Goal: Task Accomplishment & Management: Use online tool/utility

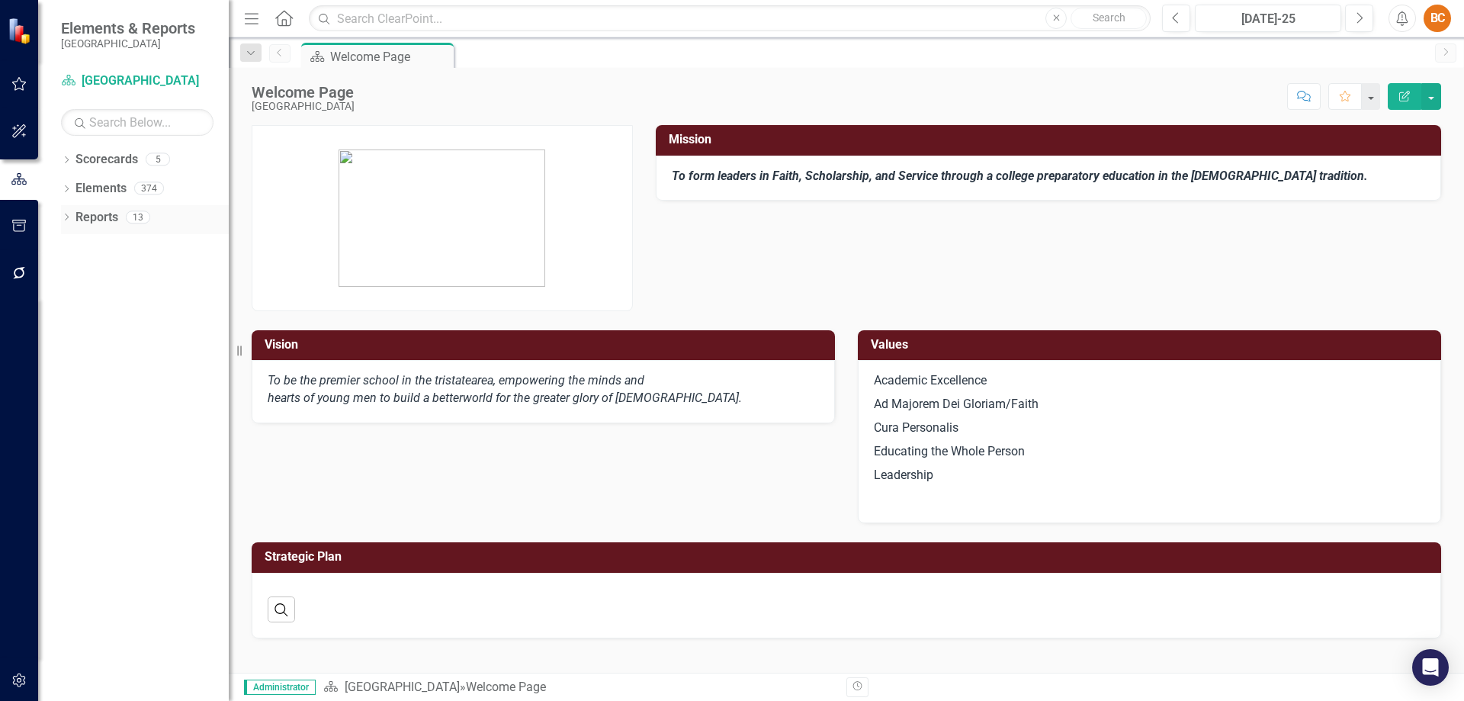
click at [70, 217] on icon "Dropdown" at bounding box center [66, 218] width 11 height 8
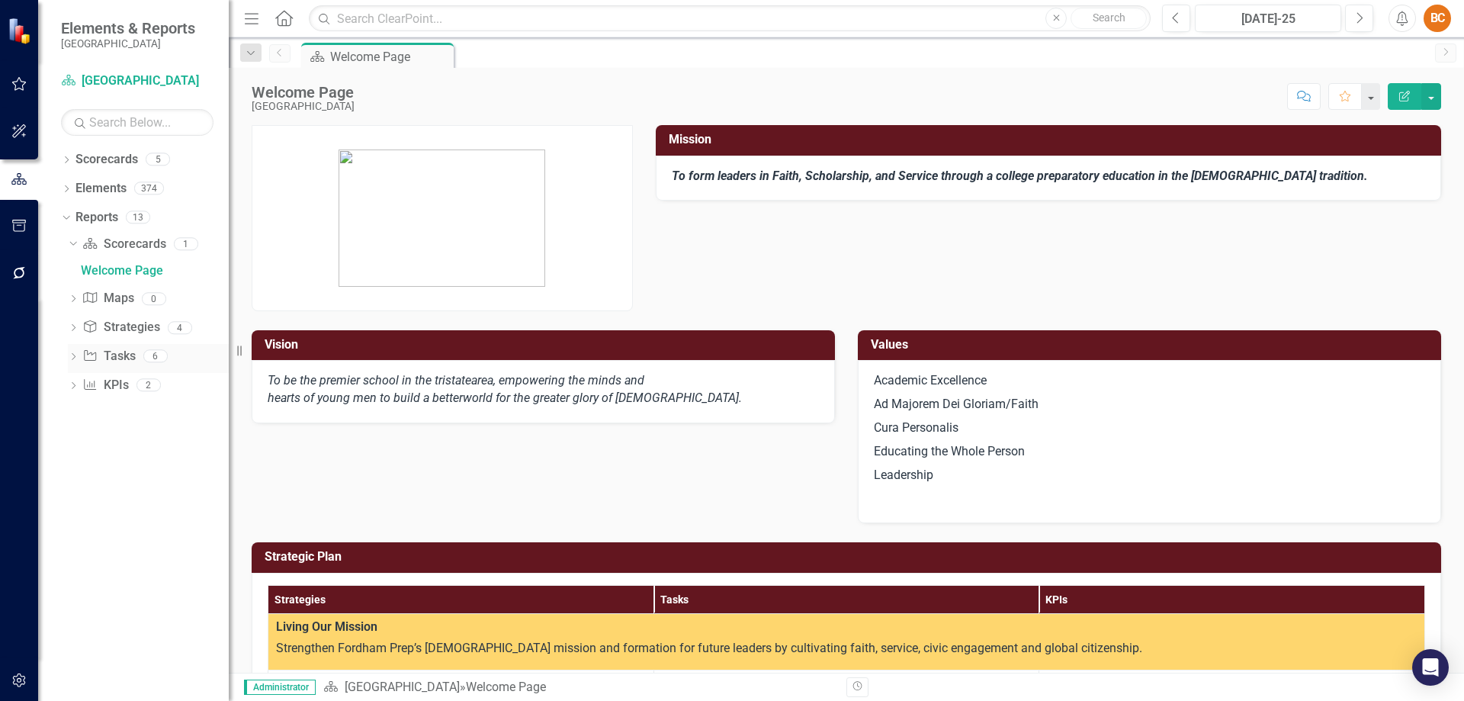
click at [115, 352] on link "Task Tasks" at bounding box center [108, 357] width 53 height 18
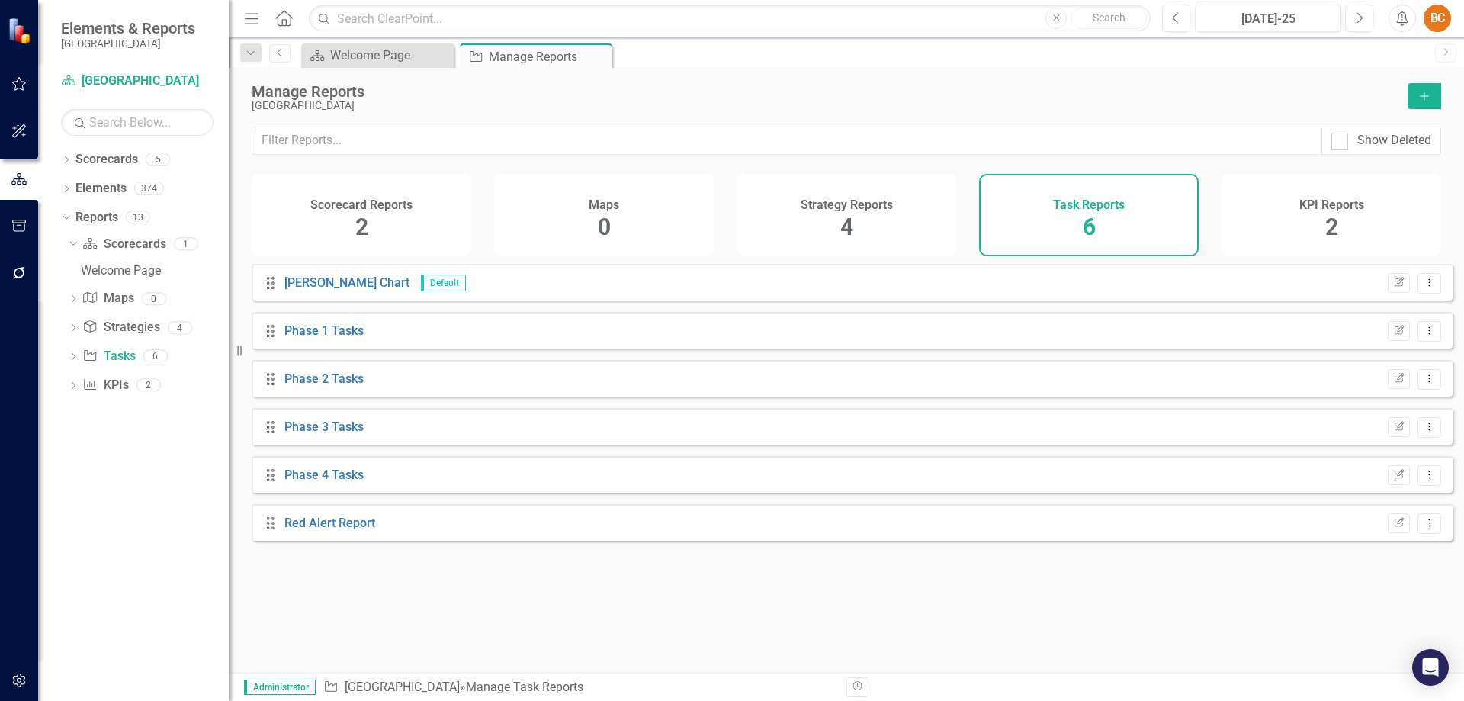
click at [1432, 98] on button "Add" at bounding box center [1424, 96] width 34 height 26
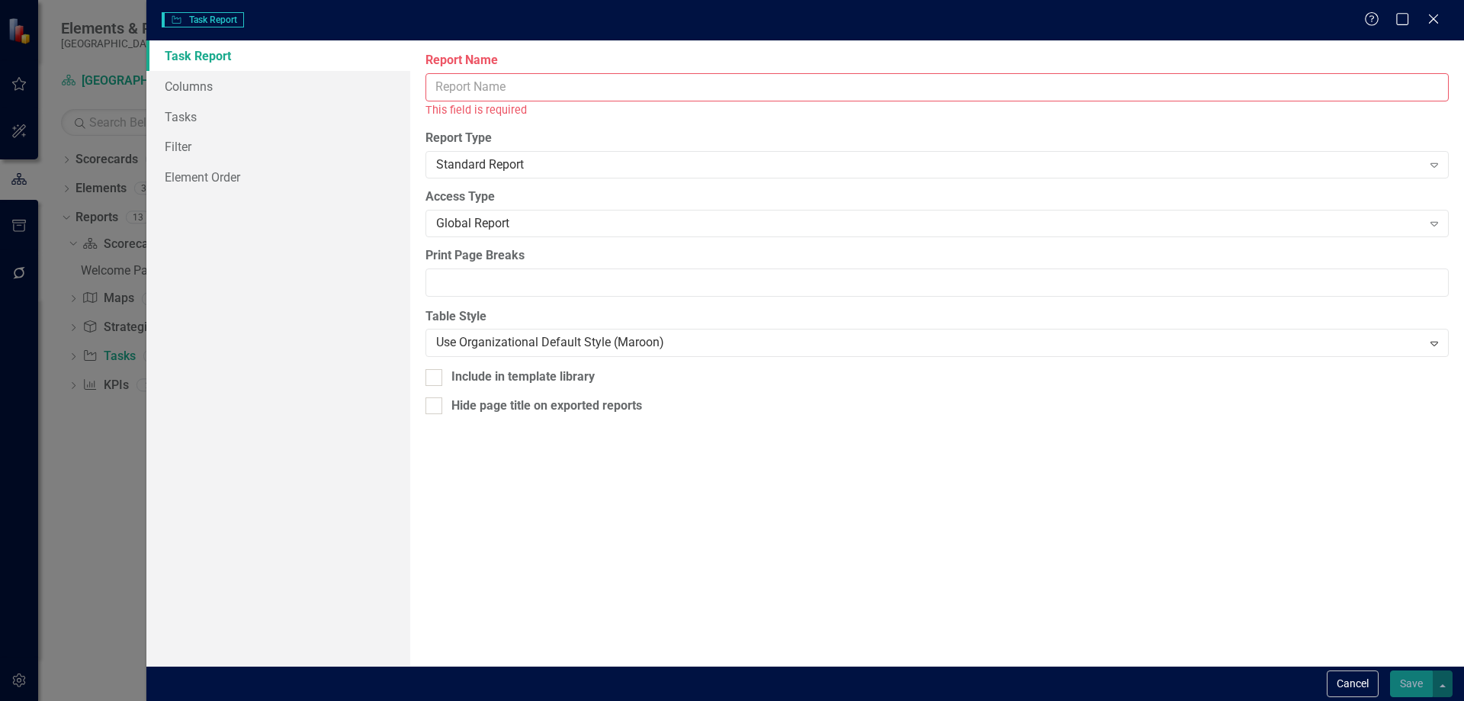
click at [497, 86] on input "Report Name" at bounding box center [936, 87] width 1023 height 28
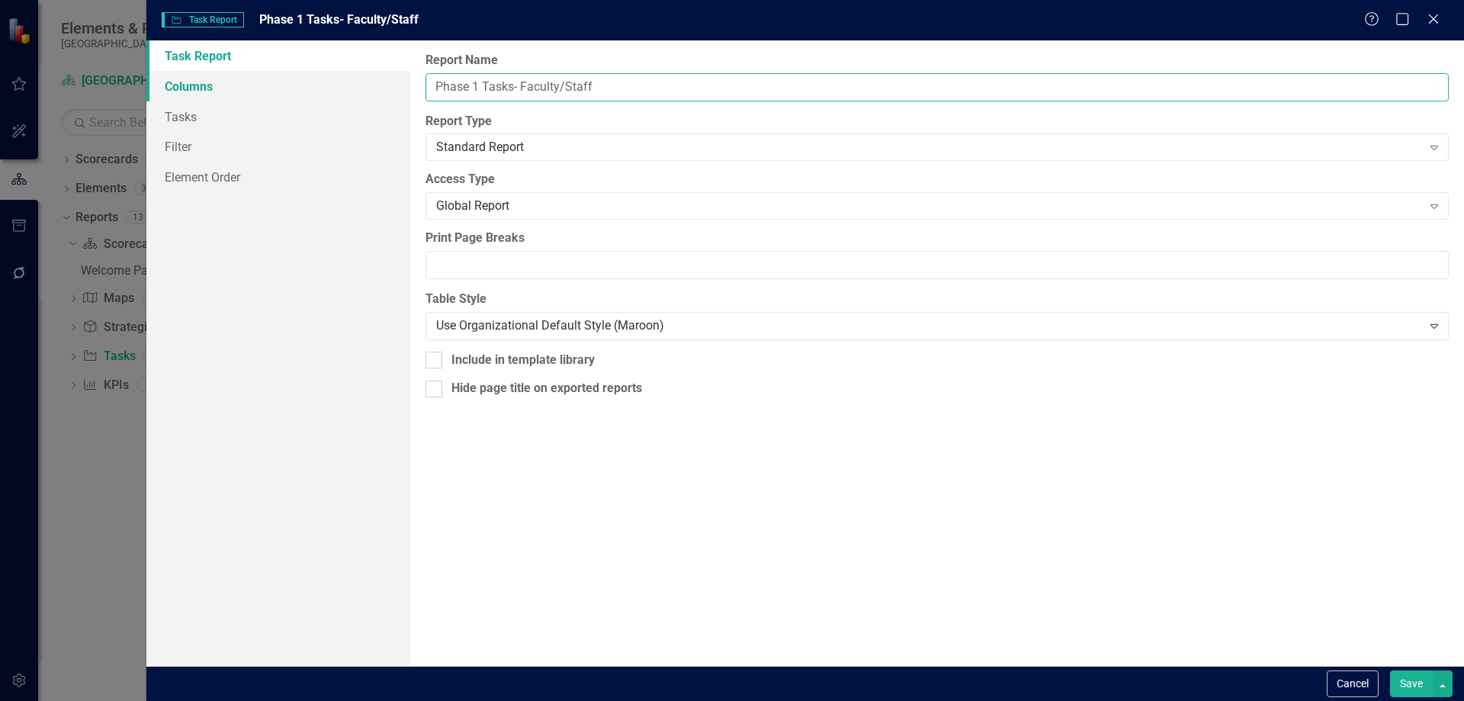
type input "Phase 1 Tasks- Faculty/Staff"
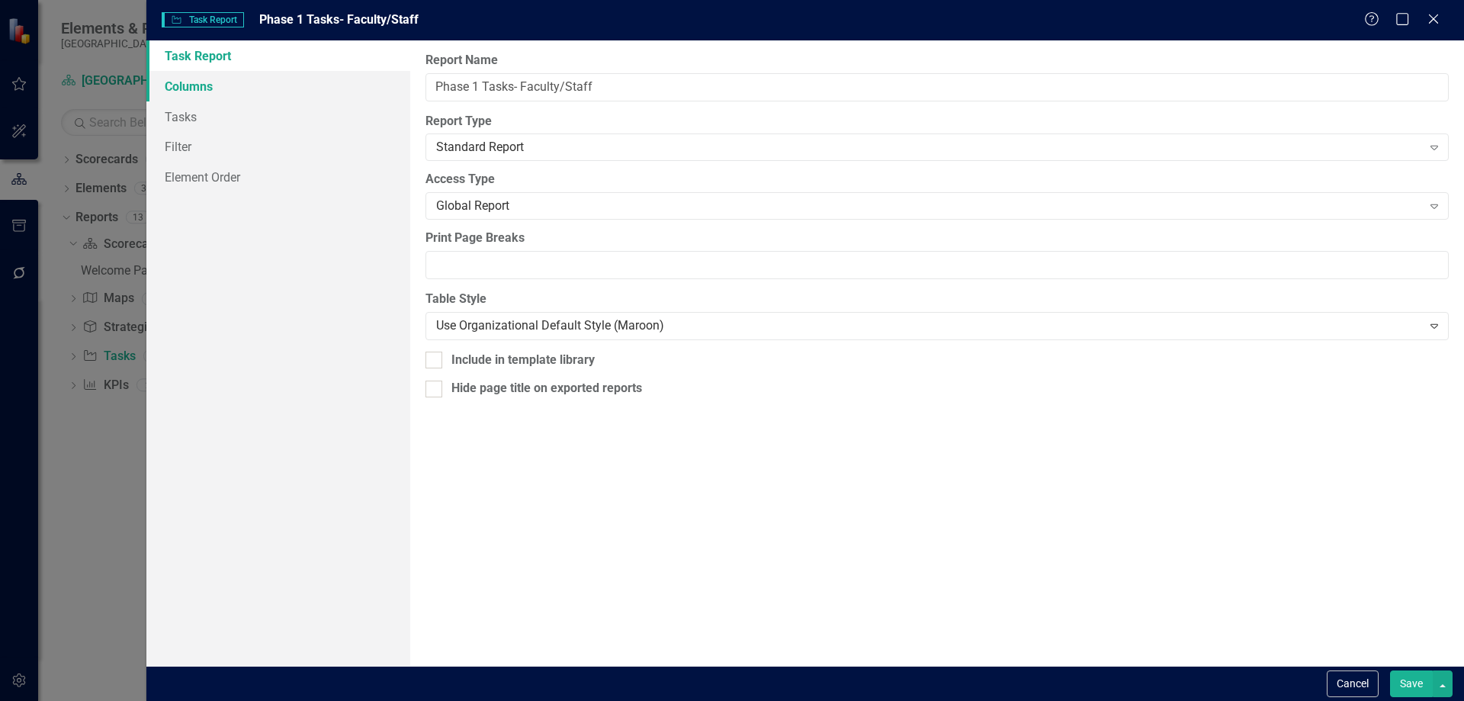
click at [204, 90] on link "Columns" at bounding box center [278, 86] width 264 height 30
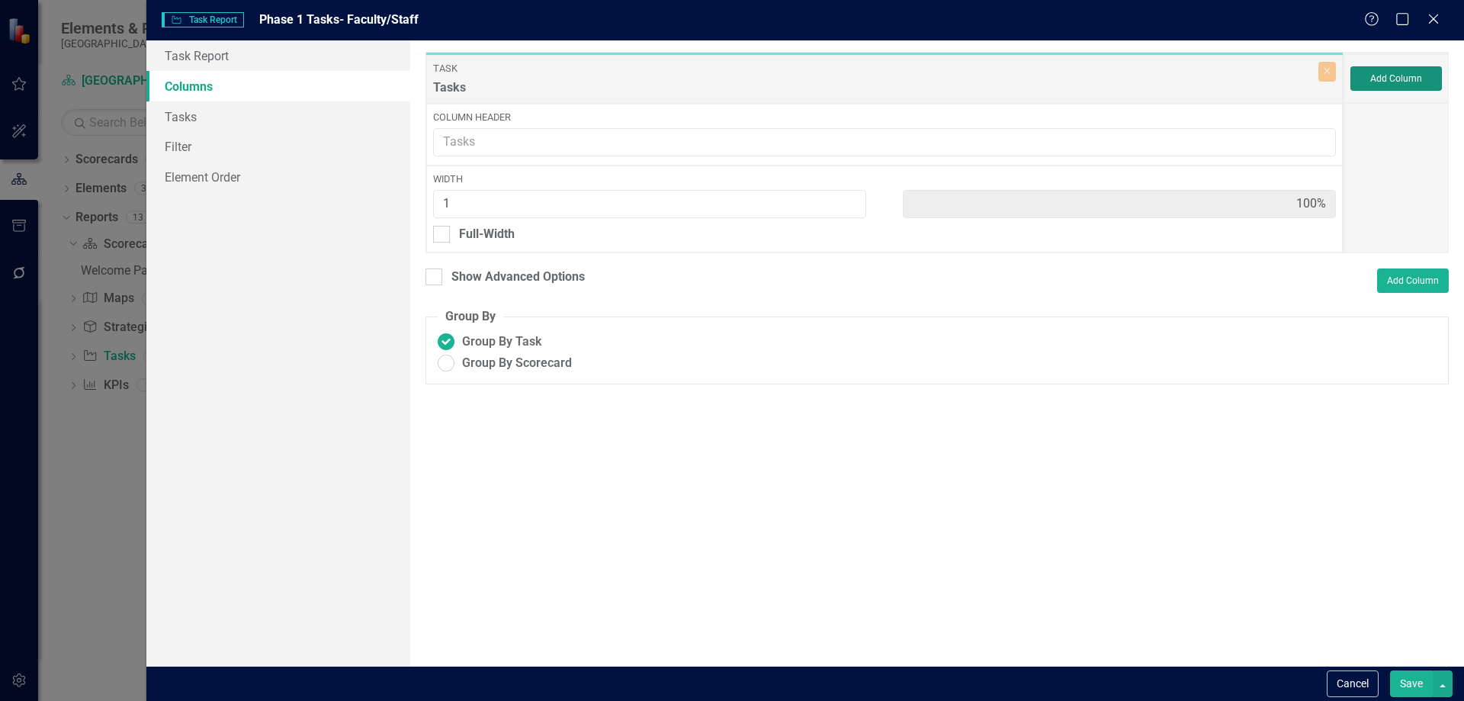
click at [1419, 81] on button "Add Column" at bounding box center [1395, 78] width 91 height 24
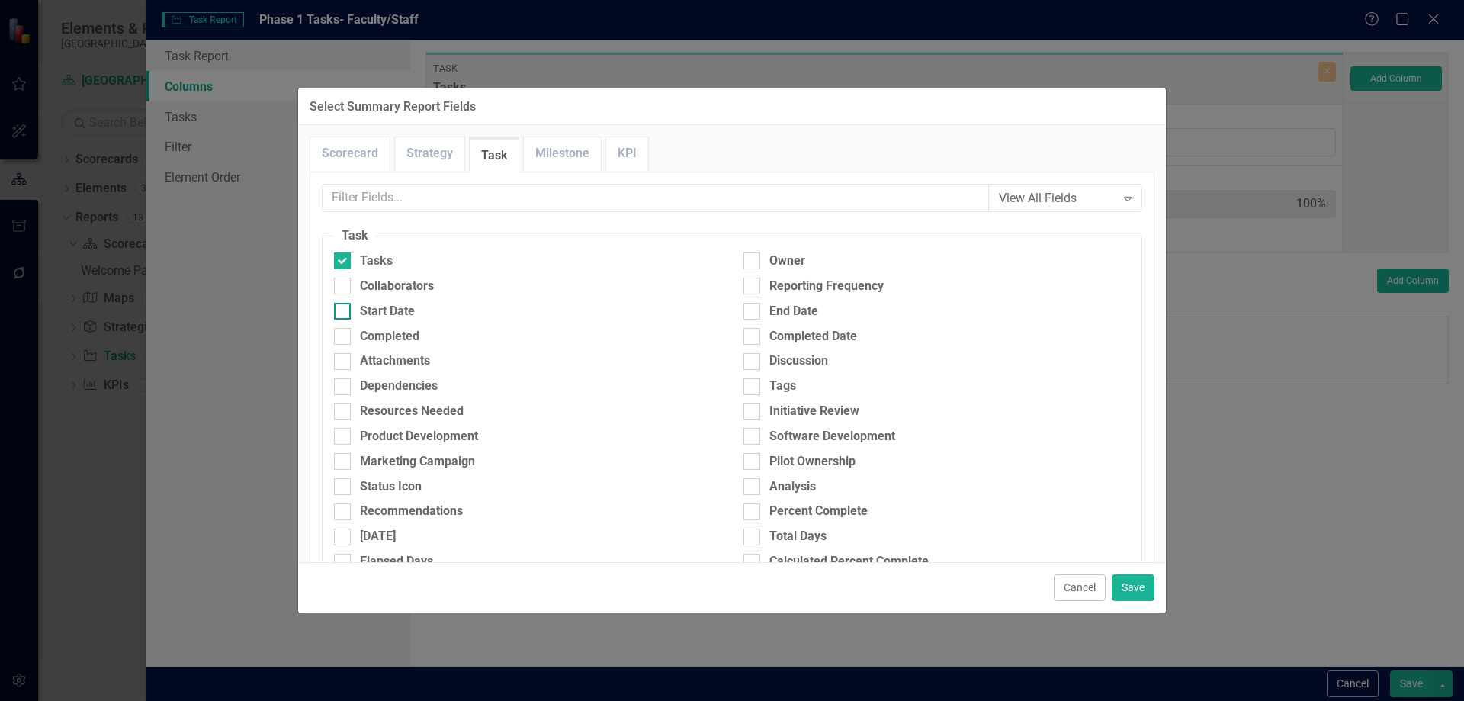
click at [343, 313] on div at bounding box center [342, 311] width 17 height 17
click at [343, 313] on input "Start Date" at bounding box center [339, 308] width 10 height 10
checkbox input "true"
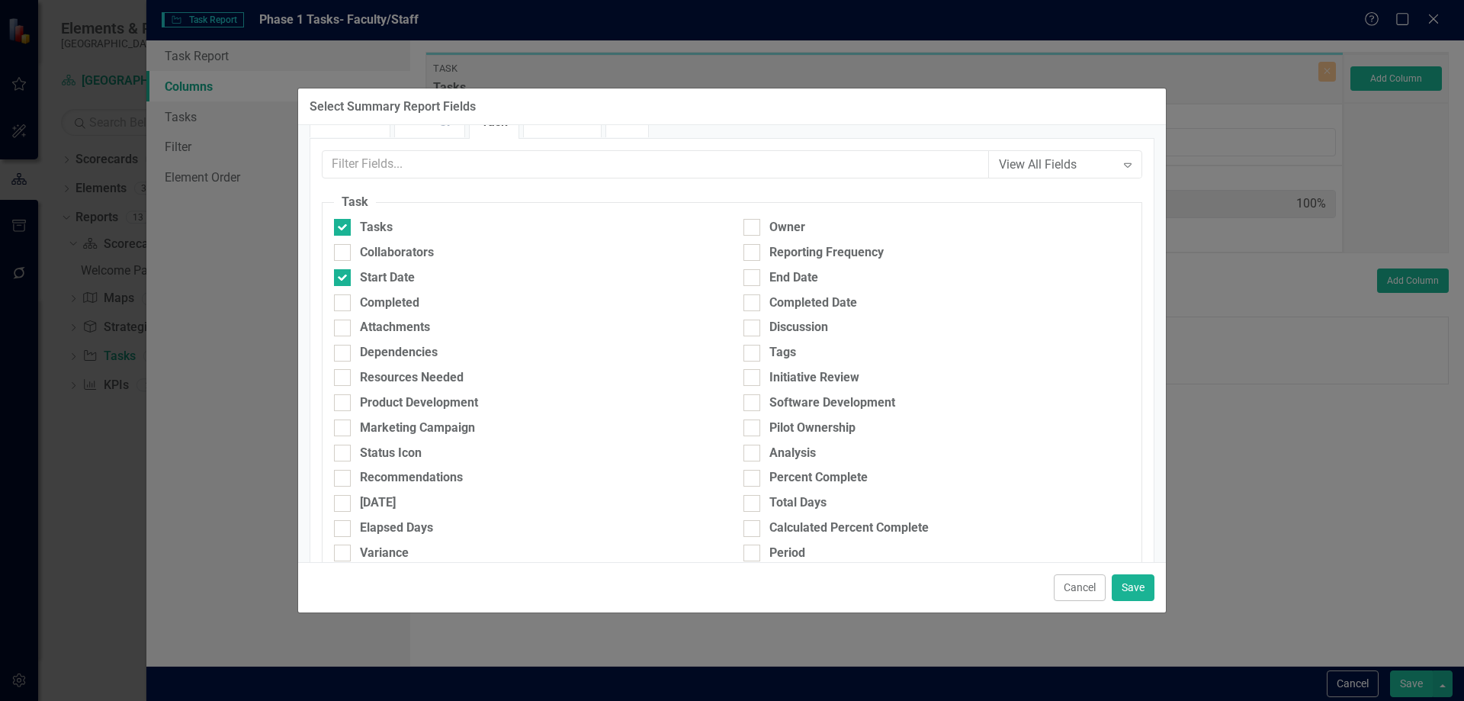
scroll to position [35, 0]
click at [749, 278] on div at bounding box center [751, 276] width 17 height 17
click at [749, 278] on input "End Date" at bounding box center [748, 273] width 10 height 10
checkbox input "true"
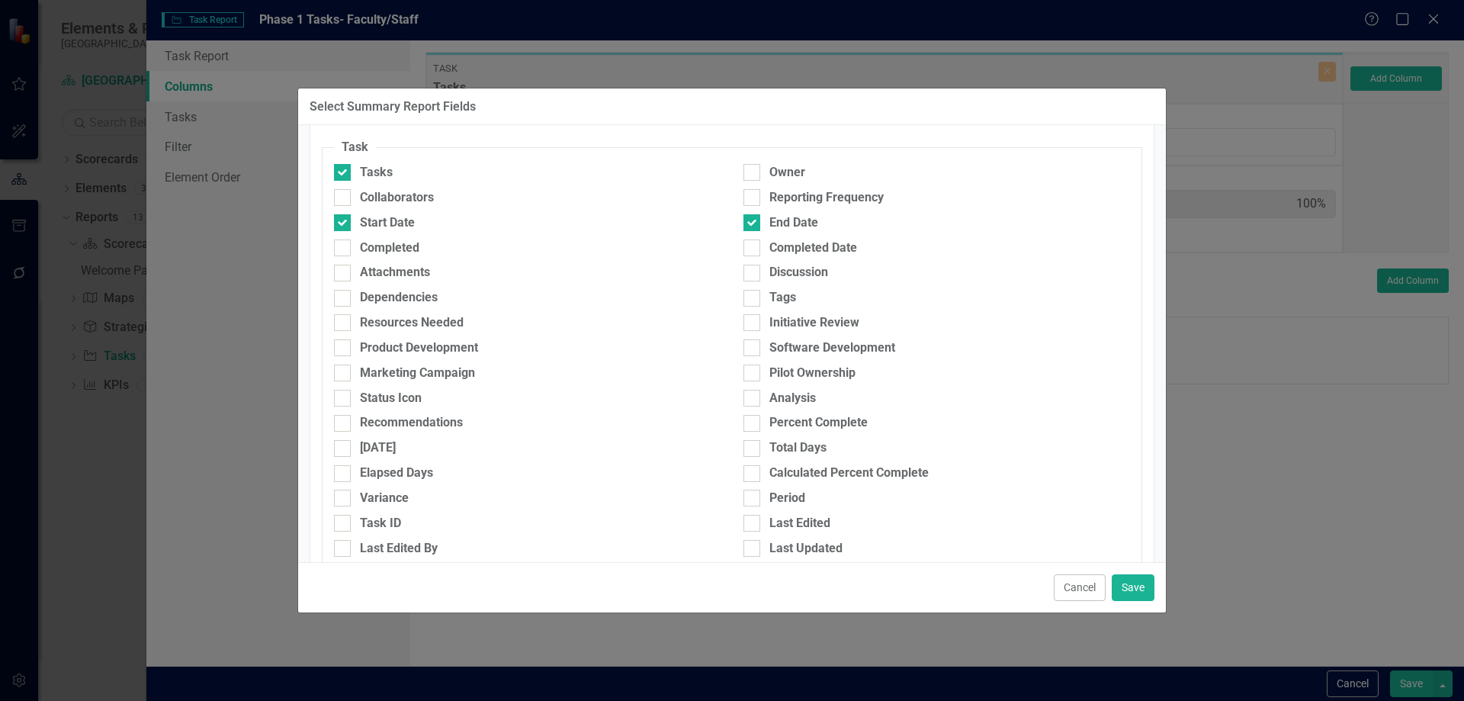
scroll to position [81, 0]
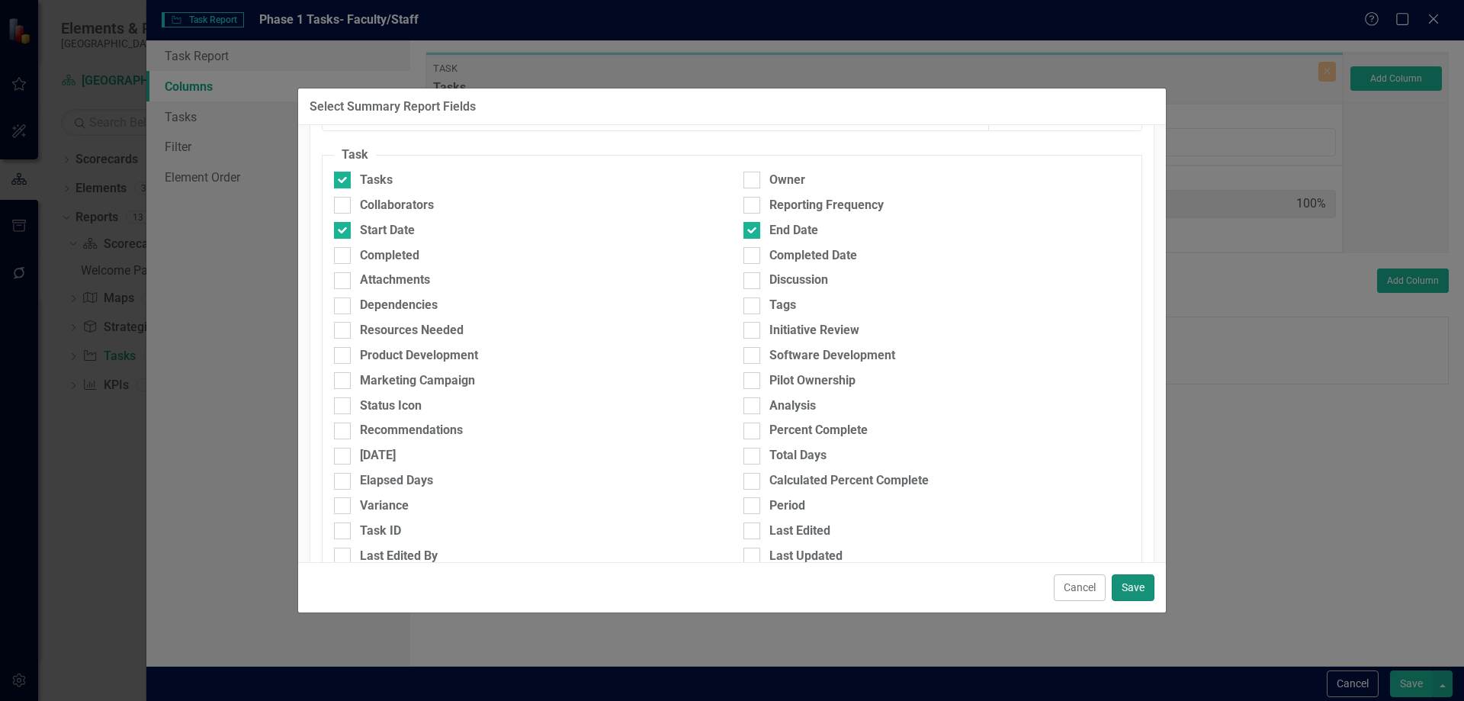
click at [1142, 583] on button "Save" at bounding box center [1133, 587] width 43 height 27
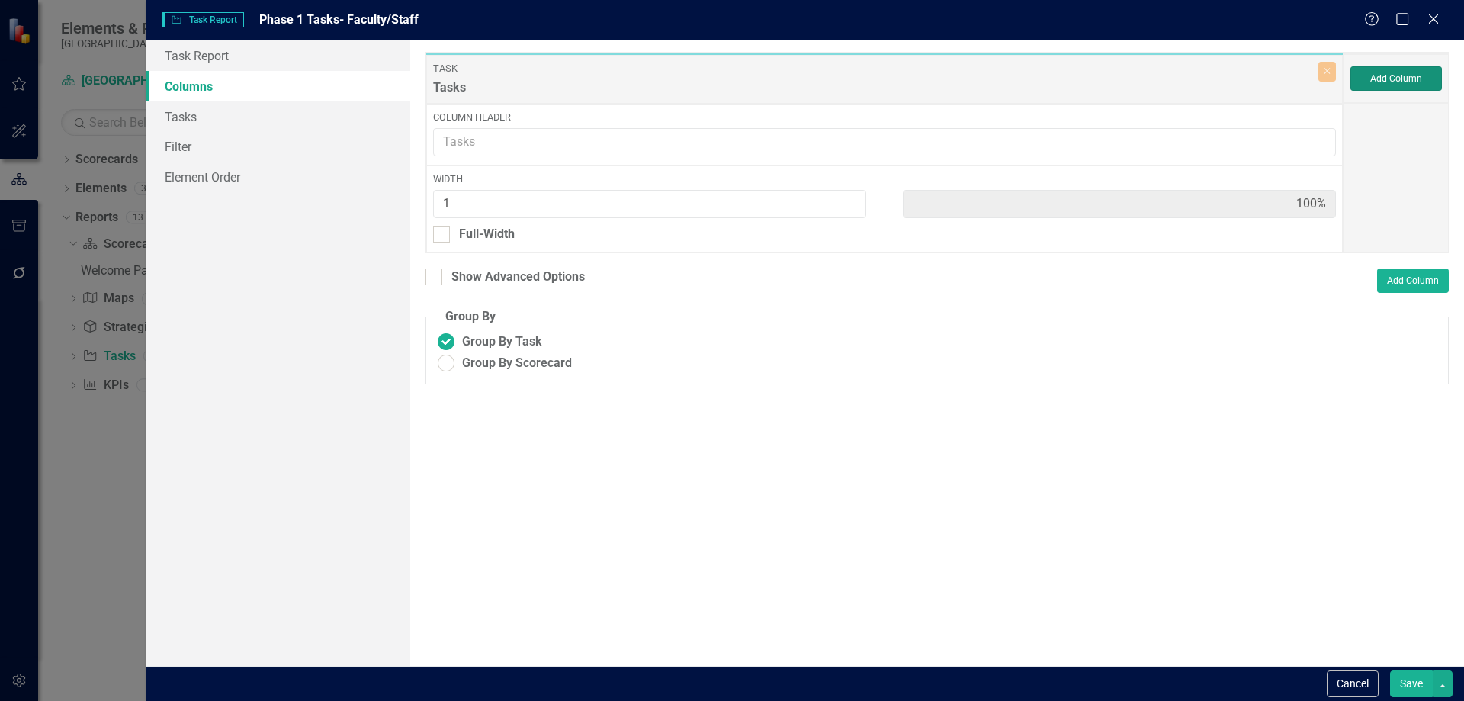
type input "33%"
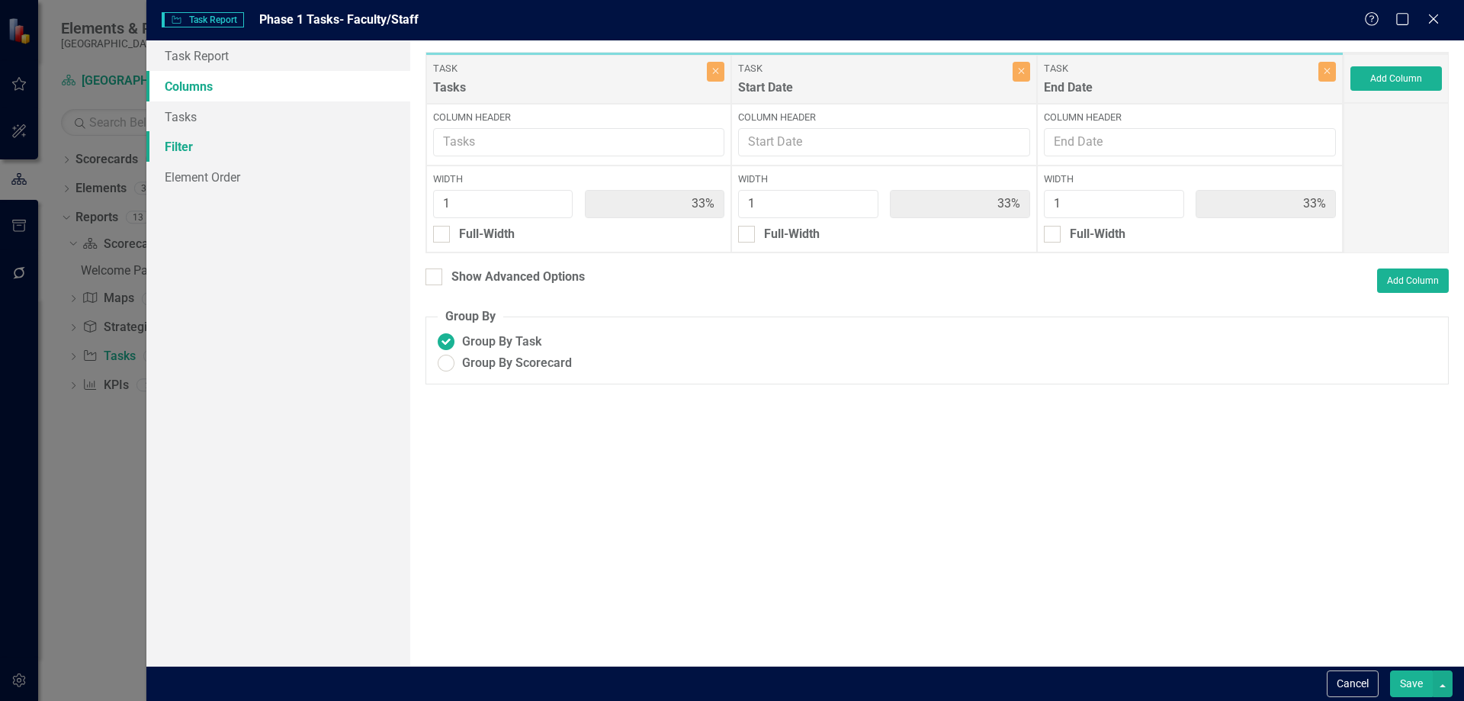
click at [181, 140] on link "Filter" at bounding box center [278, 146] width 264 height 30
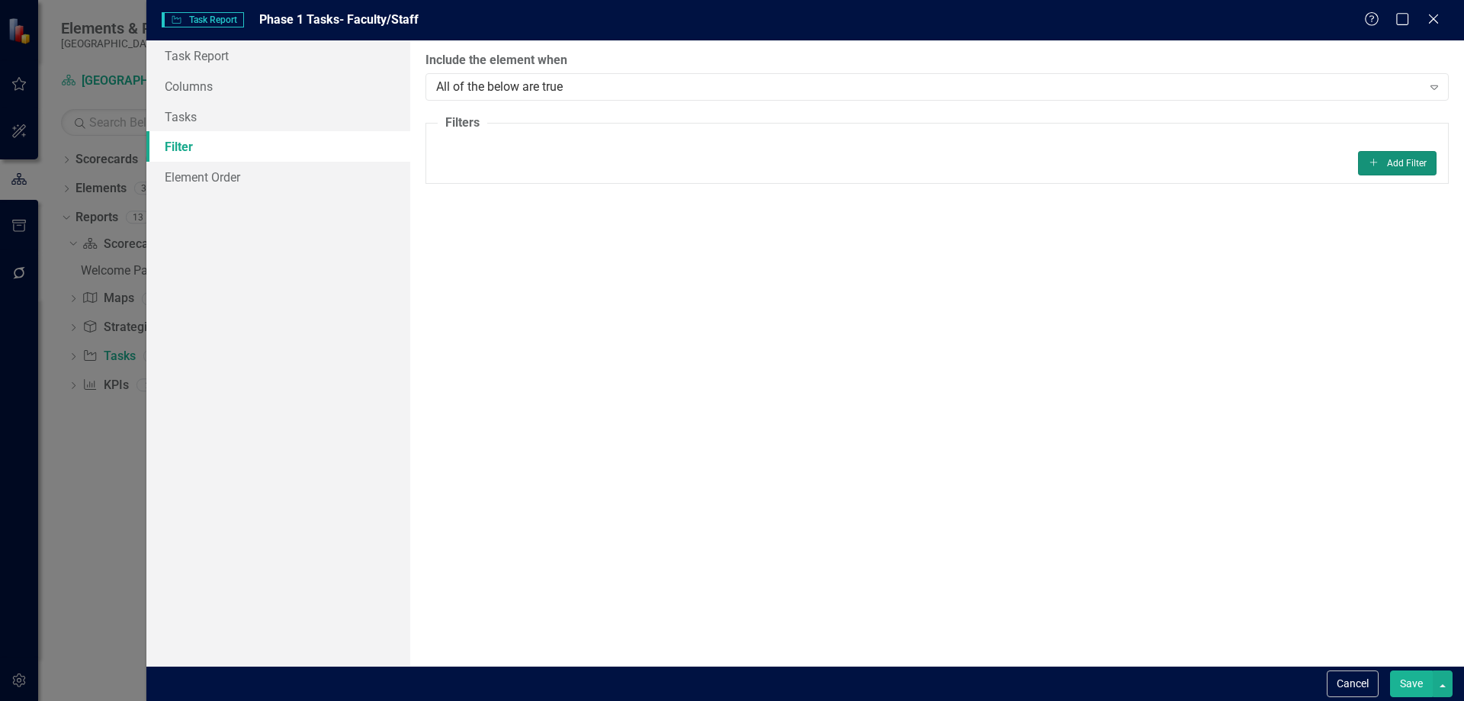
click at [1388, 162] on button "Add Add Filter" at bounding box center [1397, 163] width 79 height 24
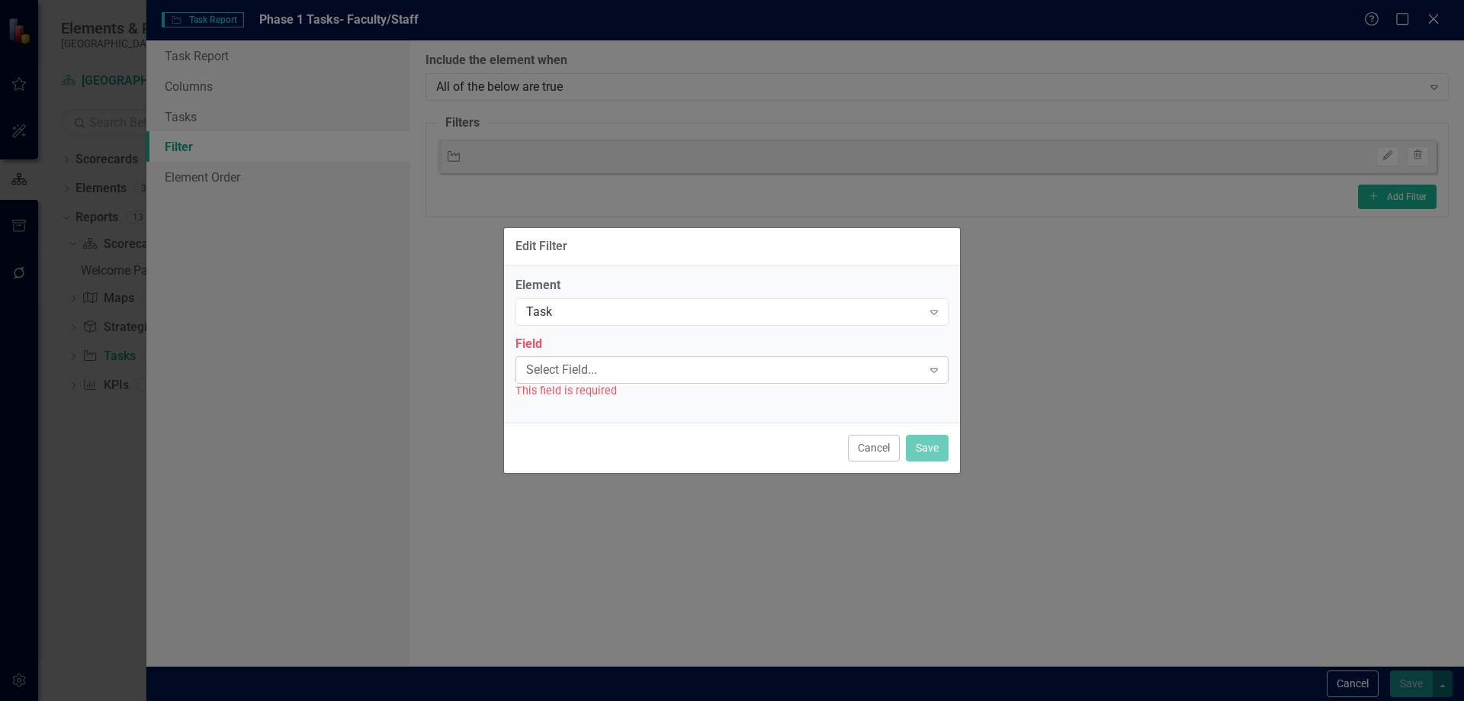
click at [937, 369] on icon "Expand" at bounding box center [933, 370] width 15 height 12
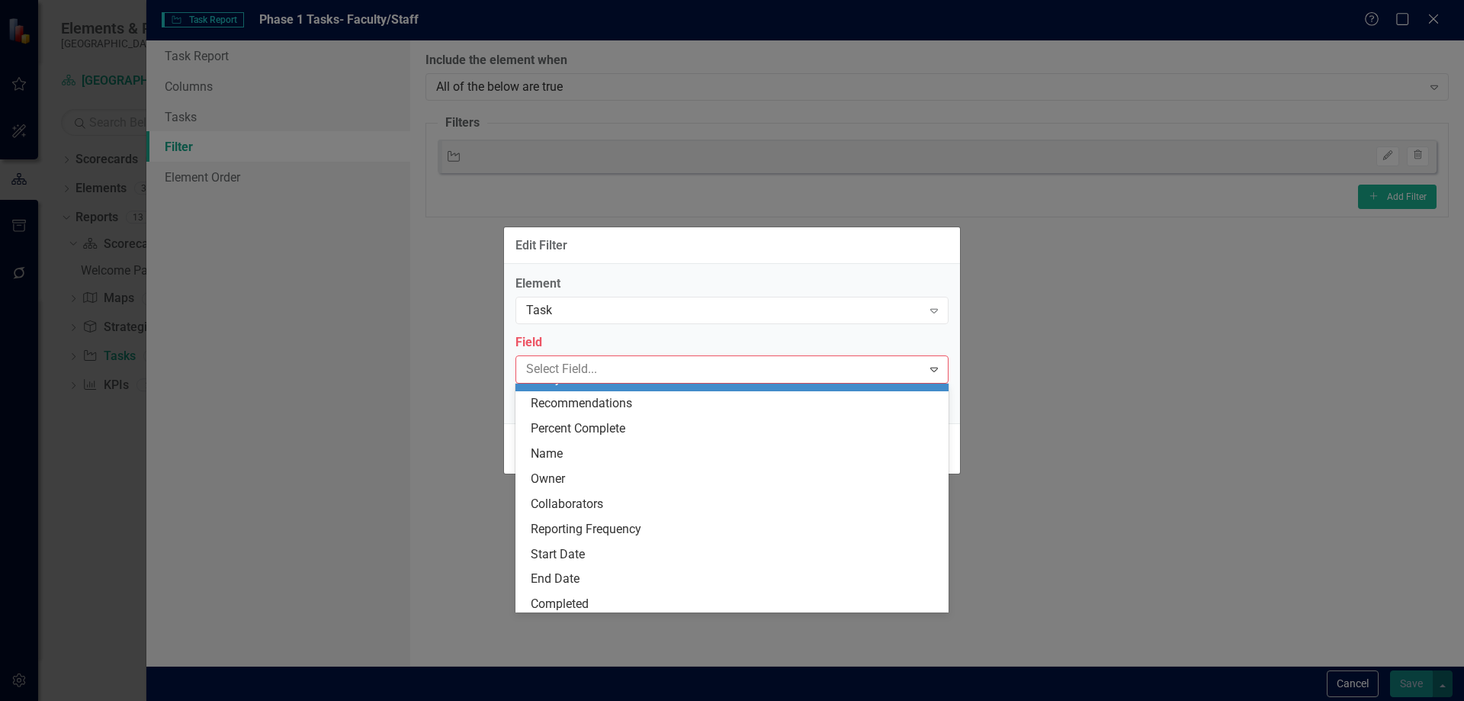
scroll to position [53, 0]
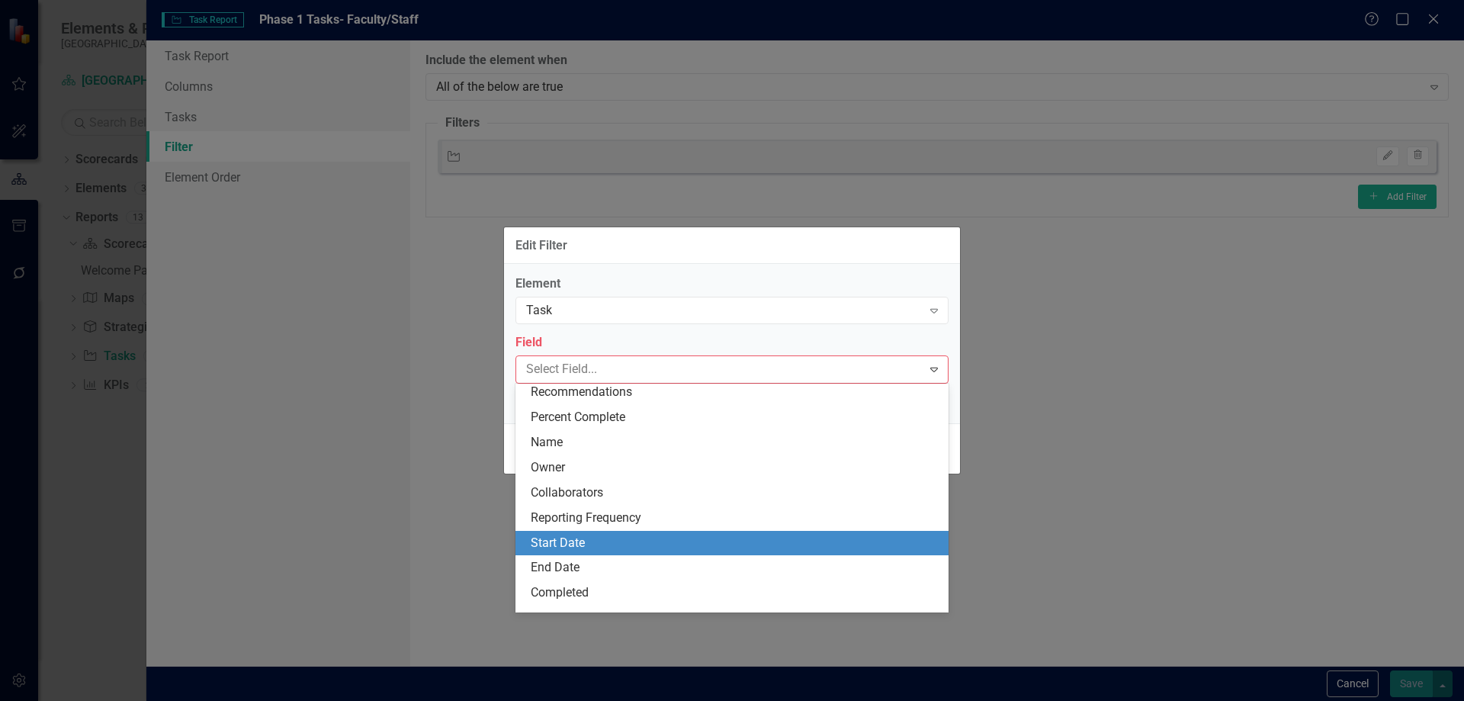
click at [611, 546] on div "Start Date" at bounding box center [735, 543] width 409 height 18
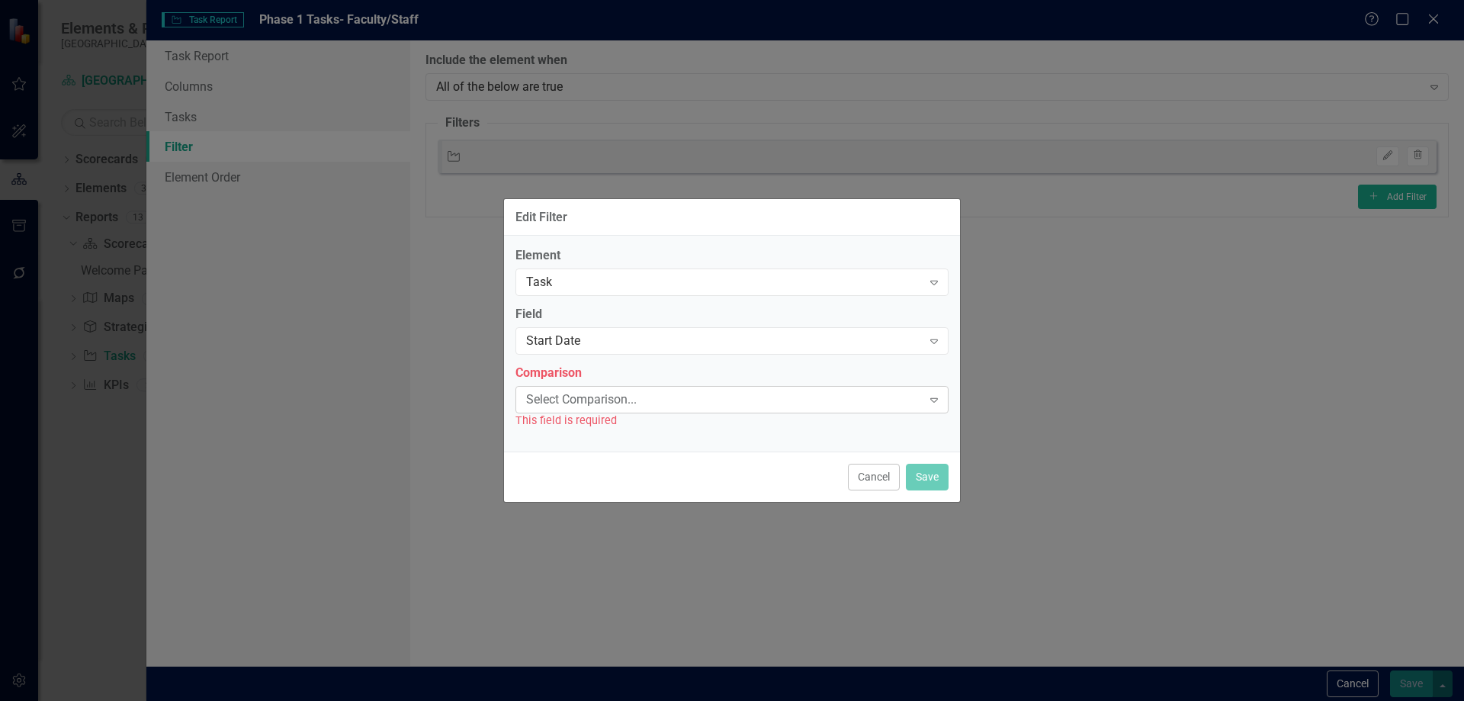
click at [933, 396] on icon "Expand" at bounding box center [933, 399] width 15 height 12
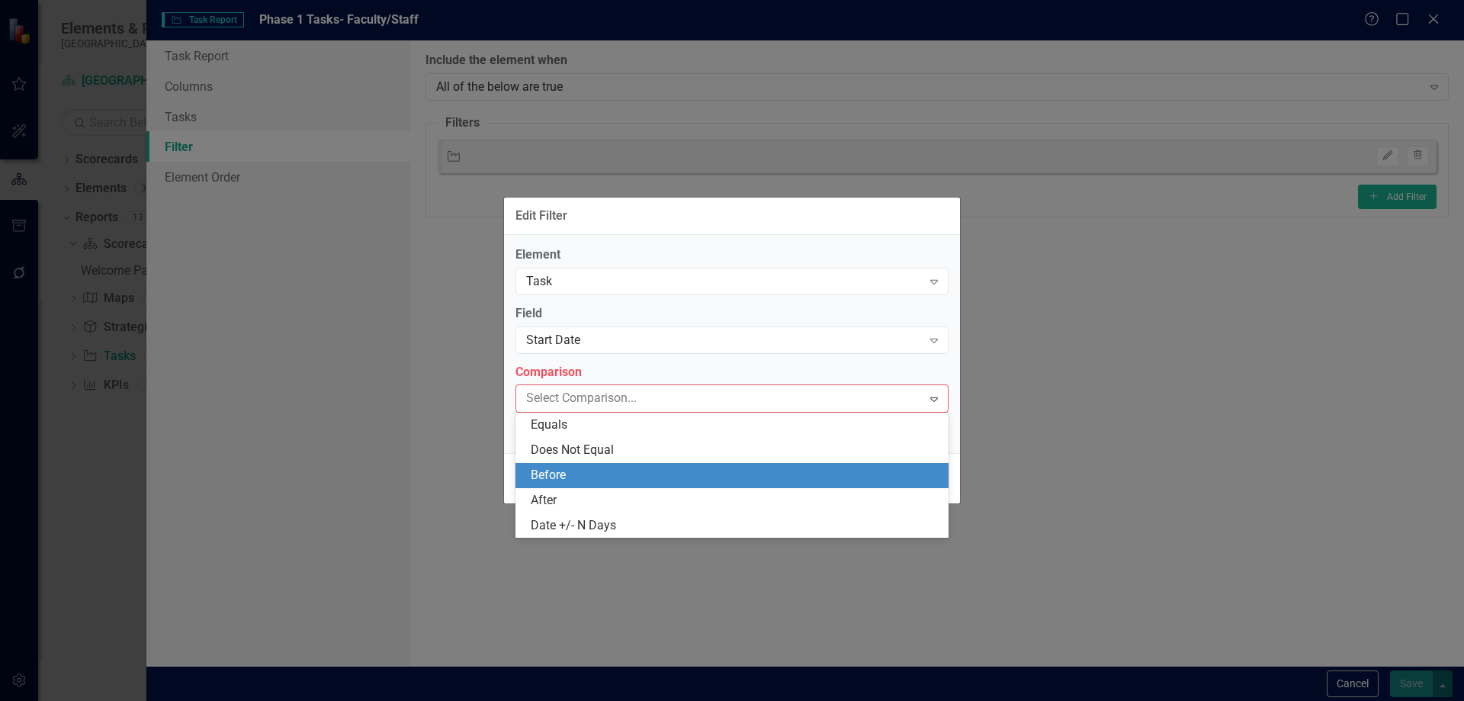
click at [566, 477] on div "Before" at bounding box center [735, 476] width 409 height 18
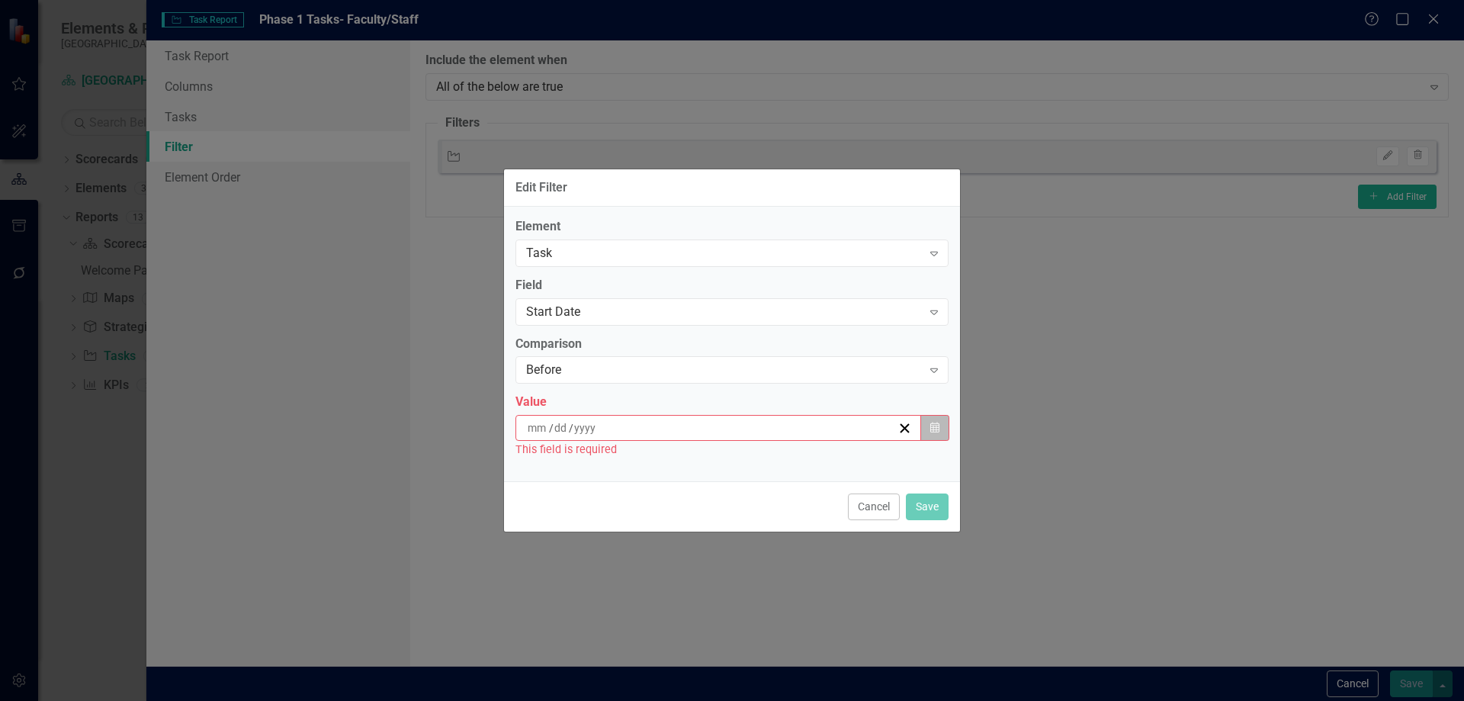
click at [929, 420] on button "Calendar" at bounding box center [934, 428] width 29 height 26
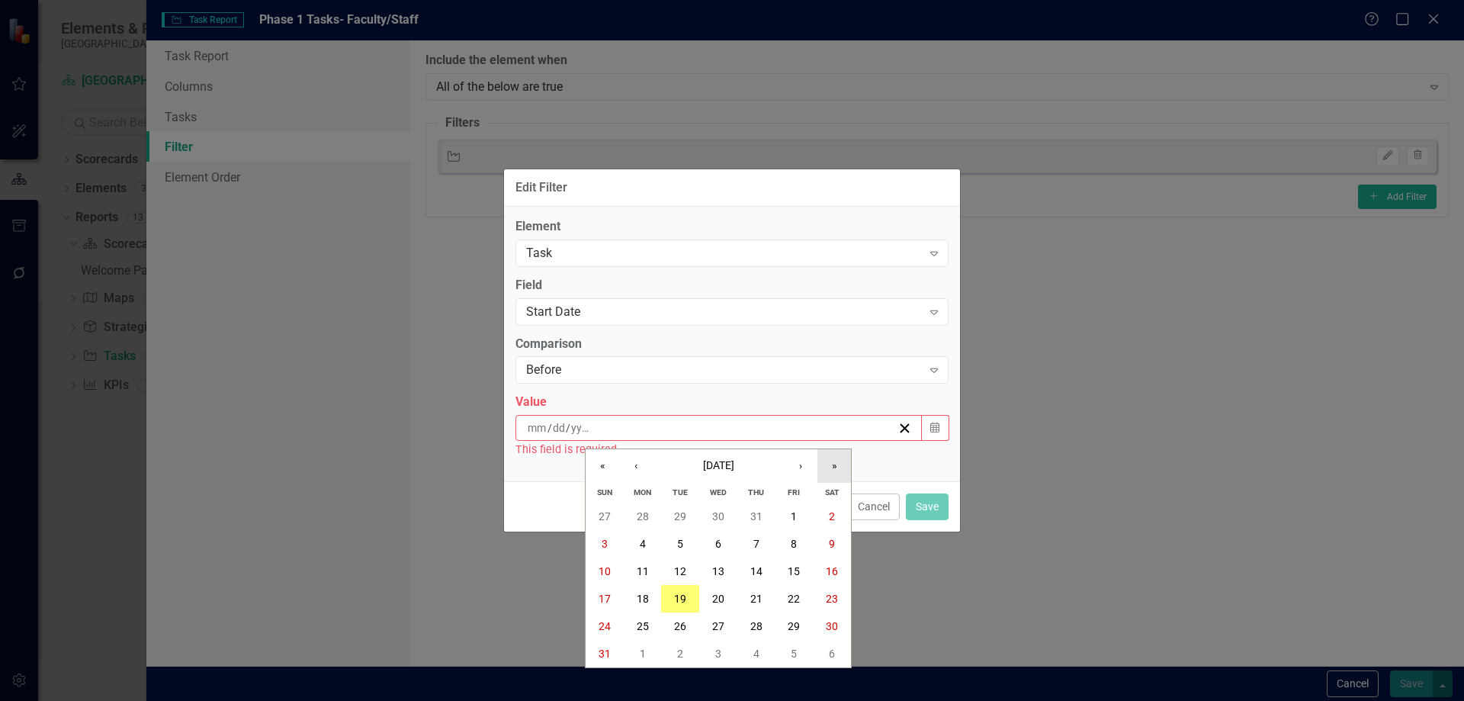
click at [837, 465] on button "»" at bounding box center [834, 466] width 34 height 34
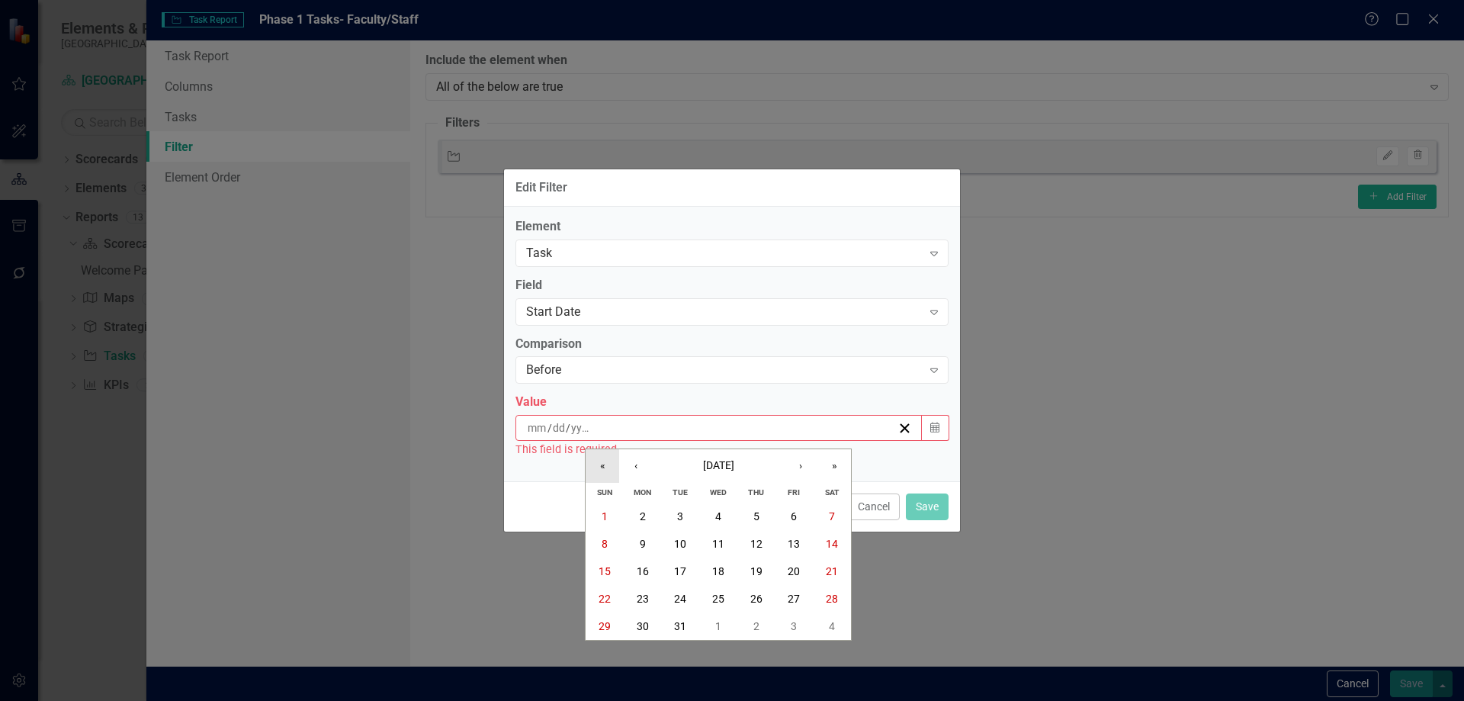
click at [604, 465] on button "«" at bounding box center [602, 466] width 34 height 34
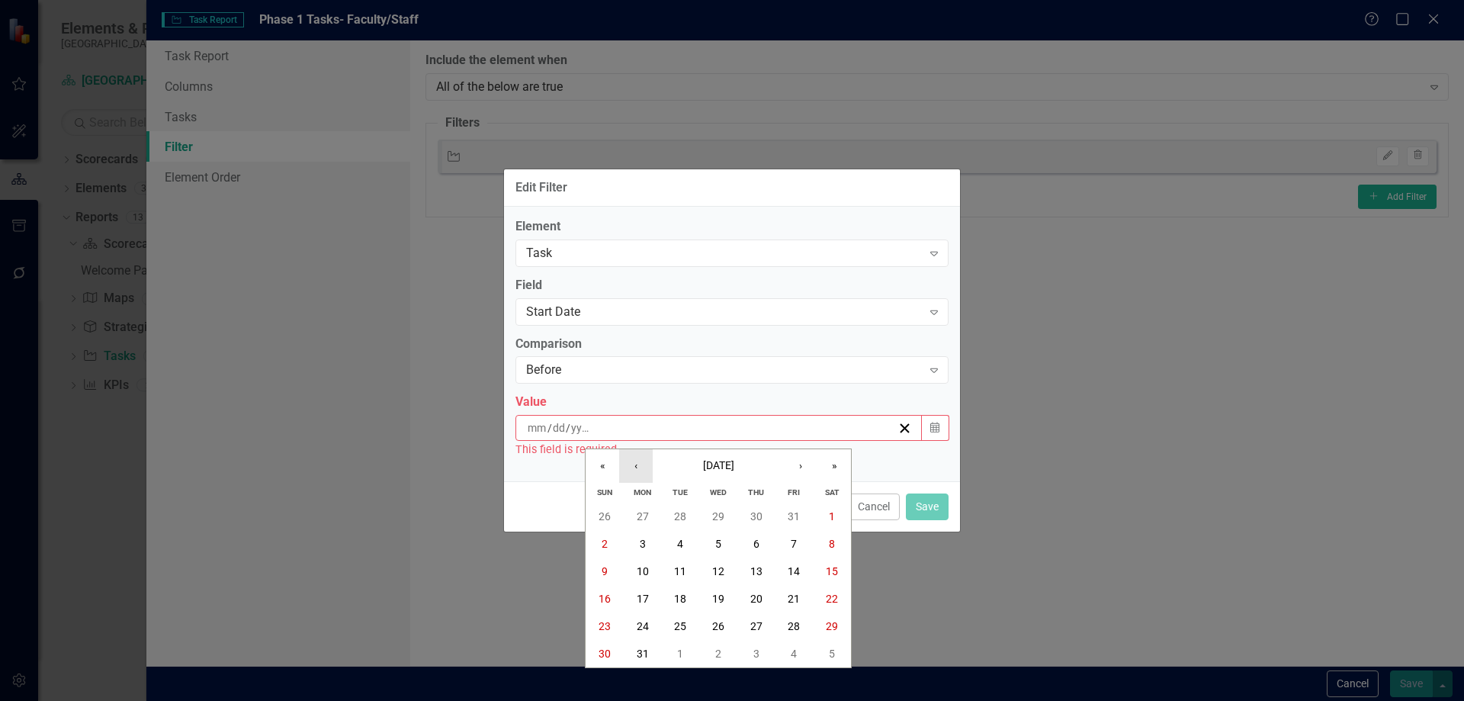
click at [636, 465] on button "‹" at bounding box center [636, 466] width 34 height 34
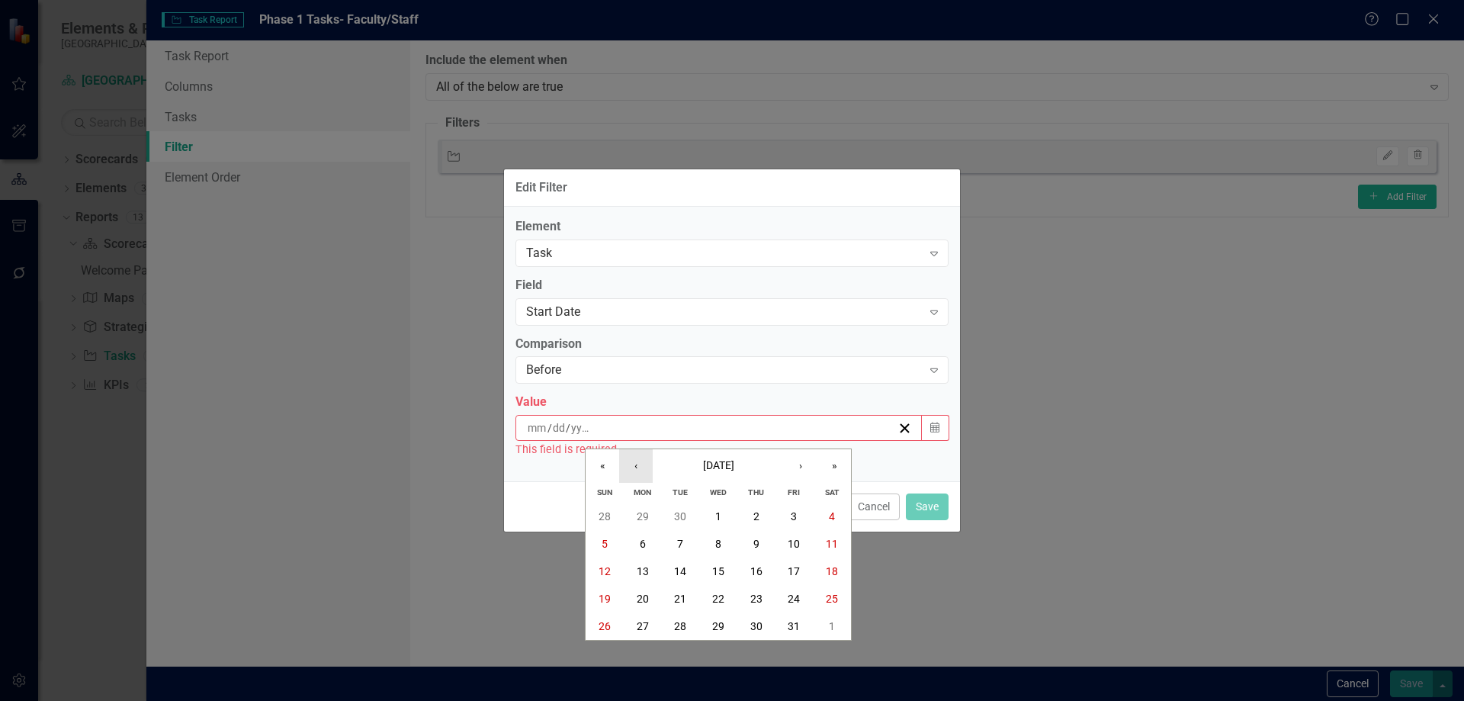
click at [636, 465] on button "‹" at bounding box center [636, 466] width 34 height 34
click at [640, 513] on abbr "1" at bounding box center [643, 516] width 6 height 12
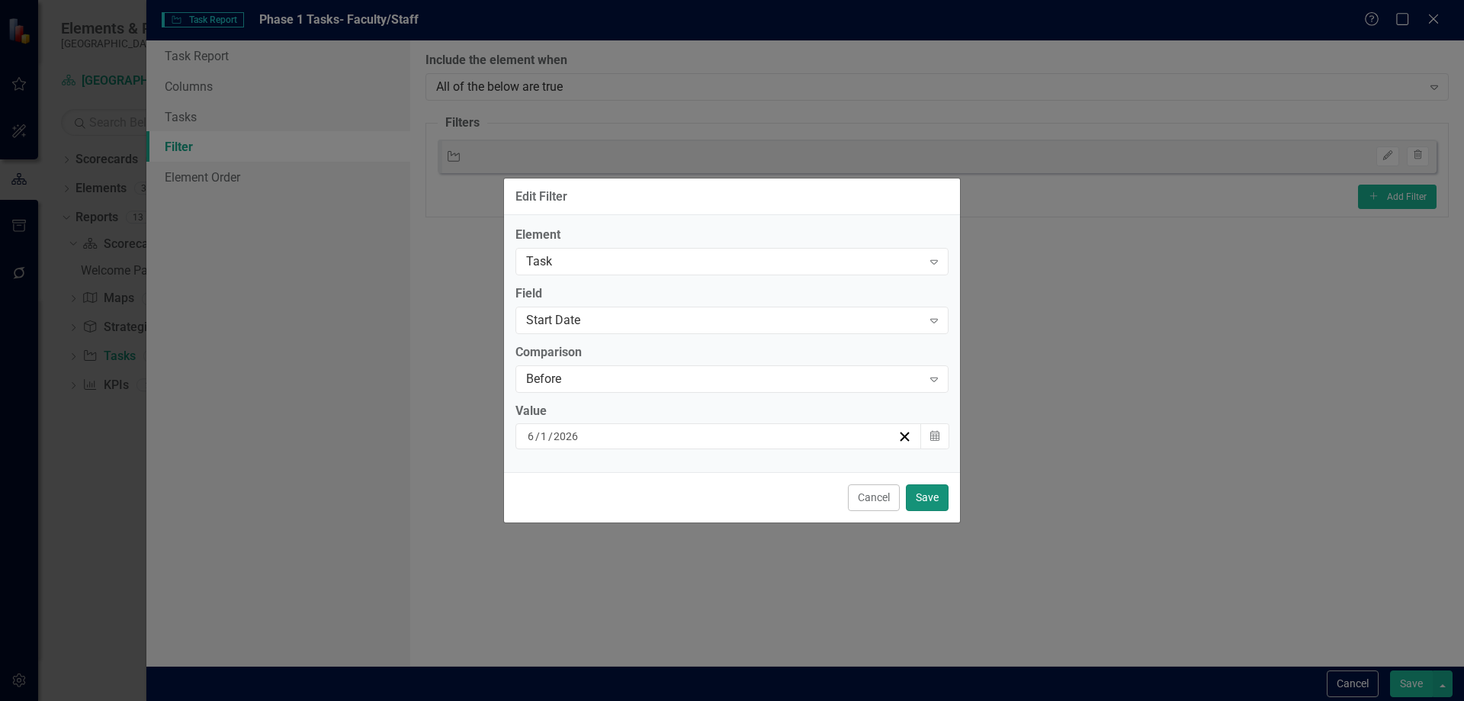
click at [932, 497] on button "Save" at bounding box center [927, 497] width 43 height 27
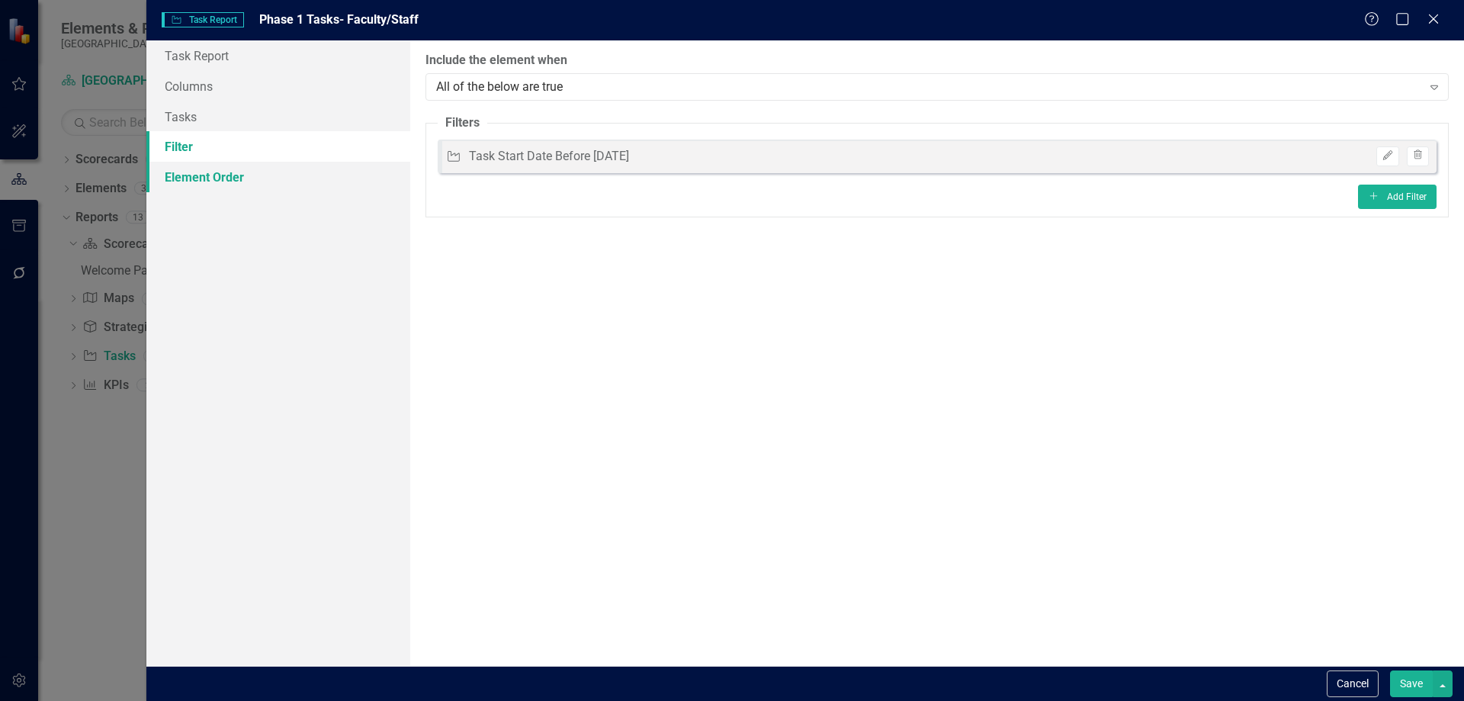
click at [218, 179] on link "Element Order" at bounding box center [278, 177] width 264 height 30
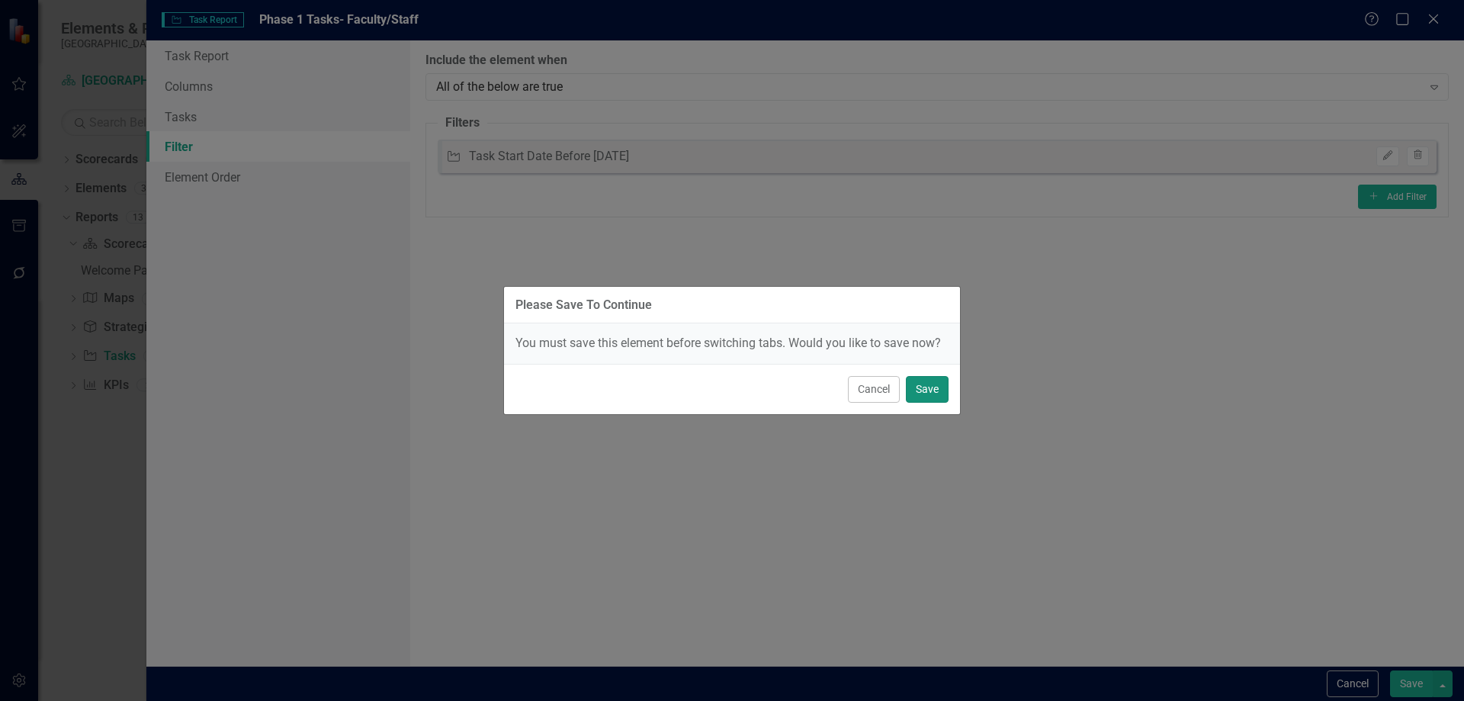
click at [935, 391] on button "Save" at bounding box center [927, 389] width 43 height 27
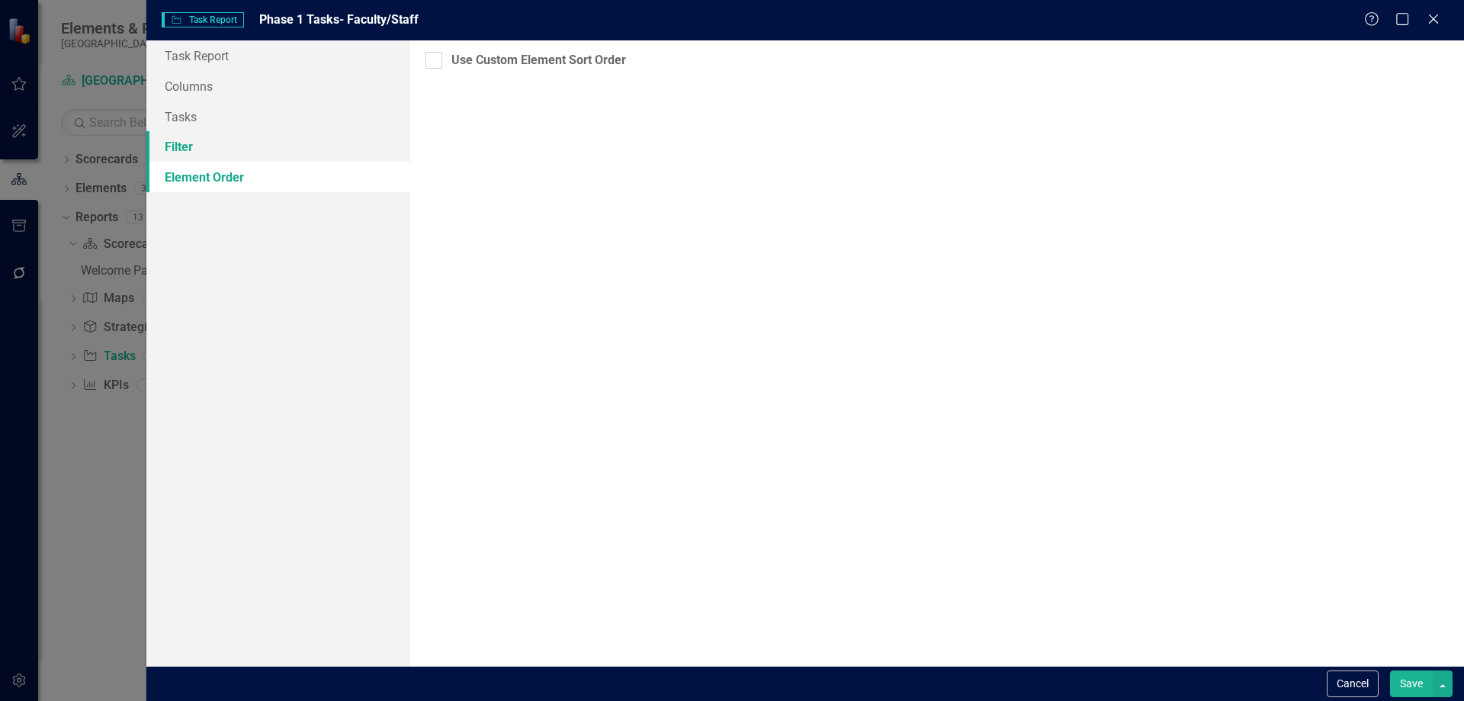
click at [192, 145] on link "Filter" at bounding box center [278, 146] width 264 height 30
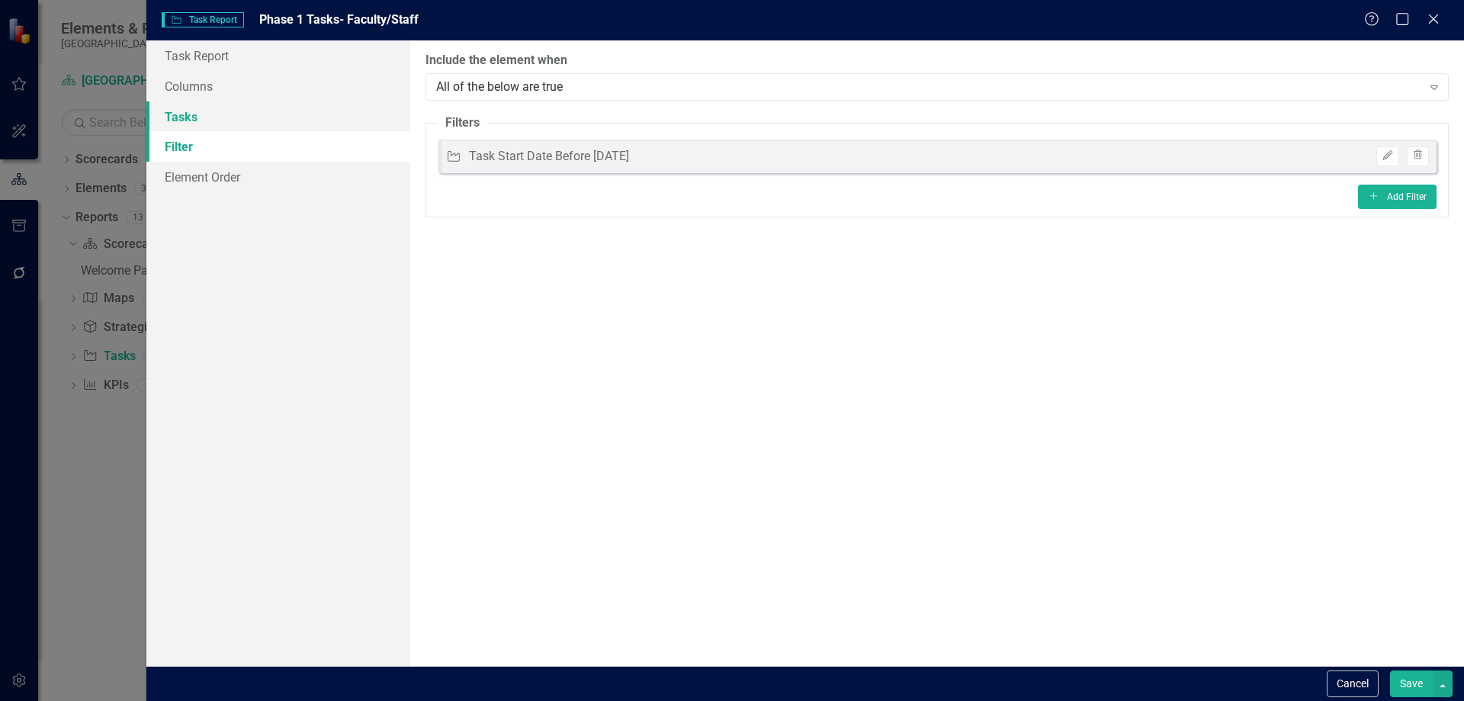
click at [195, 118] on link "Tasks" at bounding box center [278, 116] width 264 height 30
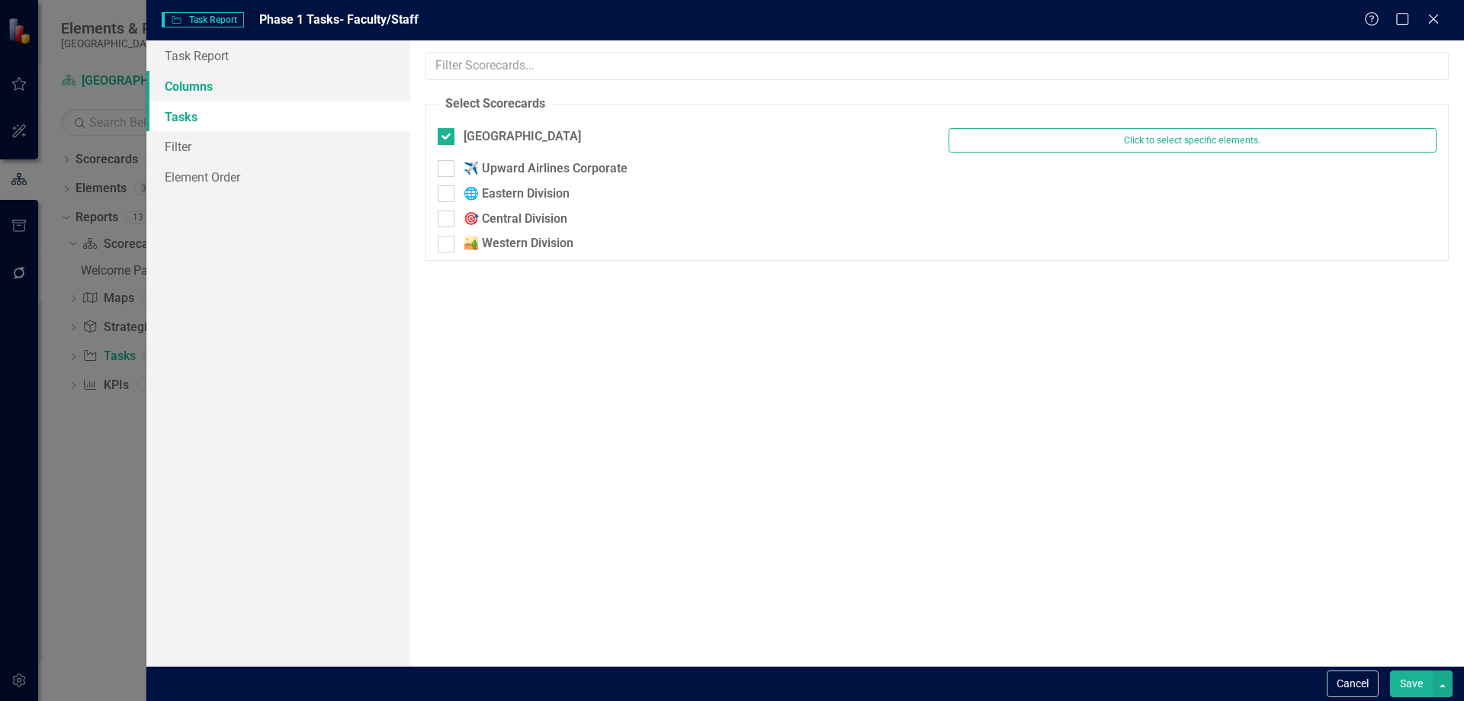
click at [212, 87] on link "Columns" at bounding box center [278, 86] width 264 height 30
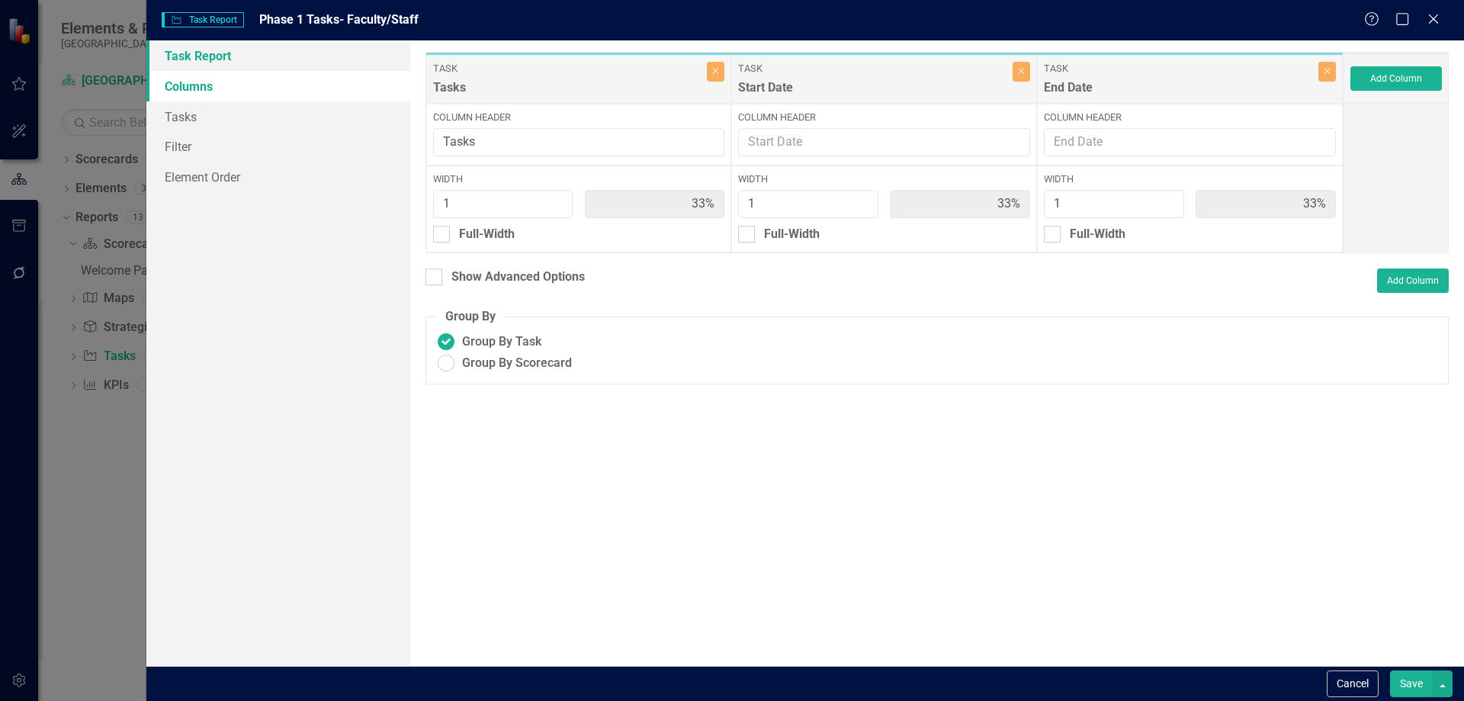
click at [220, 56] on link "Task Report" at bounding box center [278, 55] width 264 height 30
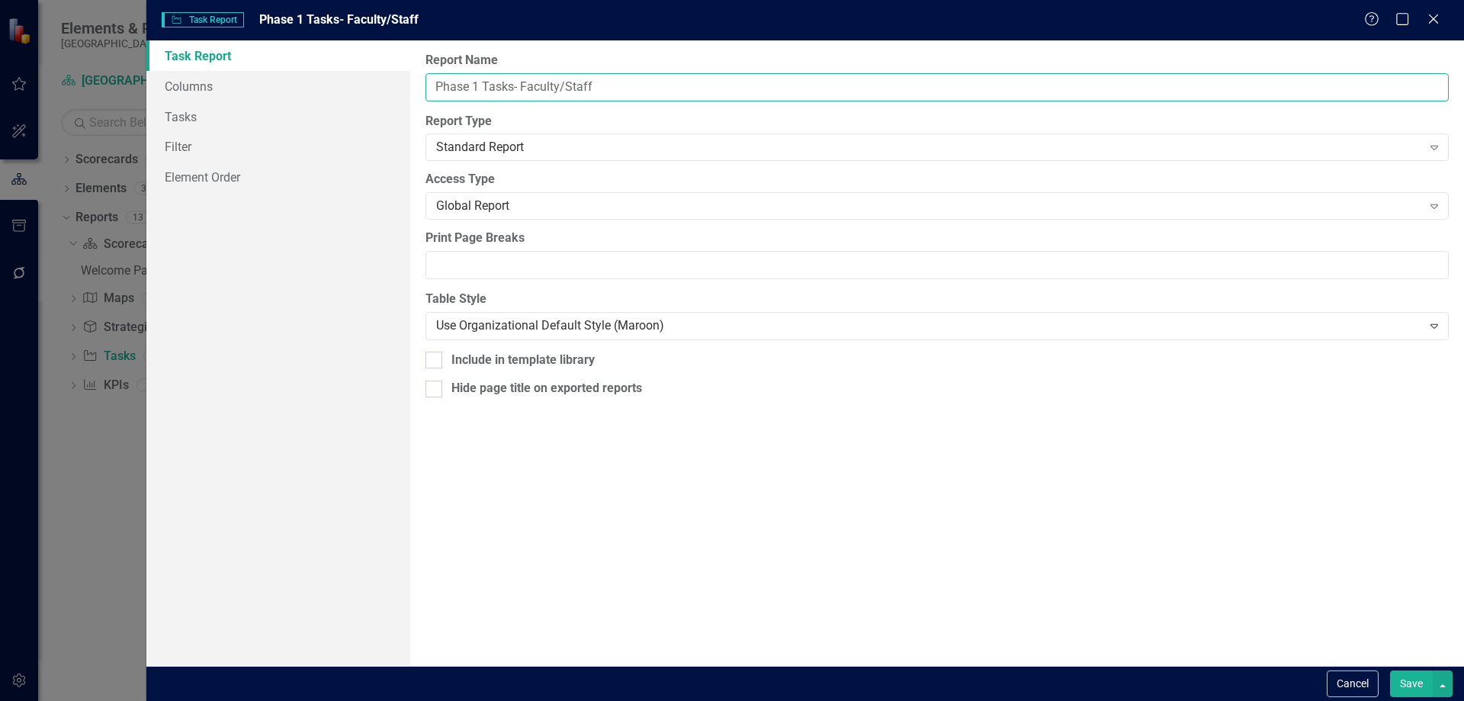
click at [476, 85] on input "Phase 1 Tasks- Faculty/Staff" at bounding box center [936, 87] width 1023 height 28
click at [508, 85] on input "Phase 1 Tasks- Faculty/Staff" at bounding box center [936, 87] width 1023 height 28
drag, startPoint x: 512, startPoint y: 86, endPoint x: 445, endPoint y: 91, distance: 67.2
click at [441, 87] on input "Phase 1 Tasks- Faculty/Staff" at bounding box center [936, 87] width 1023 height 28
type input "2025-26 Action Items- Faculty/Staff"
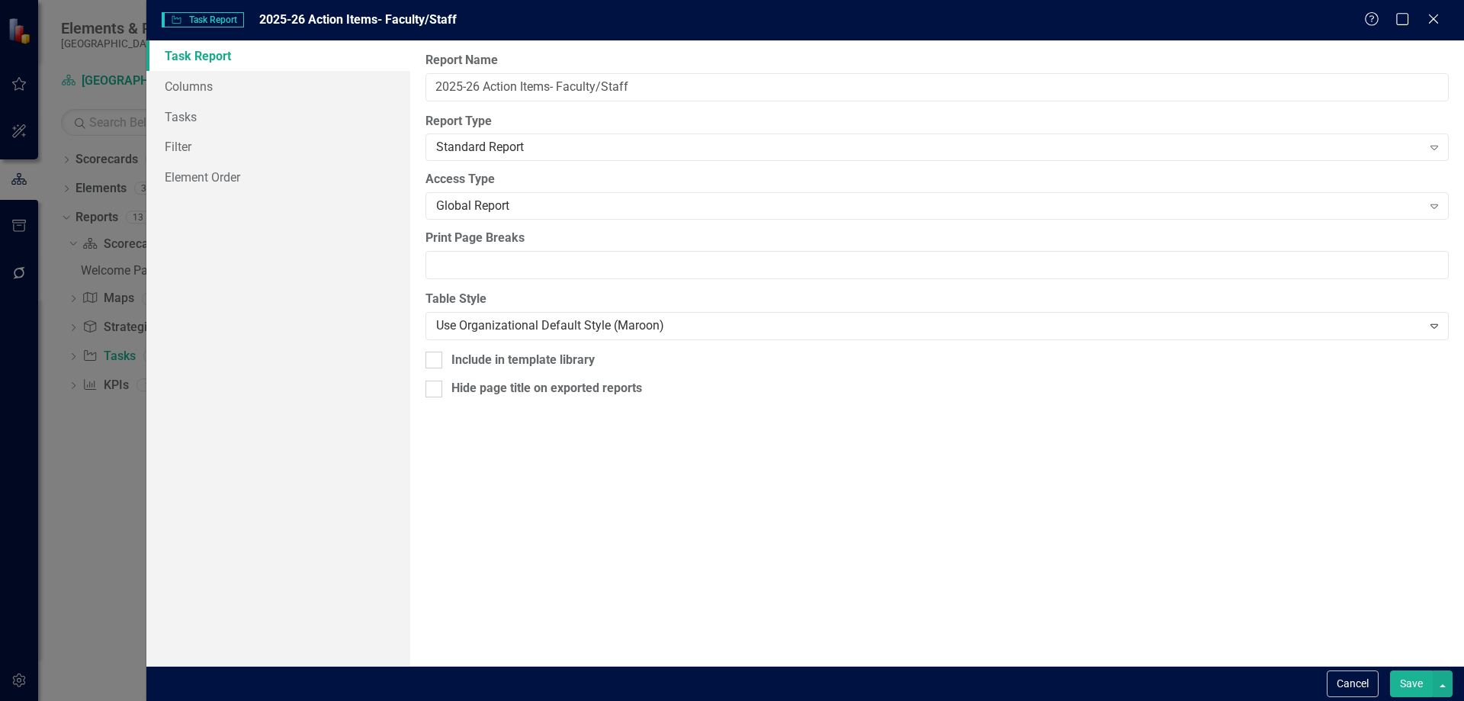
click at [1410, 684] on button "Save" at bounding box center [1411, 683] width 43 height 27
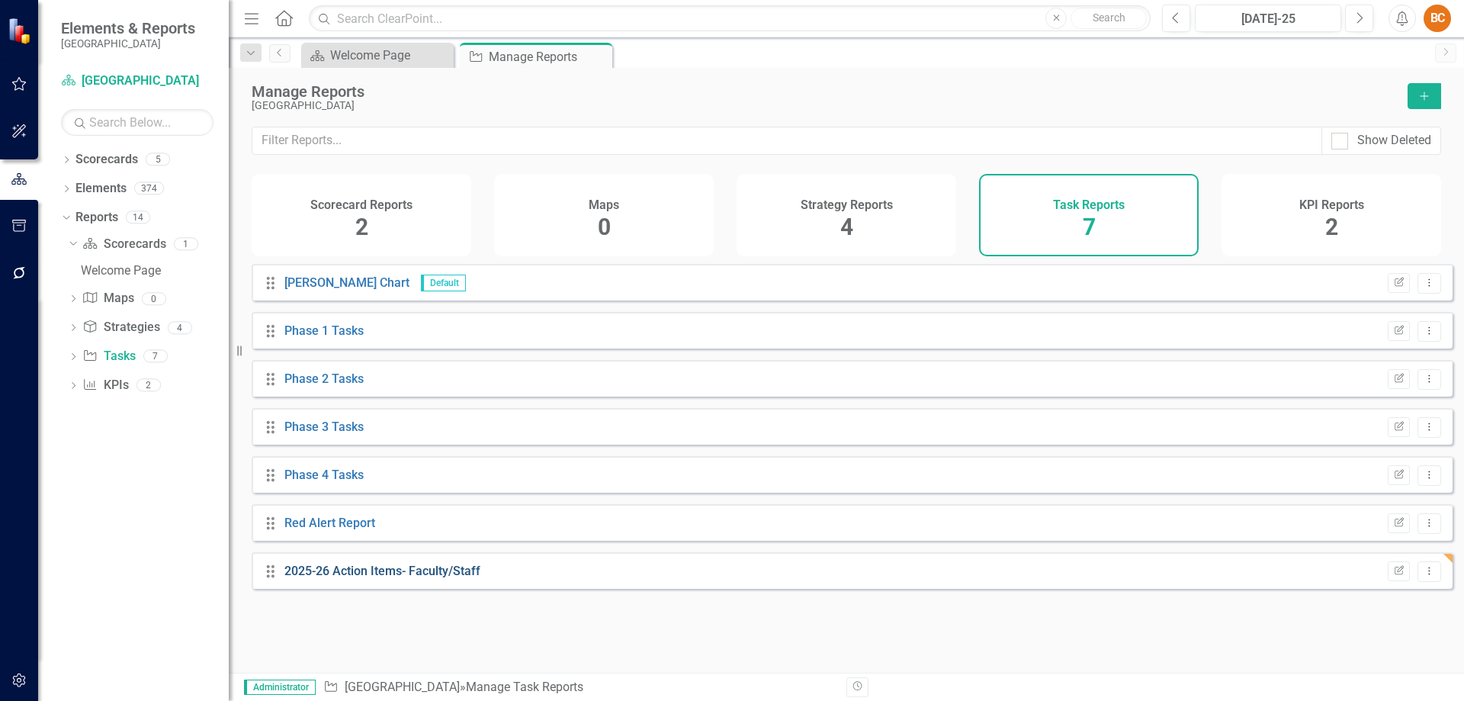
click at [447, 578] on link "2025-26 Action Items- Faculty/Staff" at bounding box center [382, 570] width 196 height 14
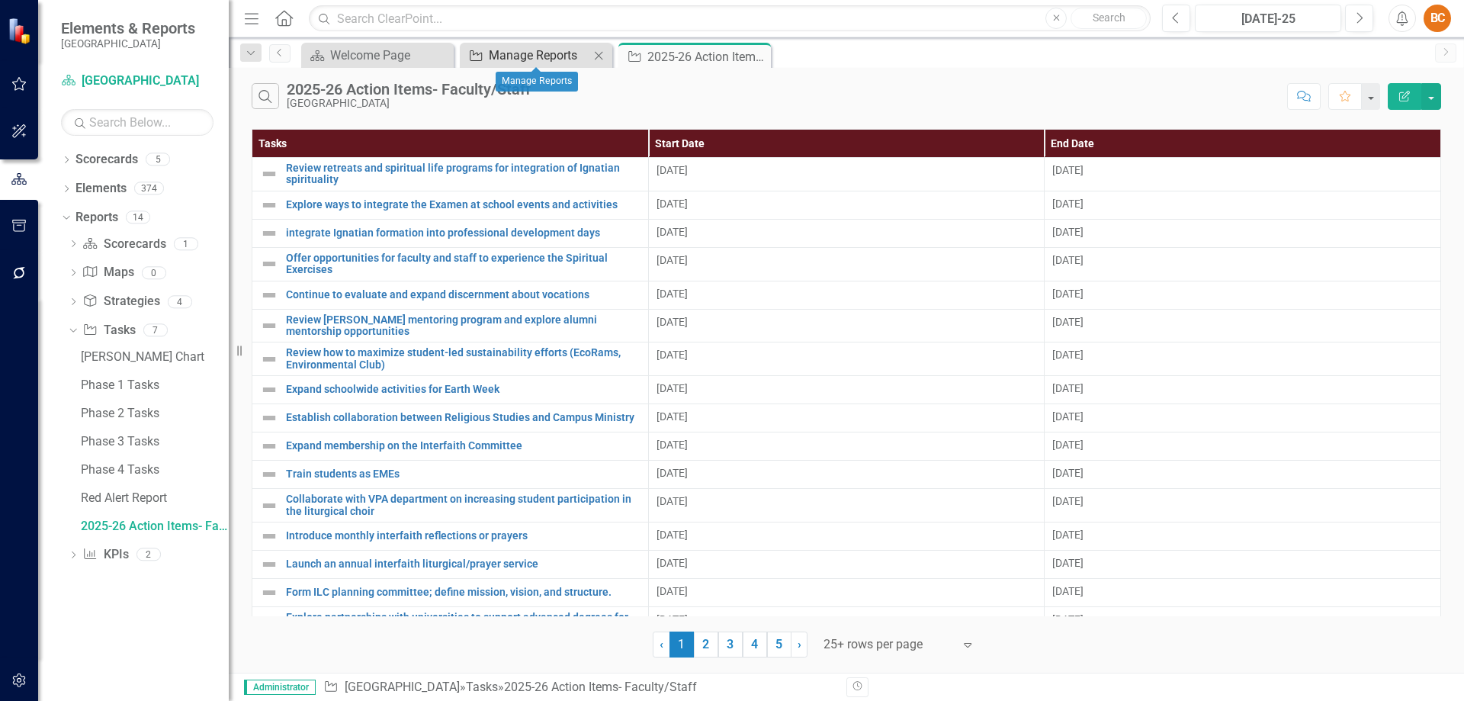
click at [536, 54] on div "Manage Reports" at bounding box center [539, 55] width 101 height 19
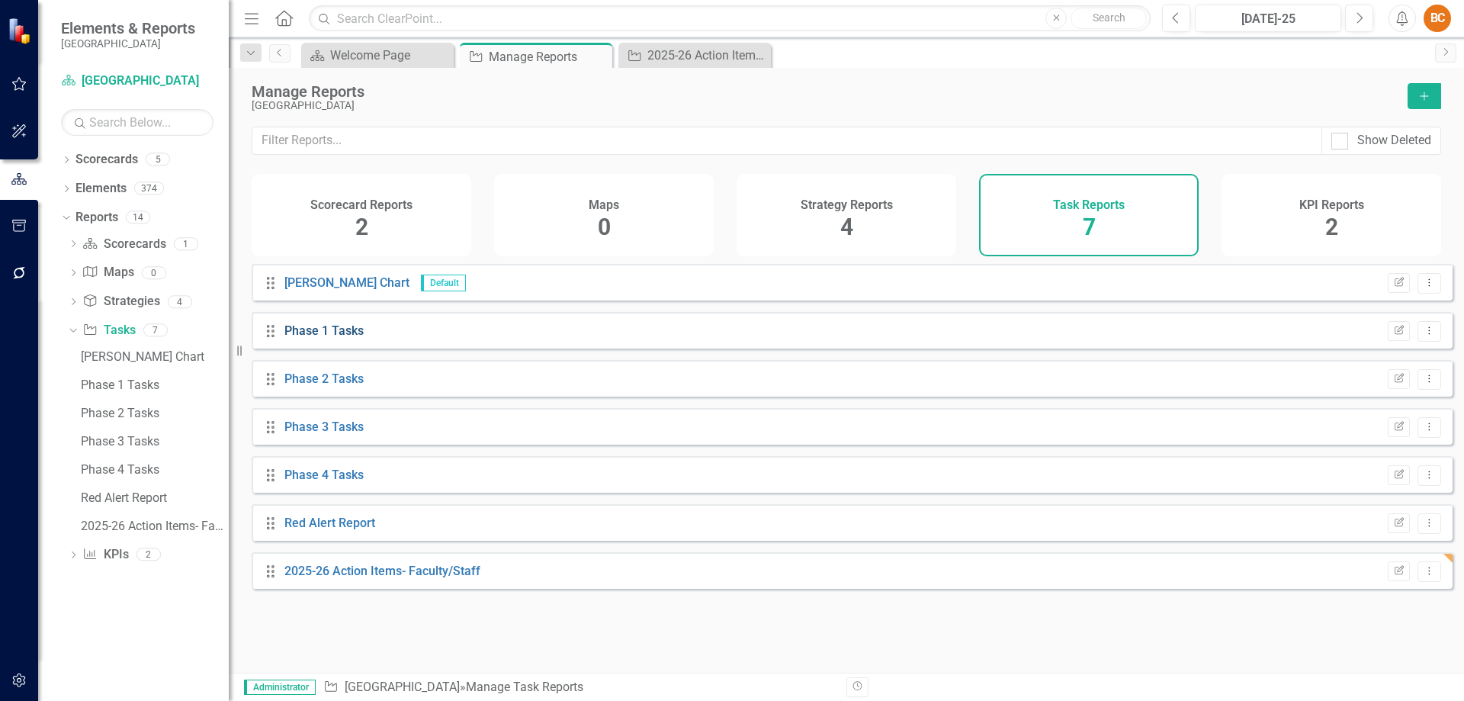
click at [351, 338] on link "Phase 1 Tasks" at bounding box center [323, 330] width 79 height 14
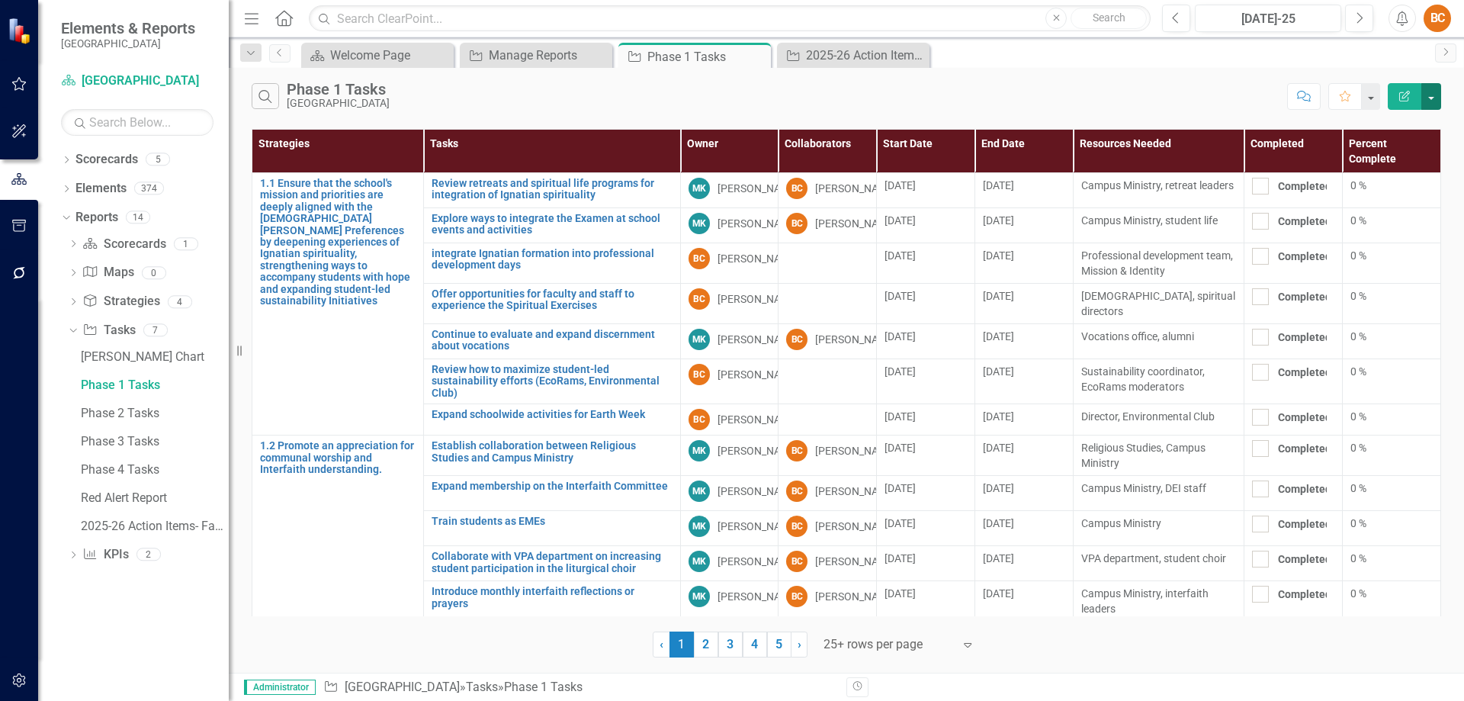
click at [1435, 100] on button "button" at bounding box center [1431, 96] width 20 height 27
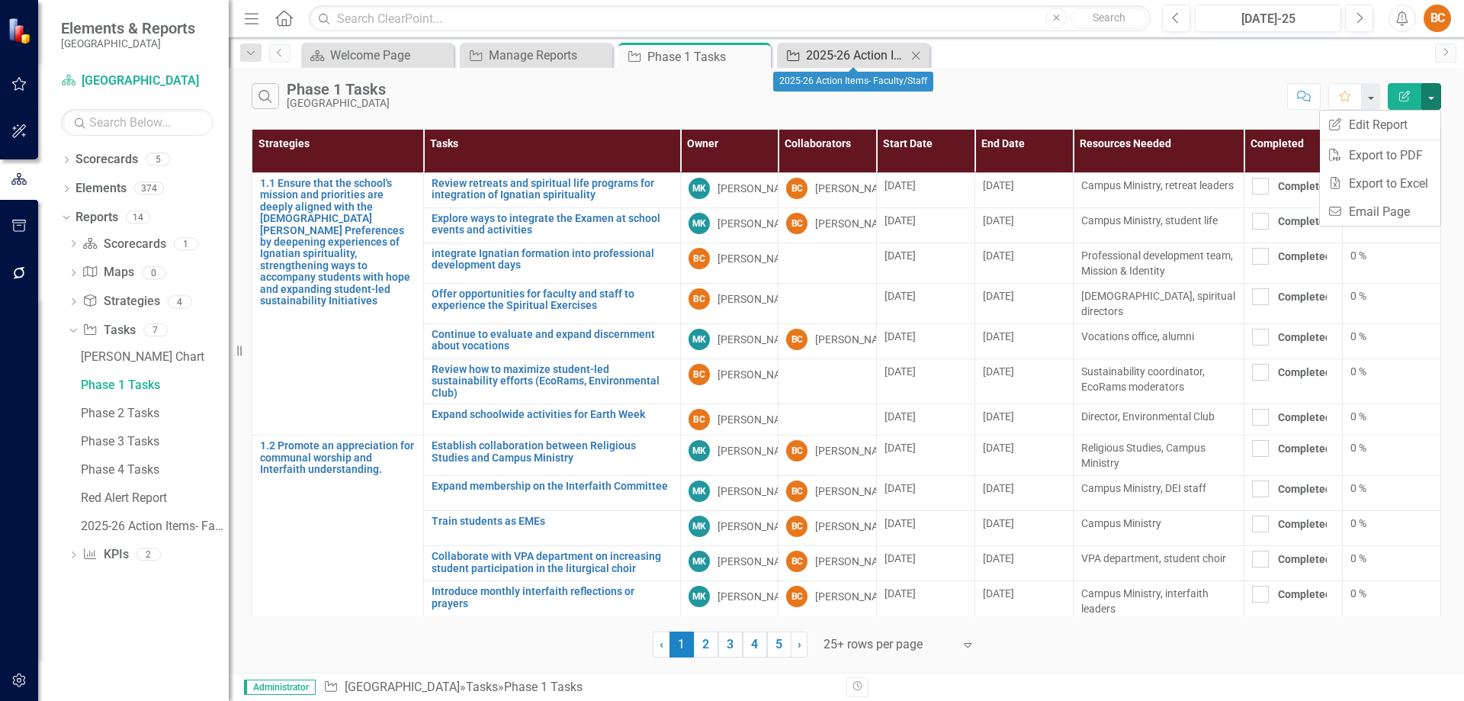
click at [837, 51] on div "2025-26 Action Items- Faculty/Staff" at bounding box center [856, 55] width 101 height 19
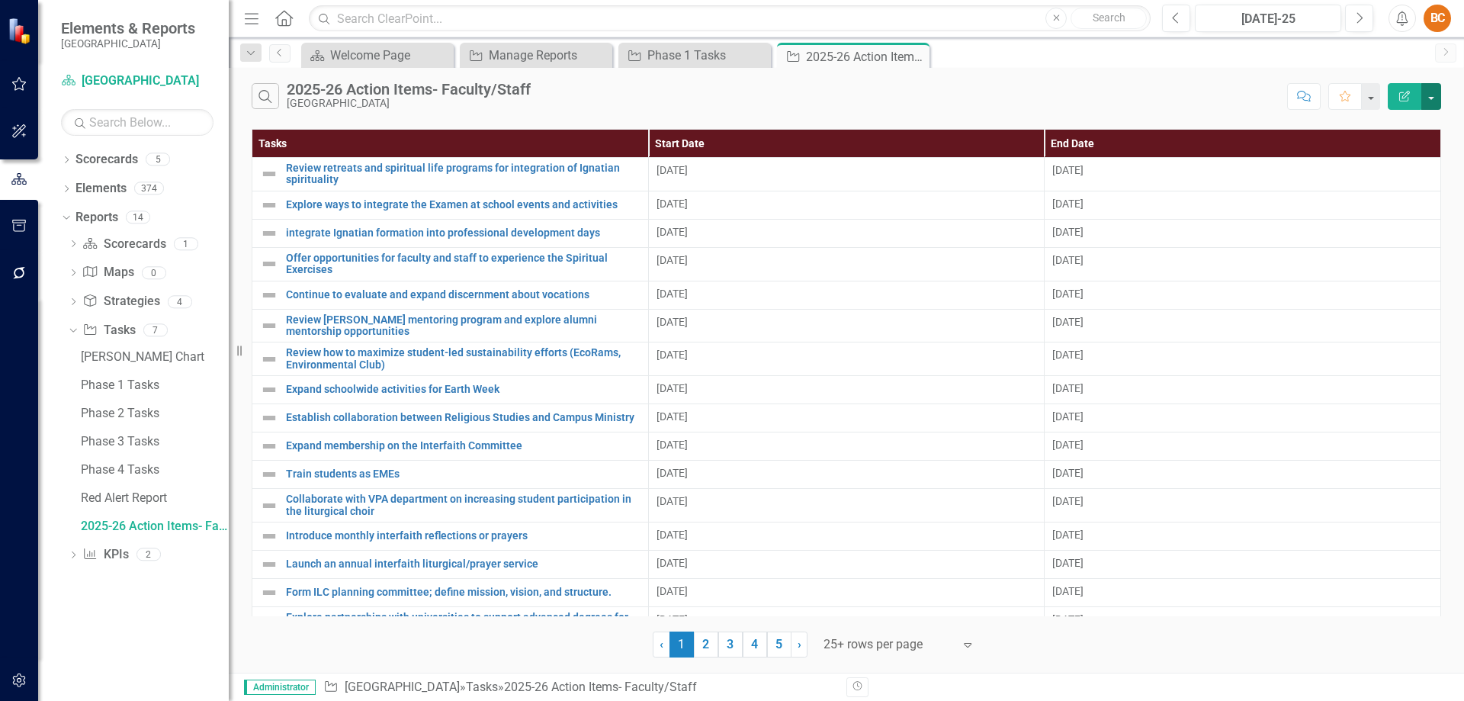
click at [1432, 96] on button "button" at bounding box center [1431, 96] width 20 height 27
click at [666, 55] on div "Phase 1 Tasks" at bounding box center [697, 55] width 101 height 19
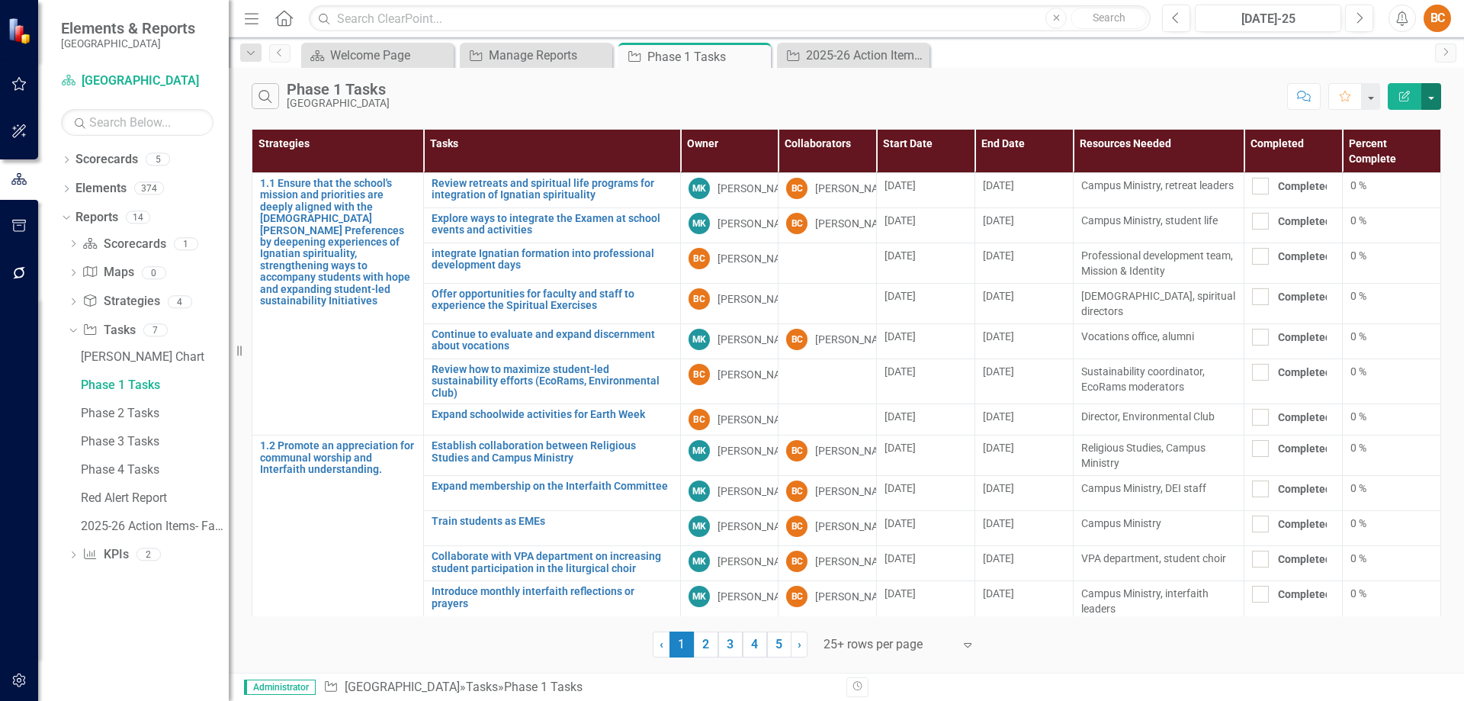
click at [1431, 94] on button "button" at bounding box center [1431, 96] width 20 height 27
click at [1388, 119] on link "Edit Report Edit Report" at bounding box center [1380, 125] width 120 height 28
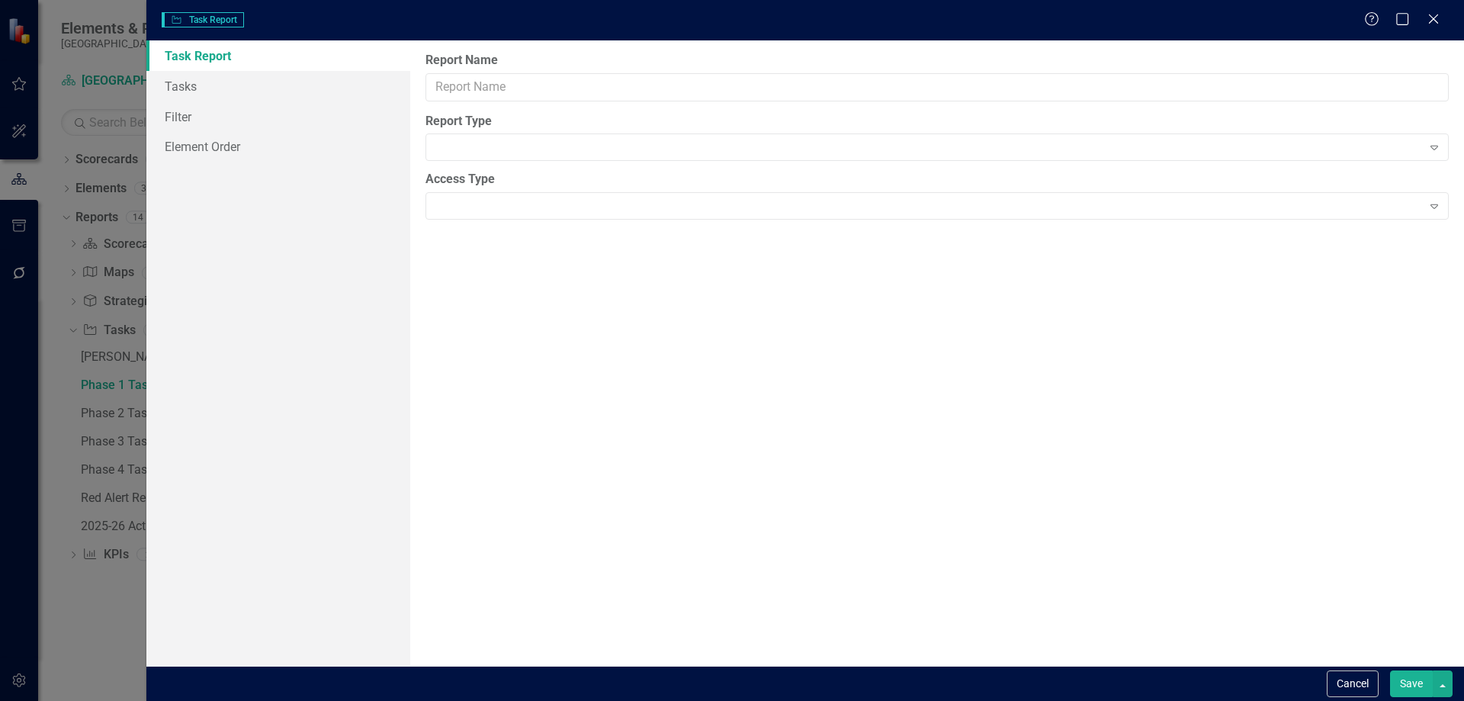
type input "Phase 1 Tasks"
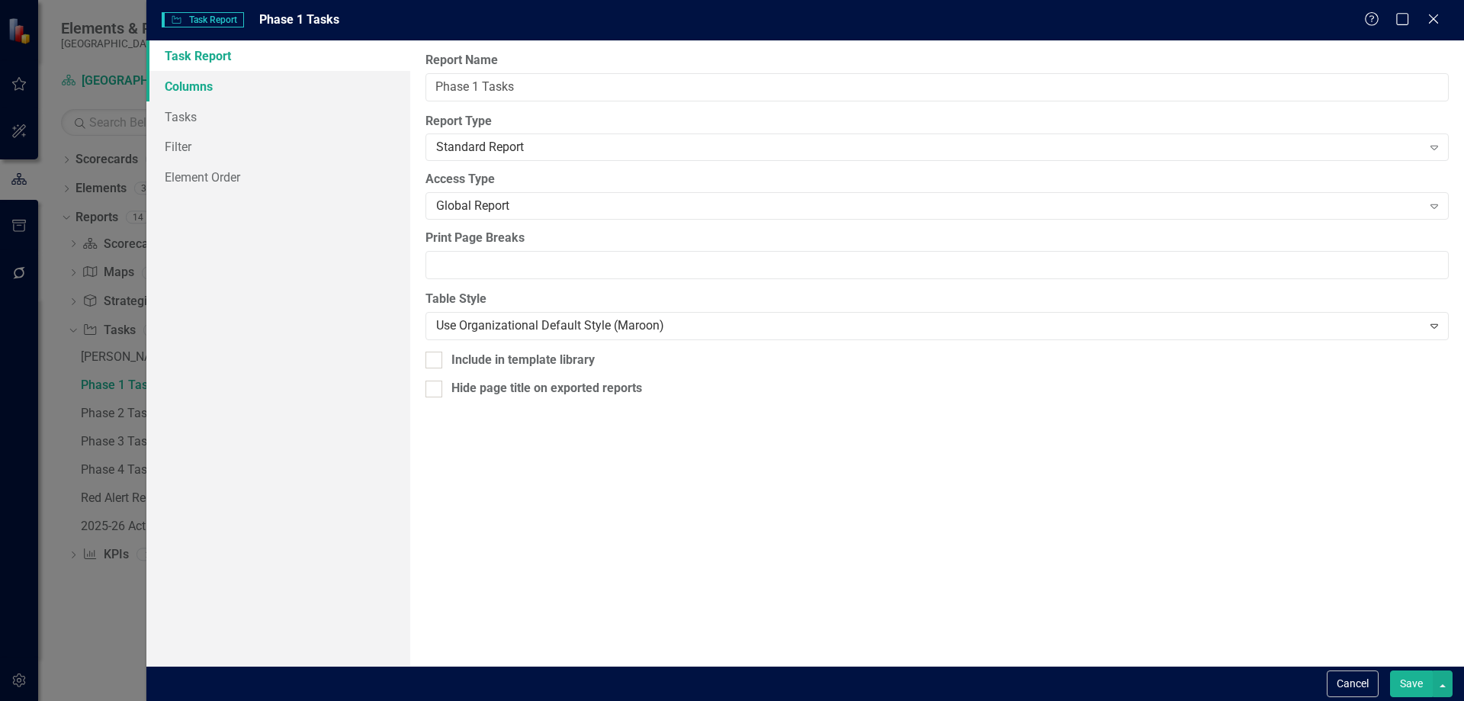
click at [210, 90] on link "Columns" at bounding box center [278, 86] width 264 height 30
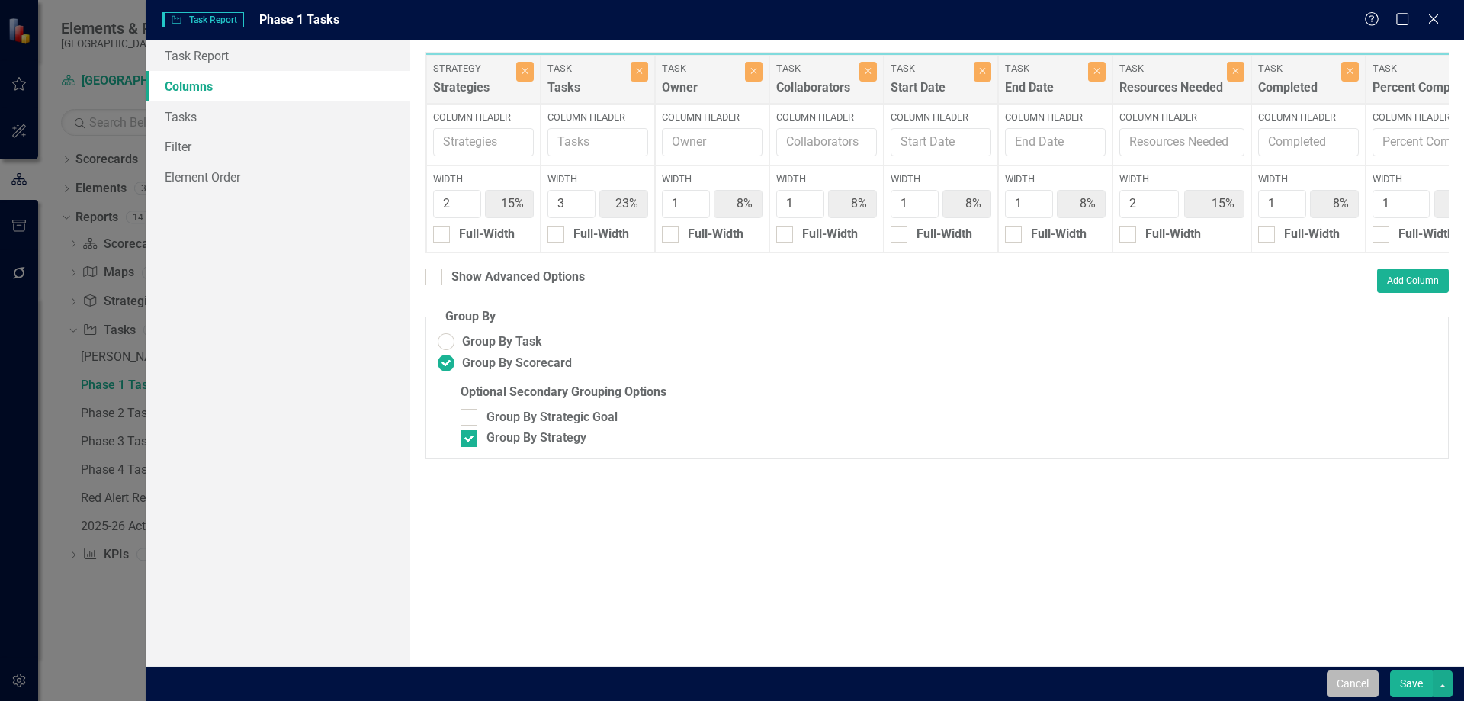
click at [1365, 686] on button "Cancel" at bounding box center [1353, 683] width 52 height 27
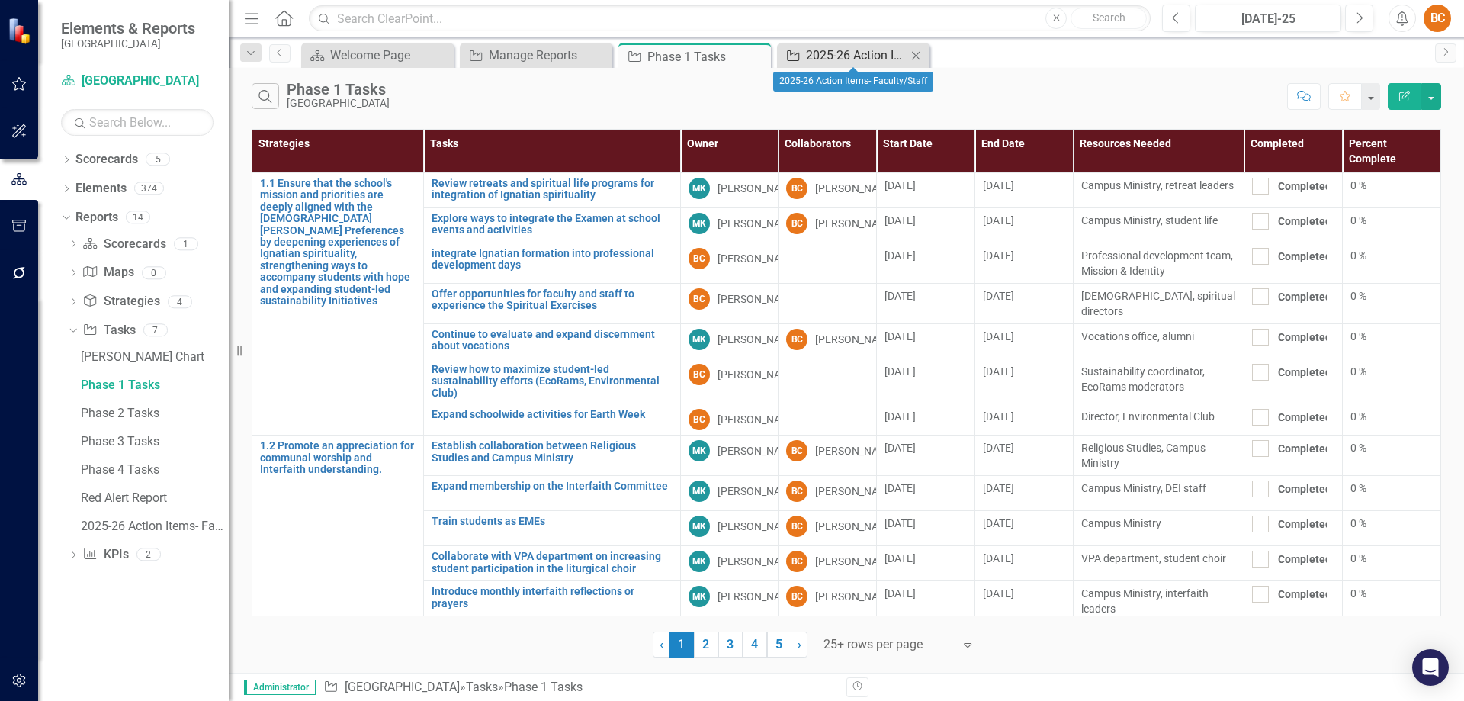
click at [852, 56] on div "2025-26 Action Items- Faculty/Staff" at bounding box center [856, 55] width 101 height 19
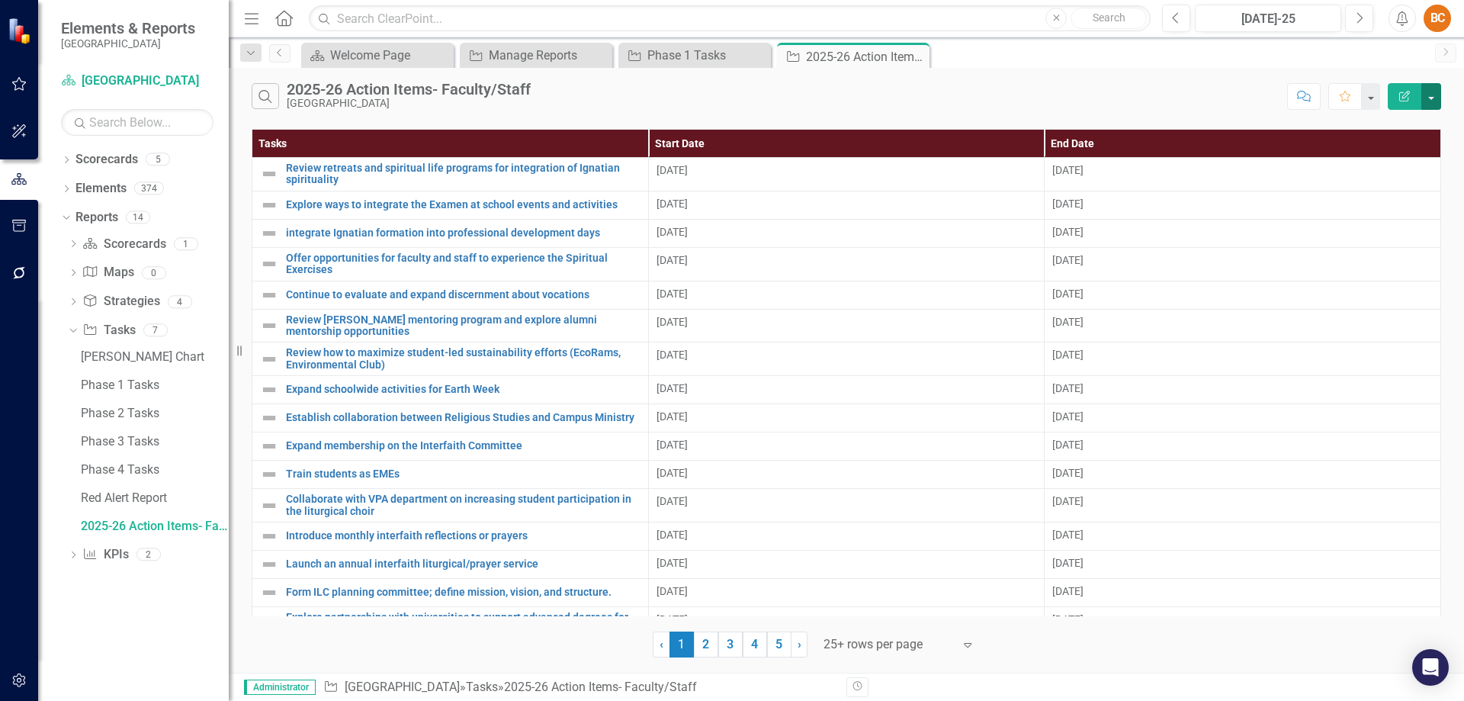
click at [1434, 98] on button "button" at bounding box center [1431, 96] width 20 height 27
click at [1390, 120] on link "Edit Report Edit Report" at bounding box center [1380, 125] width 120 height 28
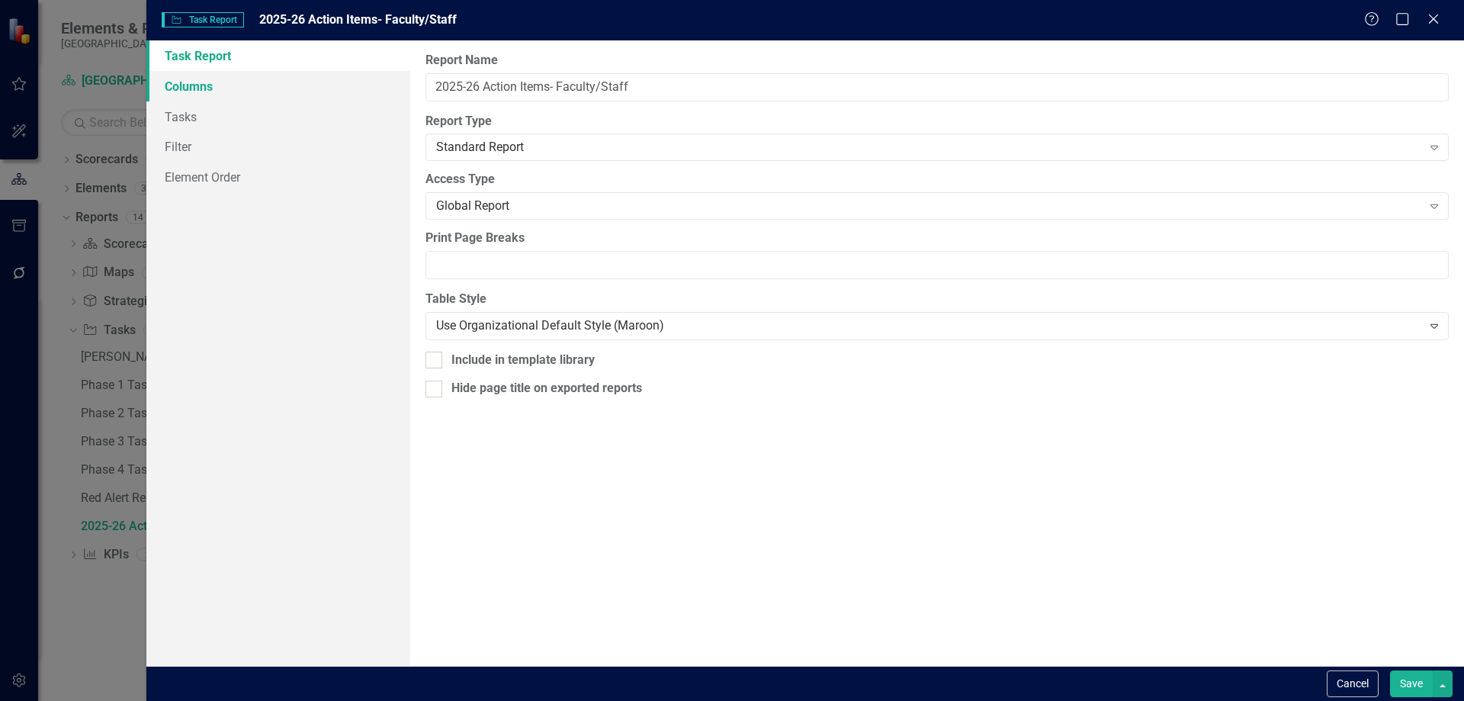
click at [213, 88] on link "Columns" at bounding box center [278, 86] width 264 height 30
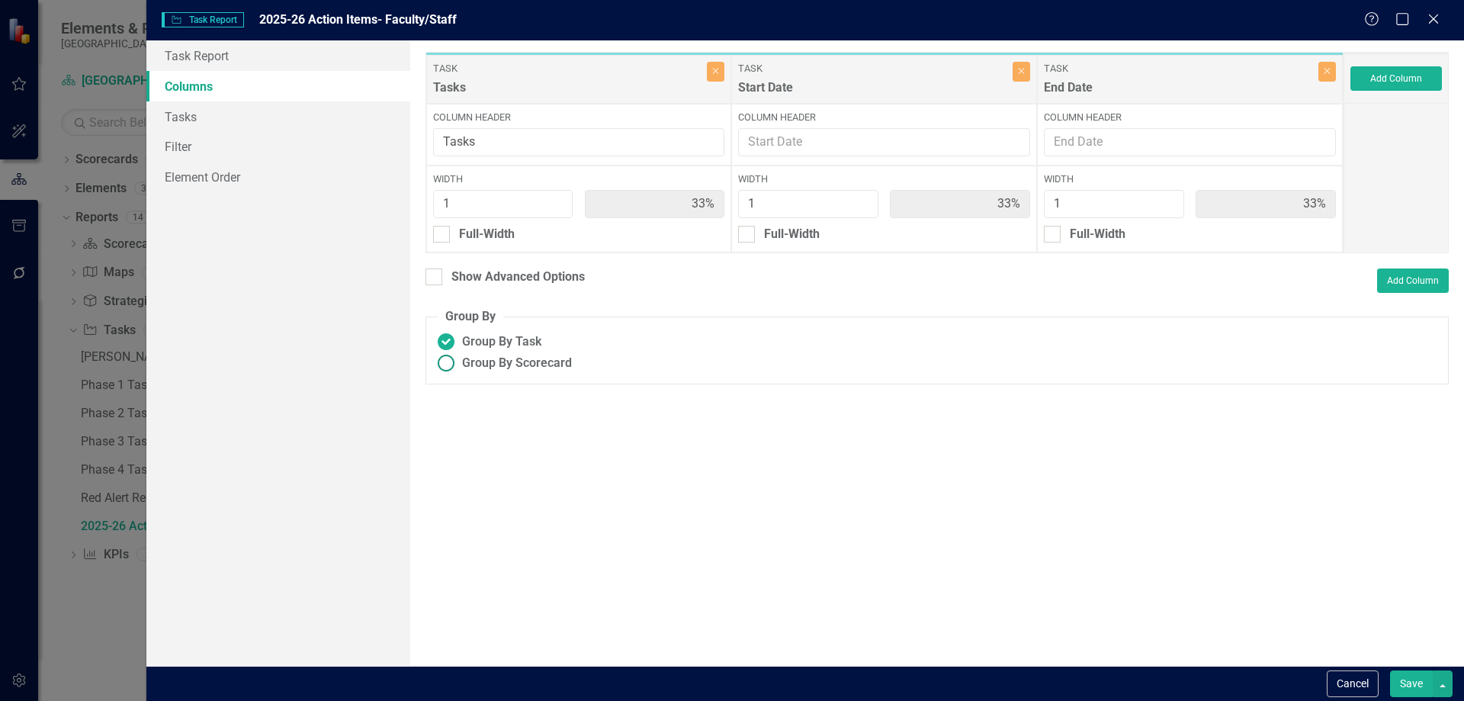
click at [447, 361] on ins at bounding box center [446, 363] width 24 height 24
click at [447, 361] on input "Group By Scorecard" at bounding box center [446, 363] width 24 height 24
radio input "true"
click at [473, 438] on div at bounding box center [468, 438] width 17 height 17
click at [470, 438] on input "Group By Strategy" at bounding box center [465, 435] width 10 height 10
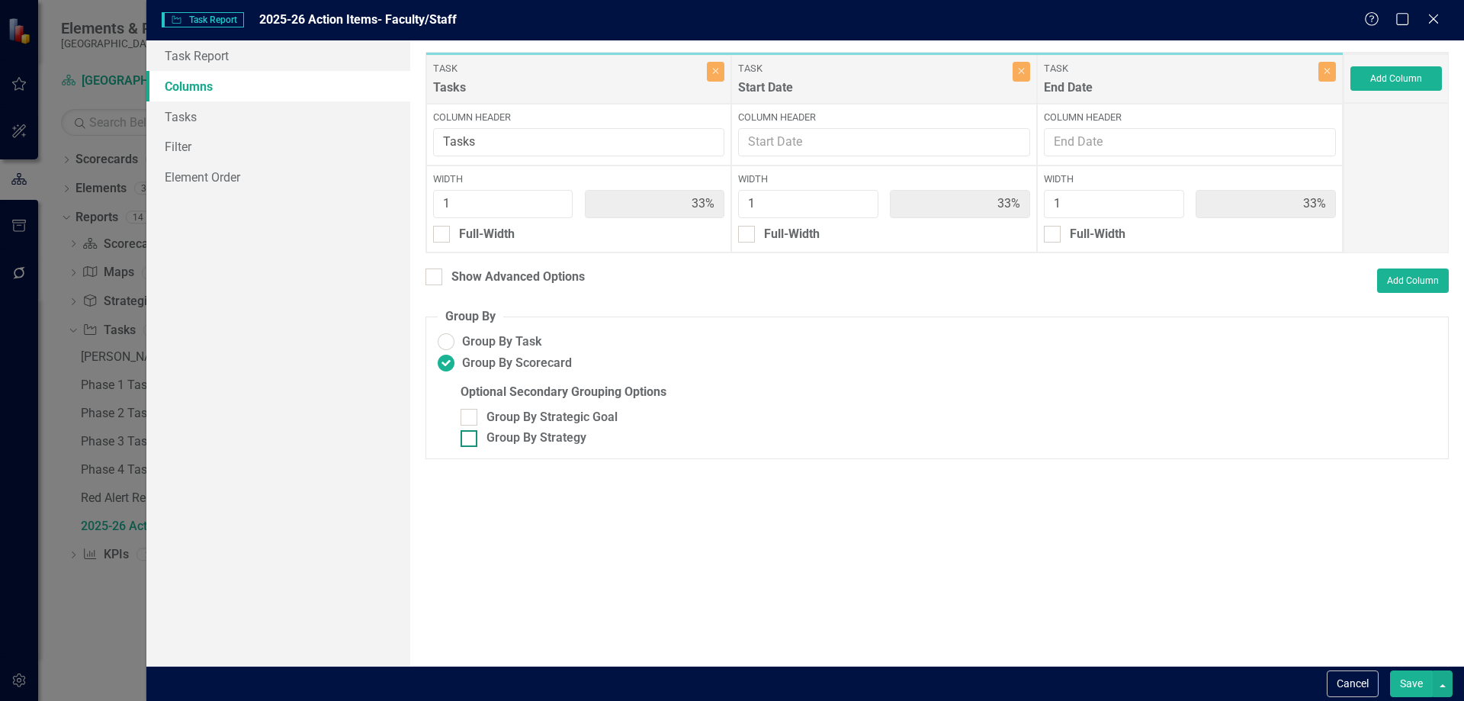
checkbox input "true"
click at [1401, 79] on button "Add Column" at bounding box center [1395, 78] width 91 height 24
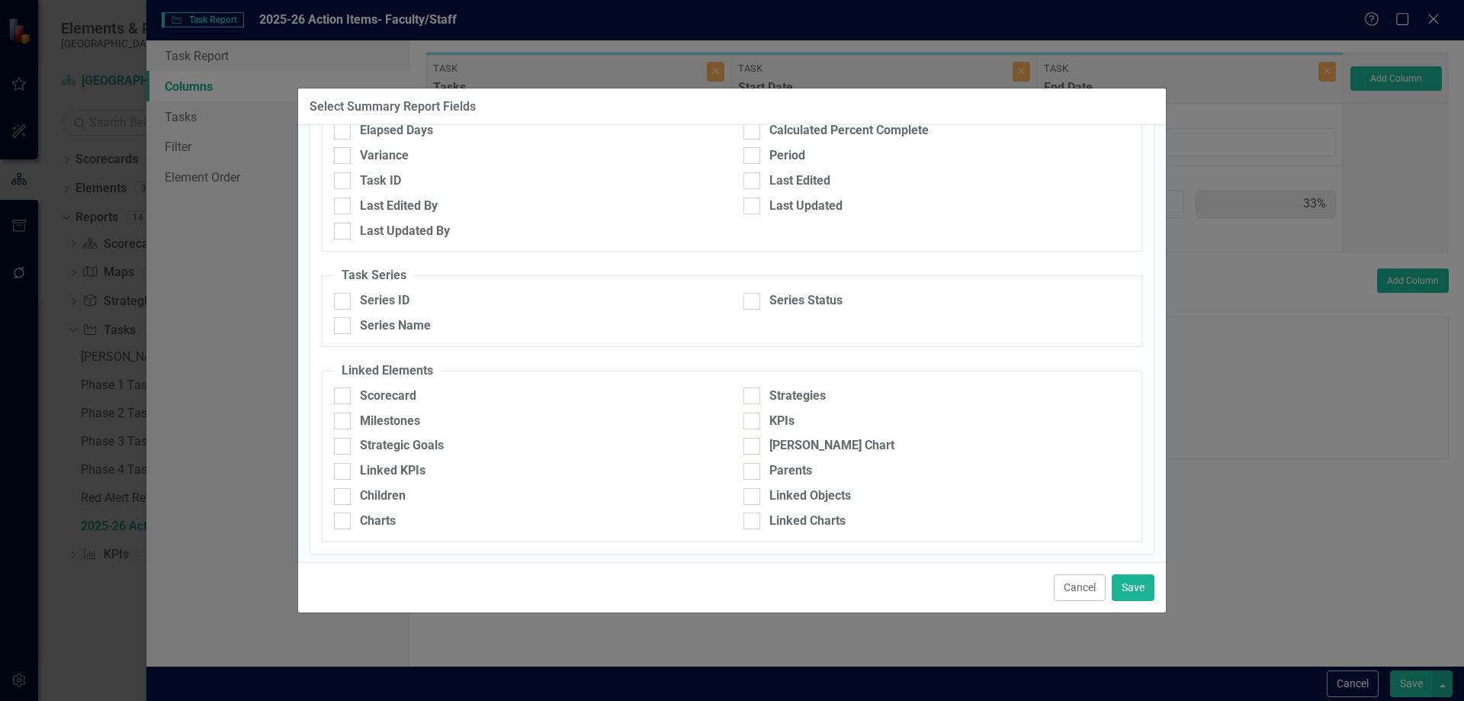
scroll to position [434, 0]
click at [750, 390] on div at bounding box center [751, 392] width 17 height 17
click at [750, 390] on input "Strategies" at bounding box center [748, 389] width 10 height 10
checkbox input "true"
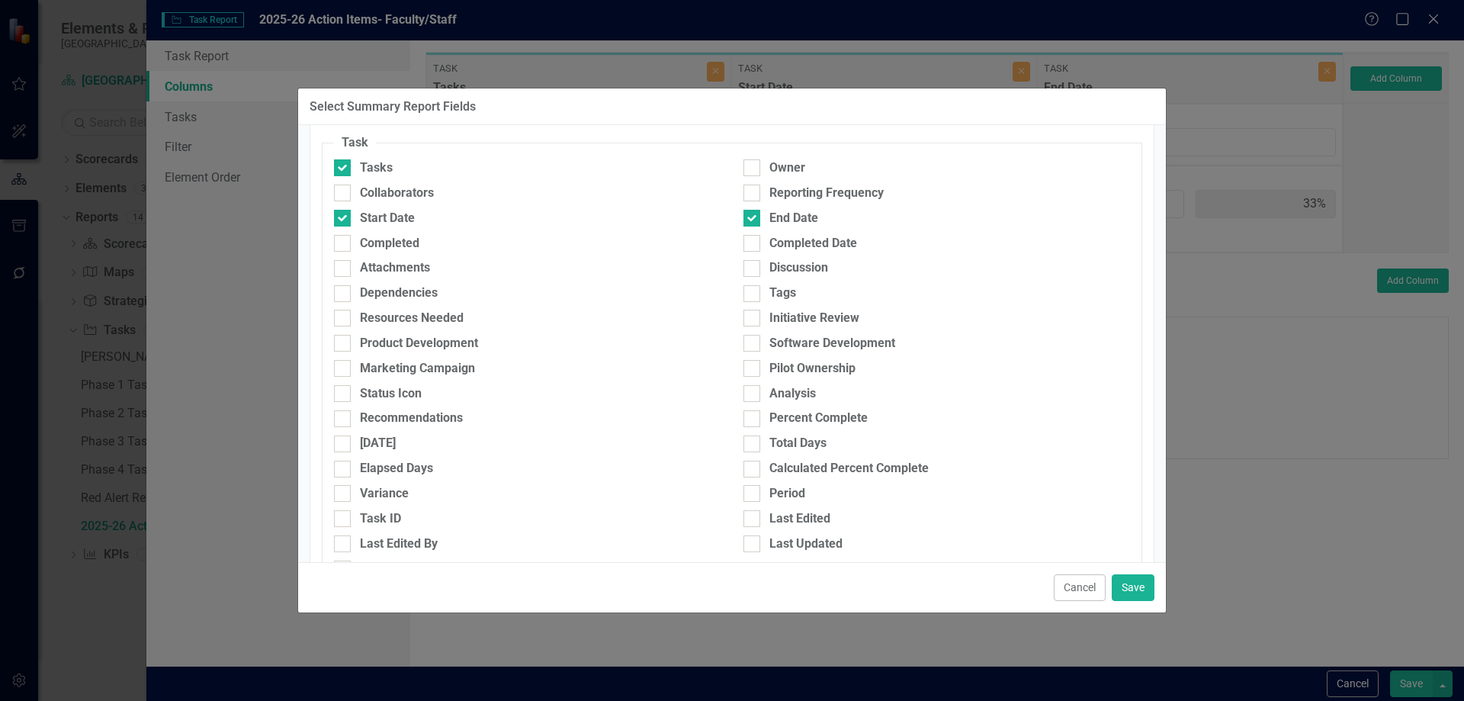
scroll to position [91, 0]
click at [342, 245] on input "Completed" at bounding box center [339, 242] width 10 height 10
checkbox input "true"
click at [341, 399] on div at bounding box center [342, 395] width 17 height 17
click at [341, 397] on input "Status Icon" at bounding box center [339, 392] width 10 height 10
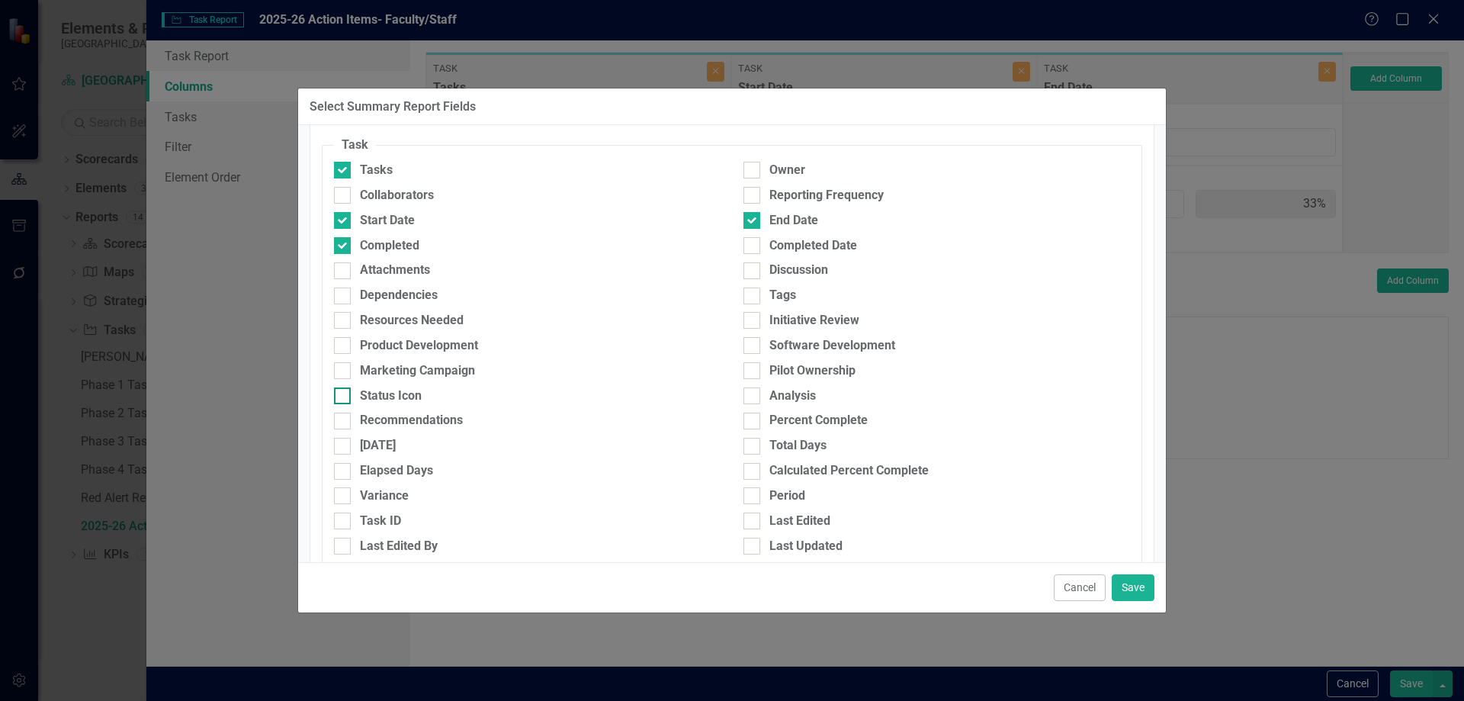
checkbox input "true"
click at [1142, 591] on button "Save" at bounding box center [1133, 587] width 43 height 27
type input "17%"
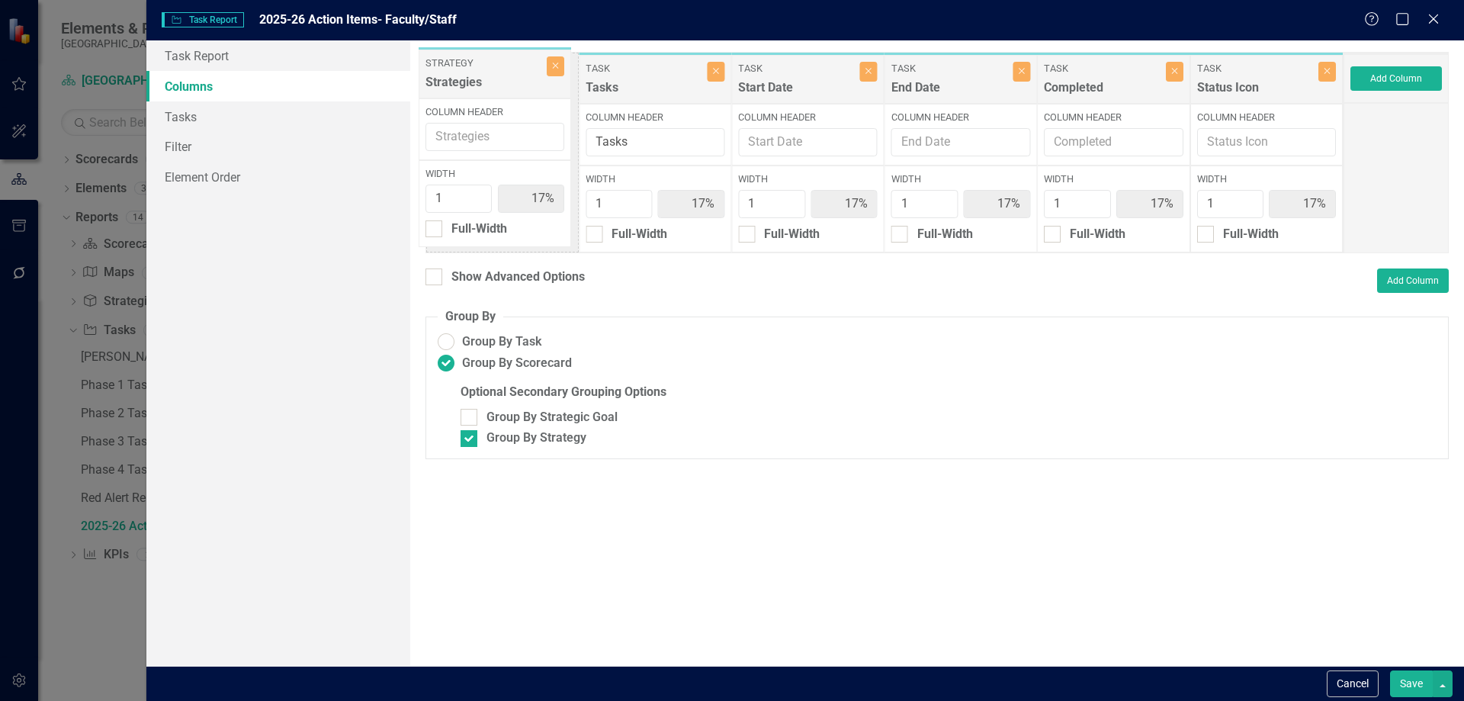
drag, startPoint x: 973, startPoint y: 66, endPoint x: 508, endPoint y: 62, distance: 464.3
click at [508, 62] on div "Task Tasks Close Column Header Tasks Width 1 17% Full-Width Task Start Date Clo…" at bounding box center [884, 152] width 918 height 201
drag, startPoint x: 1116, startPoint y: 83, endPoint x: 1271, endPoint y: 77, distance: 154.9
click at [1271, 77] on div "Strategy Strategies Close Column Header Width 1 17% Full-Width Task Tasks Close…" at bounding box center [884, 152] width 918 height 201
click at [1416, 683] on button "Save" at bounding box center [1411, 683] width 43 height 27
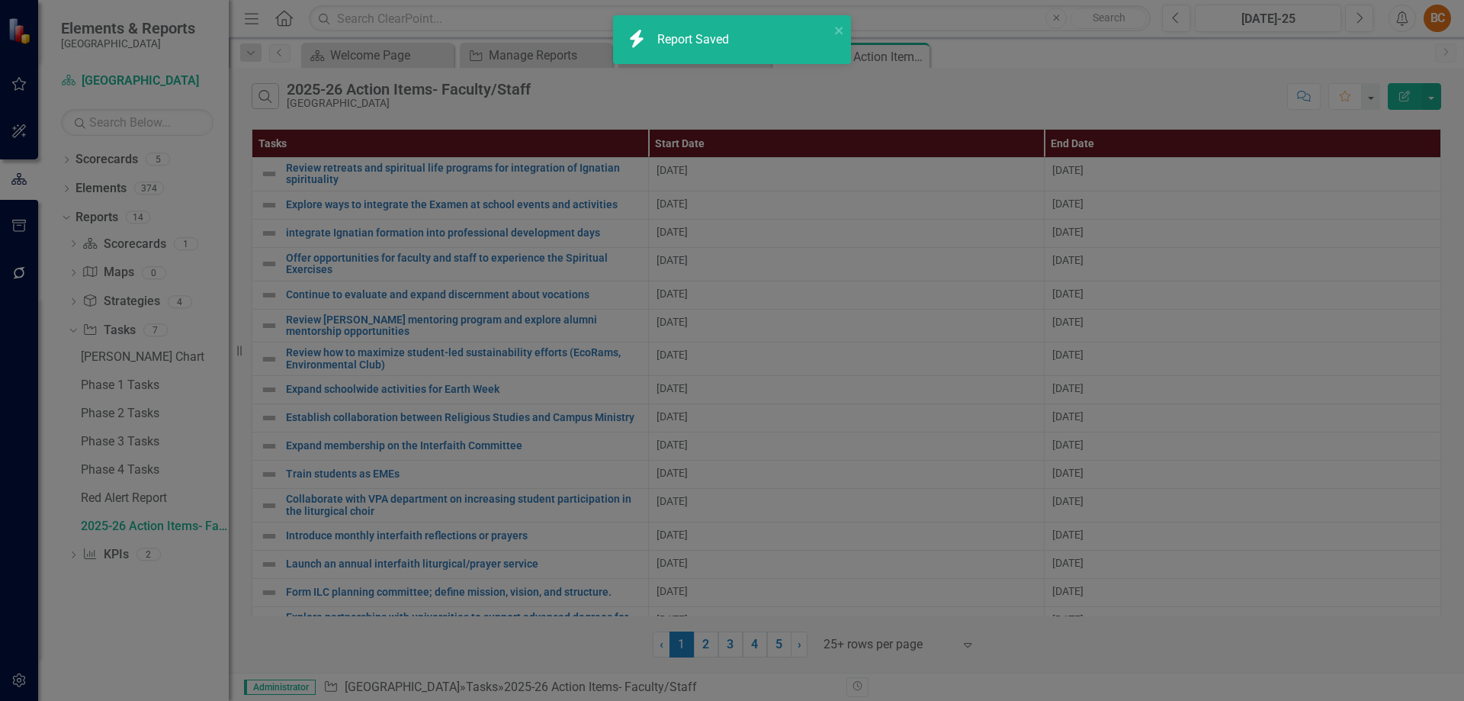
radio input "false"
checkbox input "false"
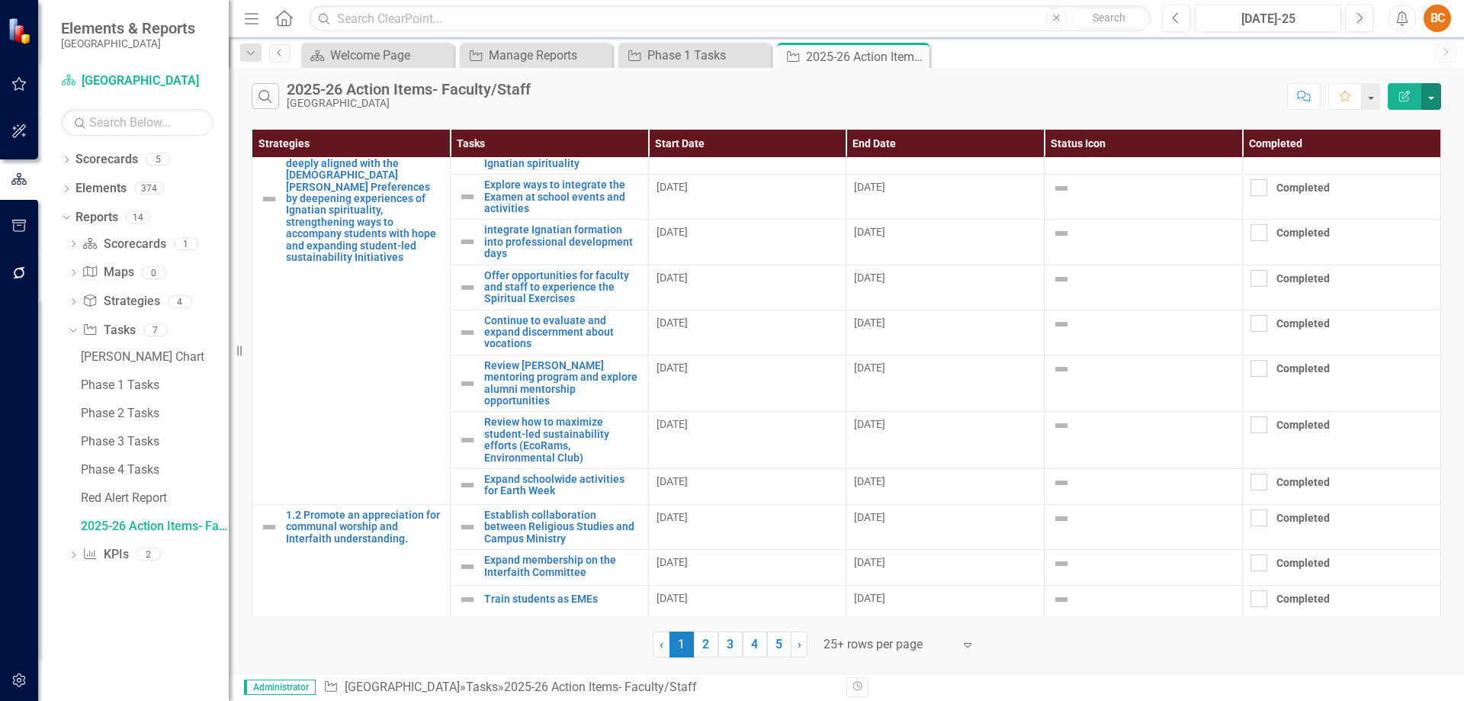
scroll to position [0, 0]
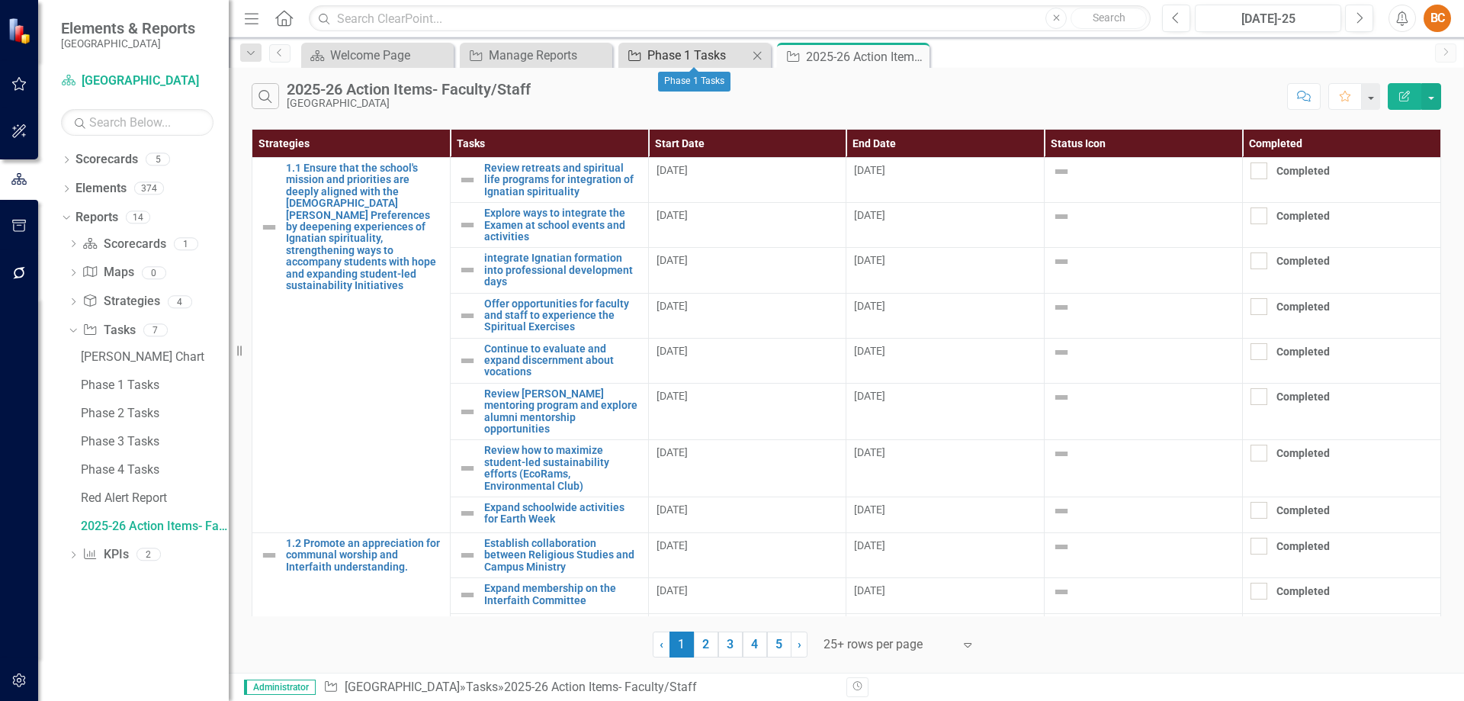
click at [692, 57] on div "Phase 1 Tasks" at bounding box center [697, 55] width 101 height 19
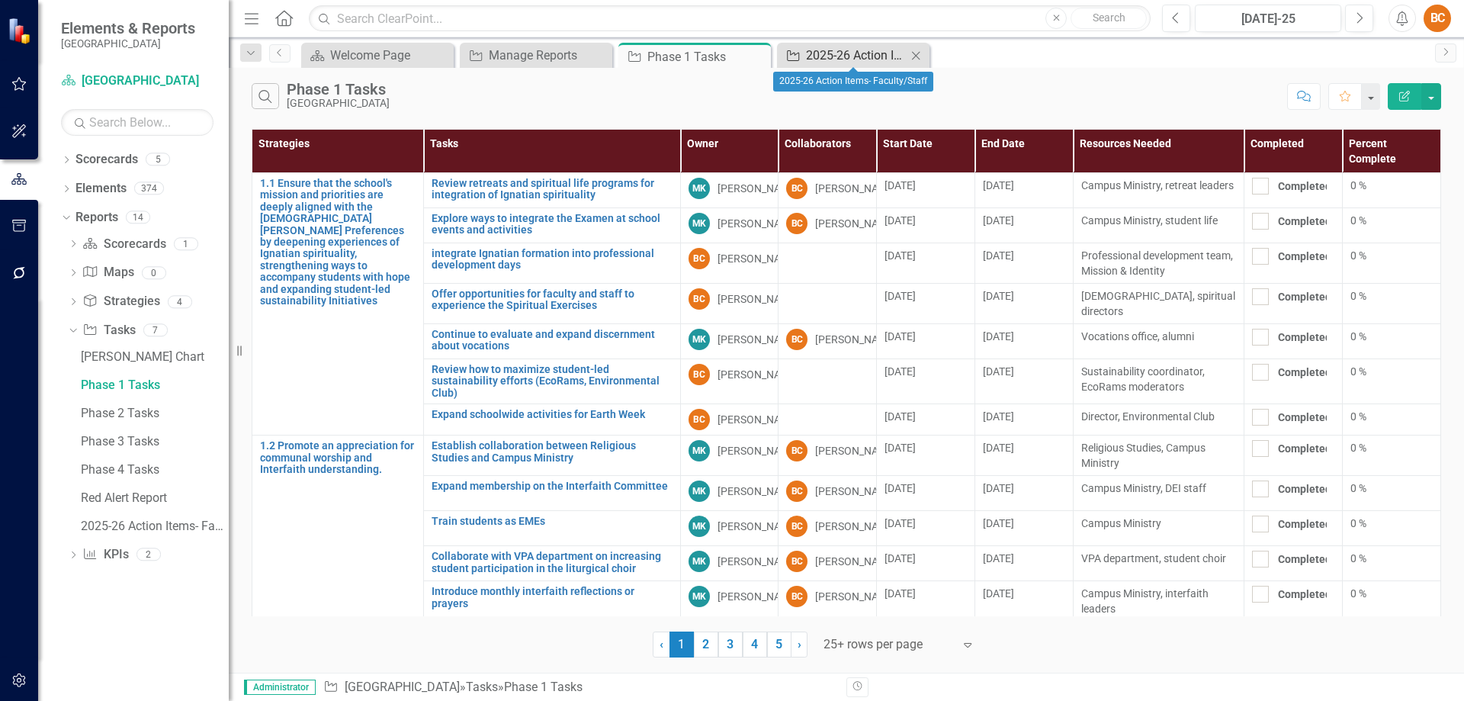
click at [848, 56] on div "2025-26 Action Items- Faculty/Staff" at bounding box center [856, 55] width 101 height 19
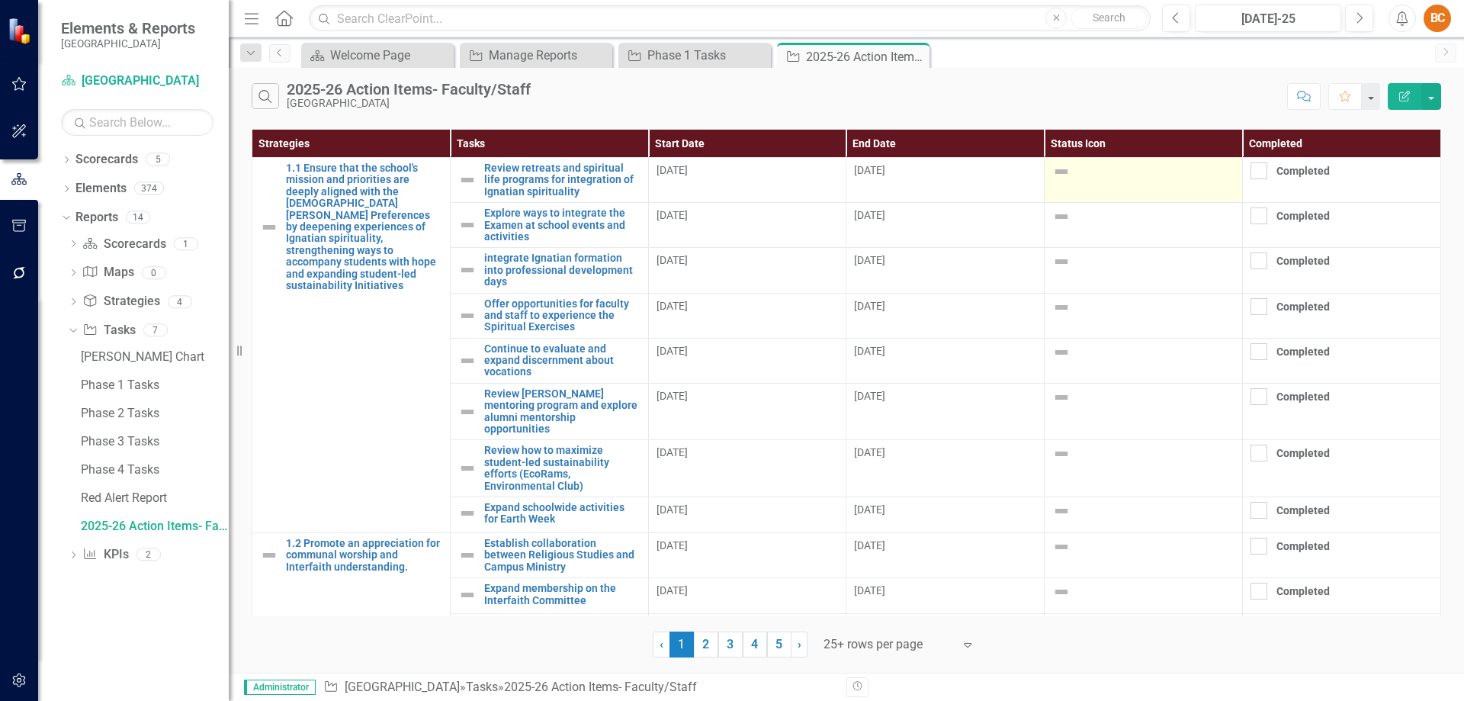
click at [1057, 170] on img at bounding box center [1061, 171] width 18 height 18
click at [1054, 172] on img at bounding box center [1061, 171] width 18 height 18
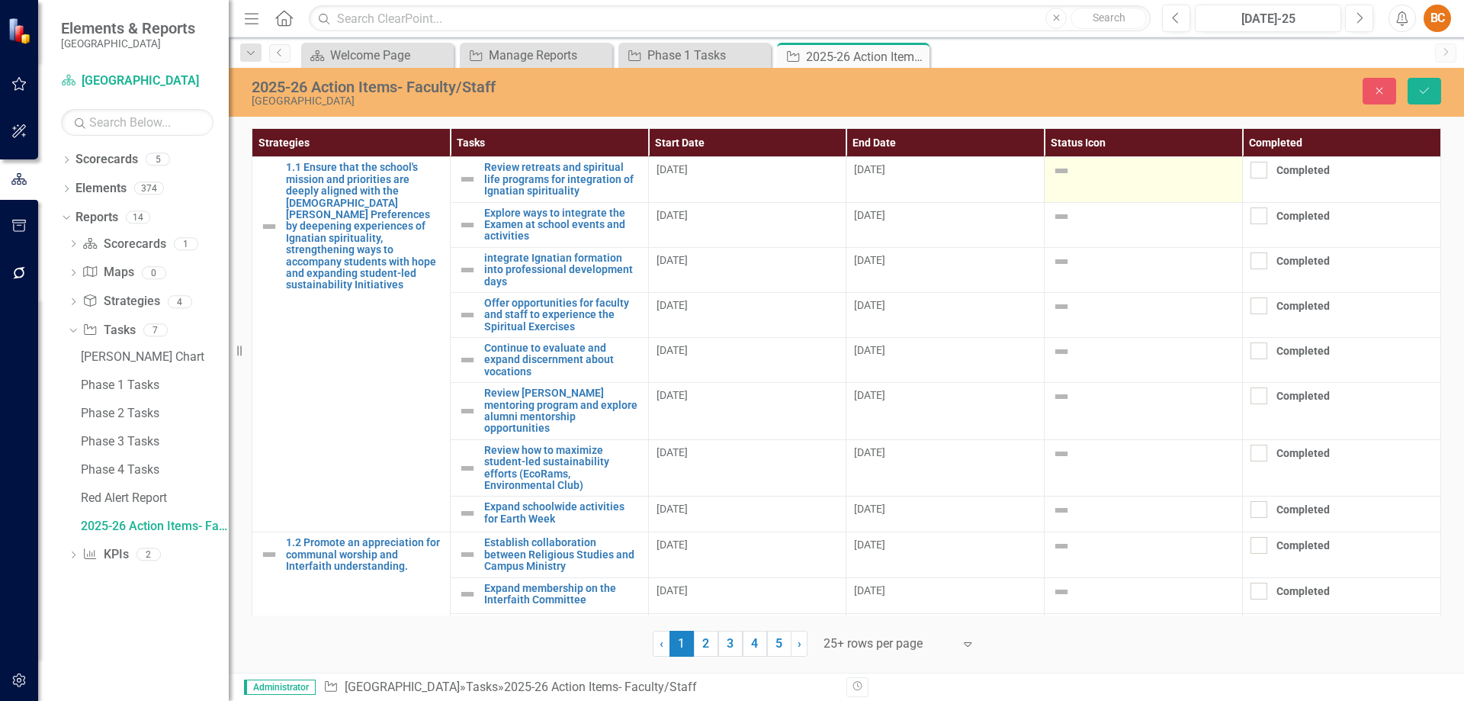
click at [1054, 172] on img at bounding box center [1061, 171] width 18 height 18
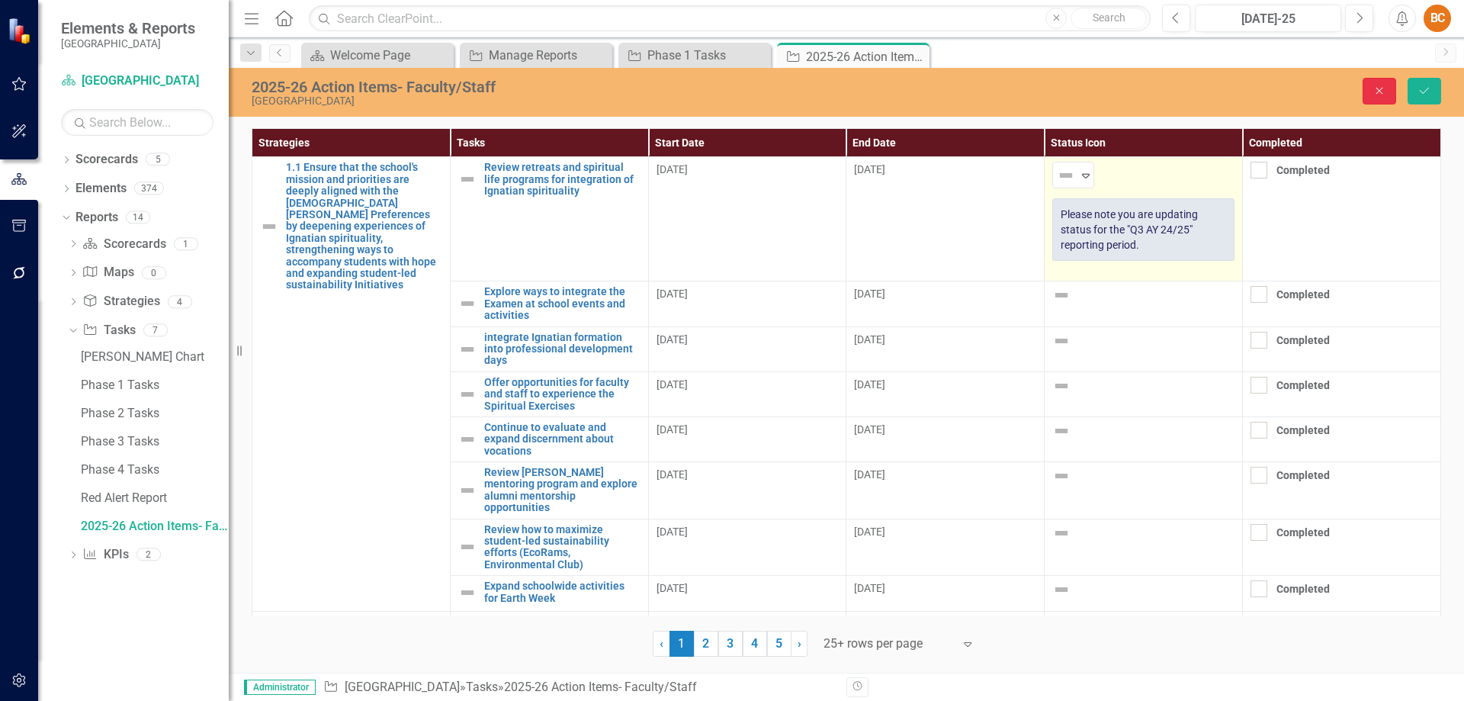
click at [1381, 89] on icon "Close" at bounding box center [1379, 90] width 14 height 11
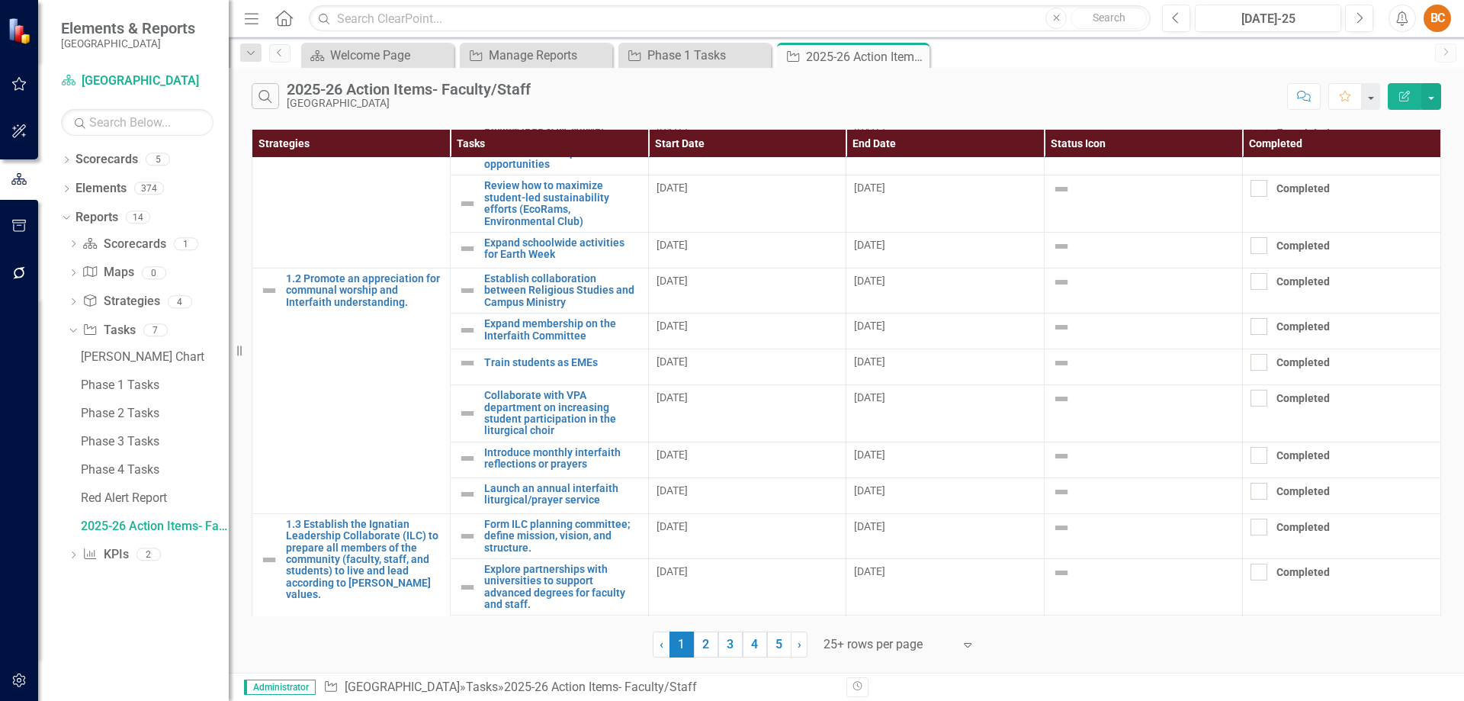
scroll to position [249, 0]
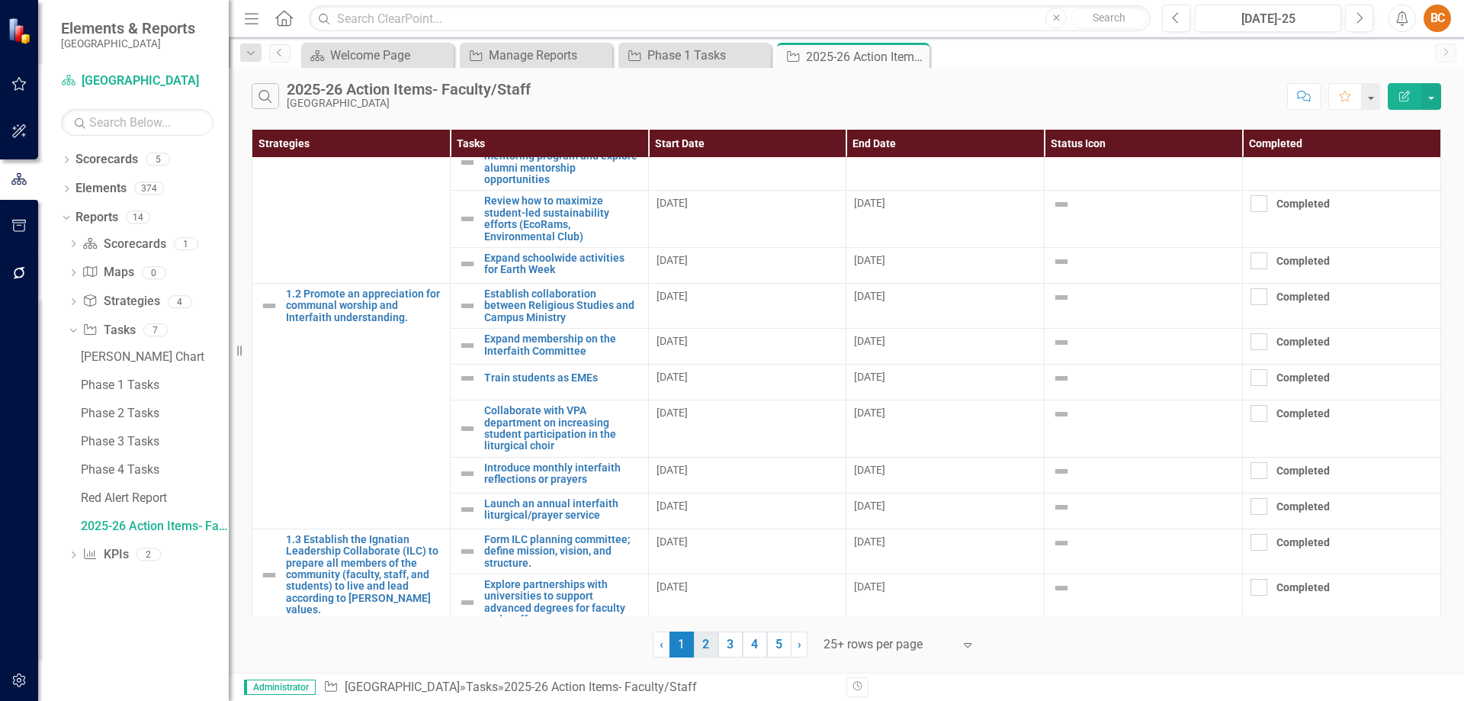
click at [708, 640] on link "2" at bounding box center [706, 644] width 24 height 26
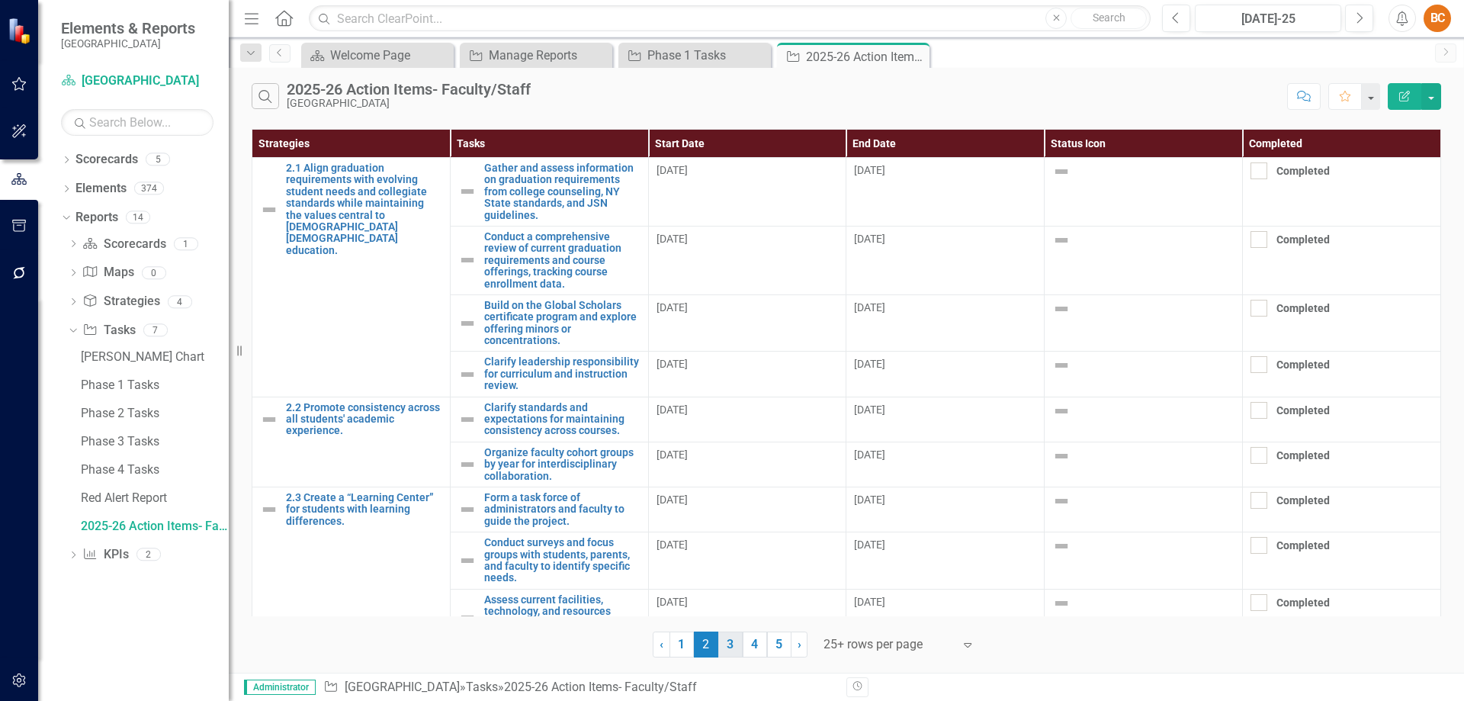
click at [731, 643] on link "3" at bounding box center [730, 644] width 24 height 26
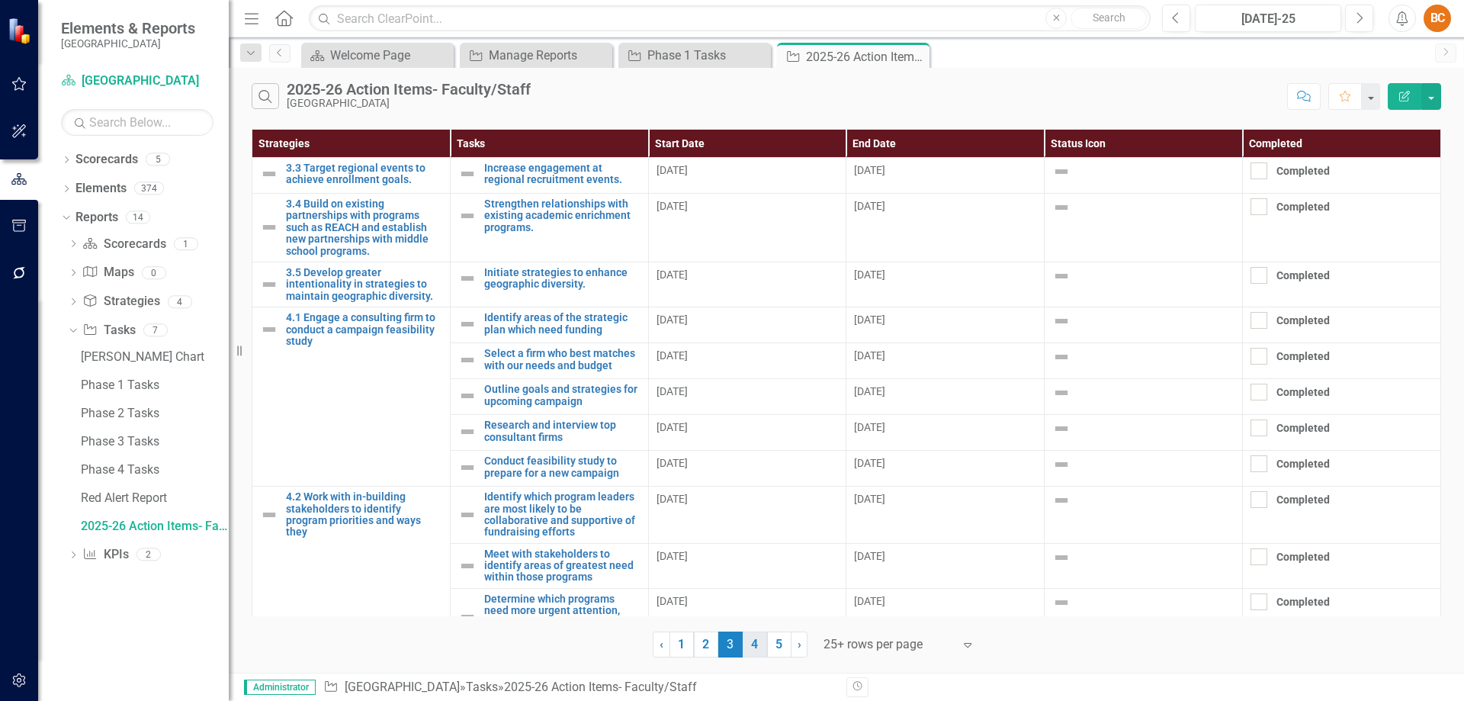
click at [759, 646] on link "4" at bounding box center [755, 644] width 24 height 26
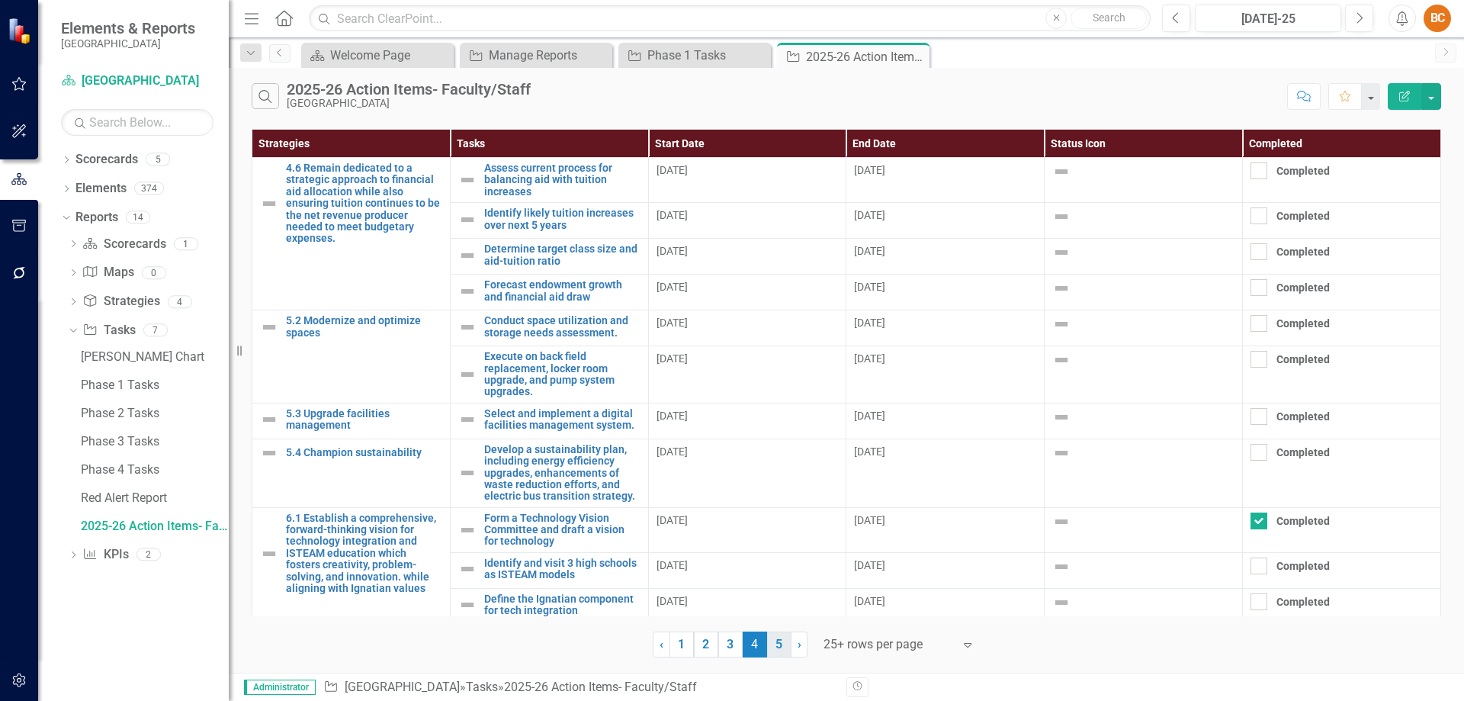
click at [781, 650] on link "5" at bounding box center [779, 644] width 24 height 26
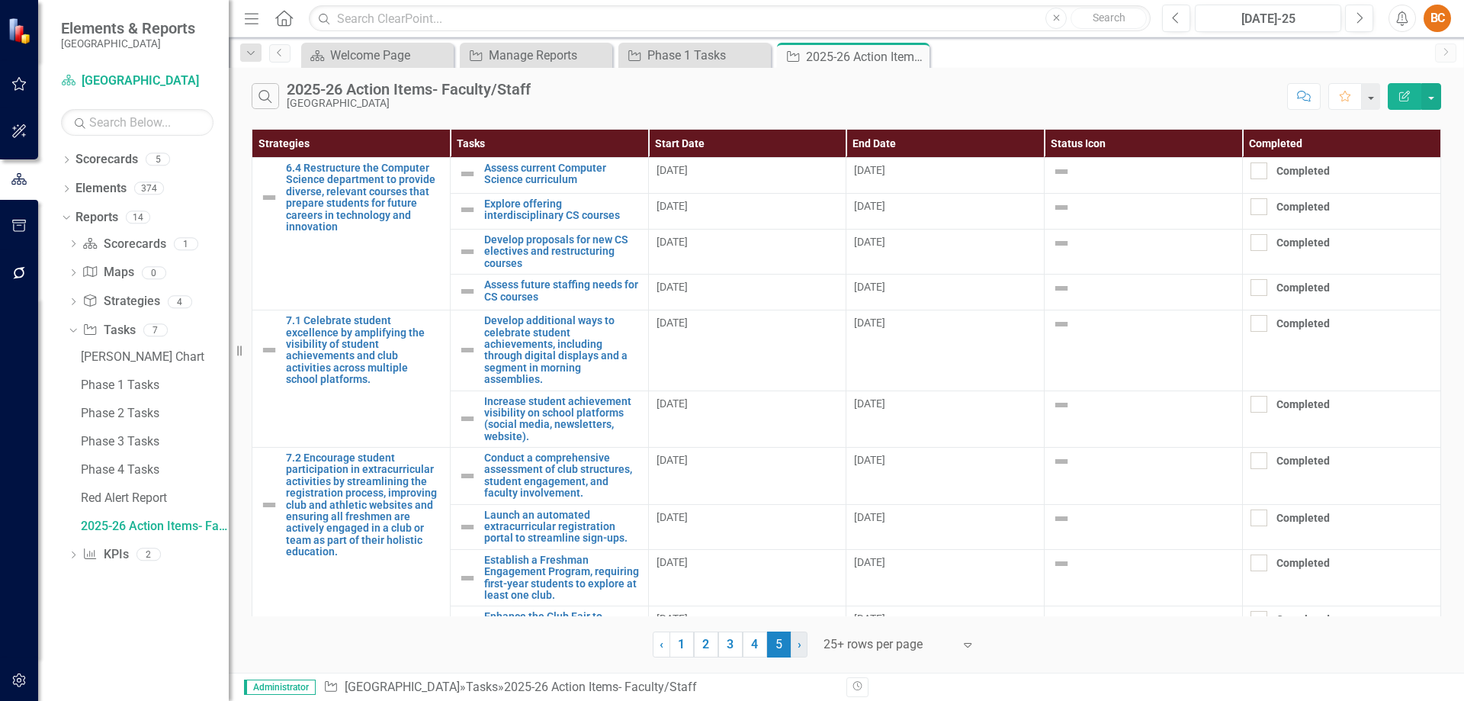
click at [800, 644] on span "›" at bounding box center [799, 644] width 4 height 14
click at [755, 635] on link "4" at bounding box center [755, 644] width 24 height 26
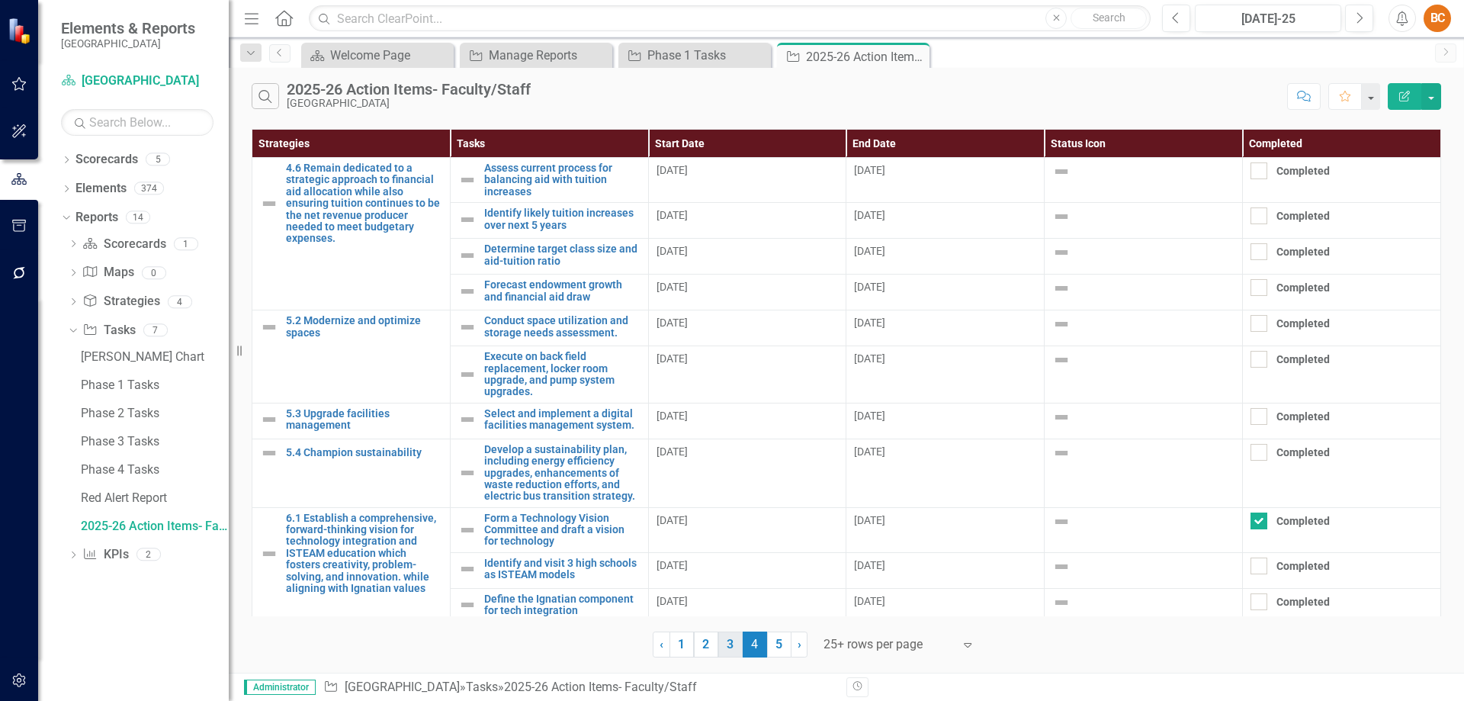
click at [733, 642] on link "3" at bounding box center [730, 644] width 24 height 26
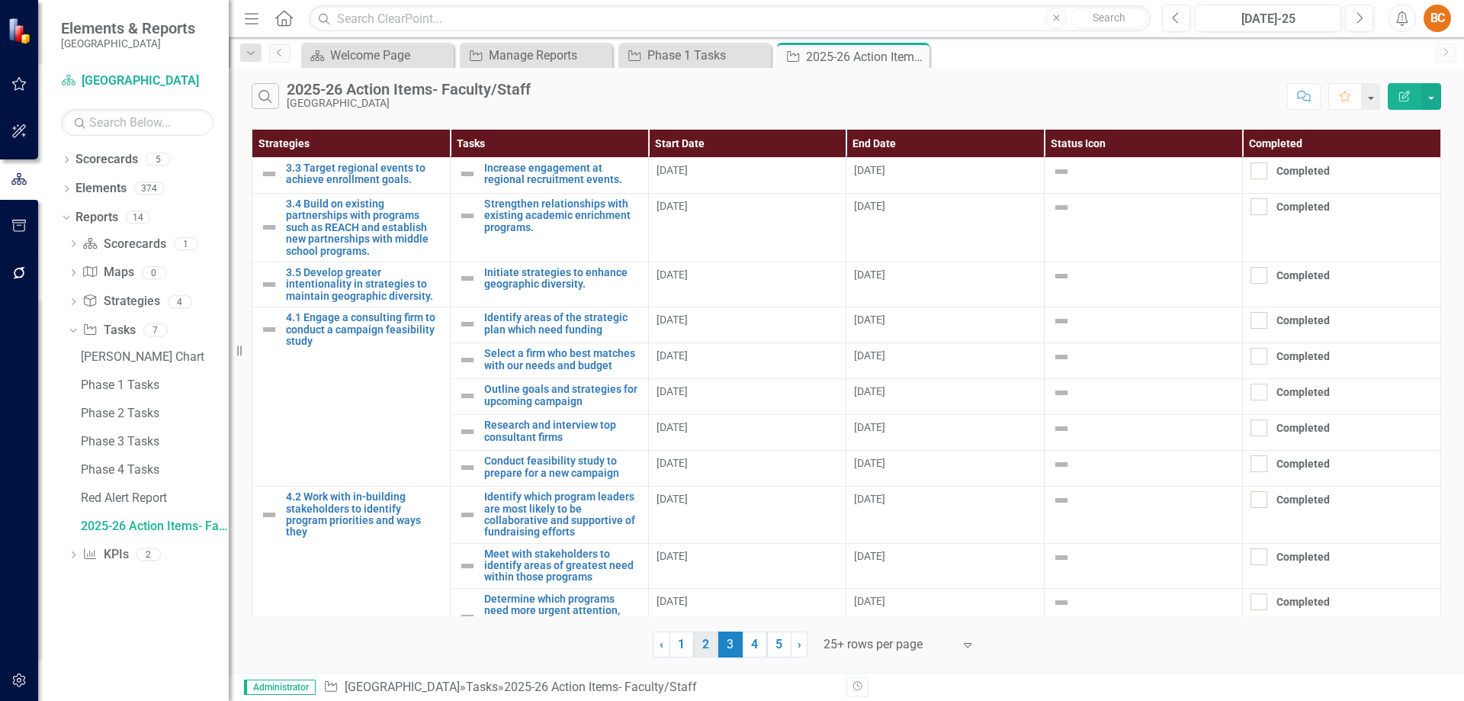
click at [711, 644] on link "2" at bounding box center [706, 644] width 24 height 26
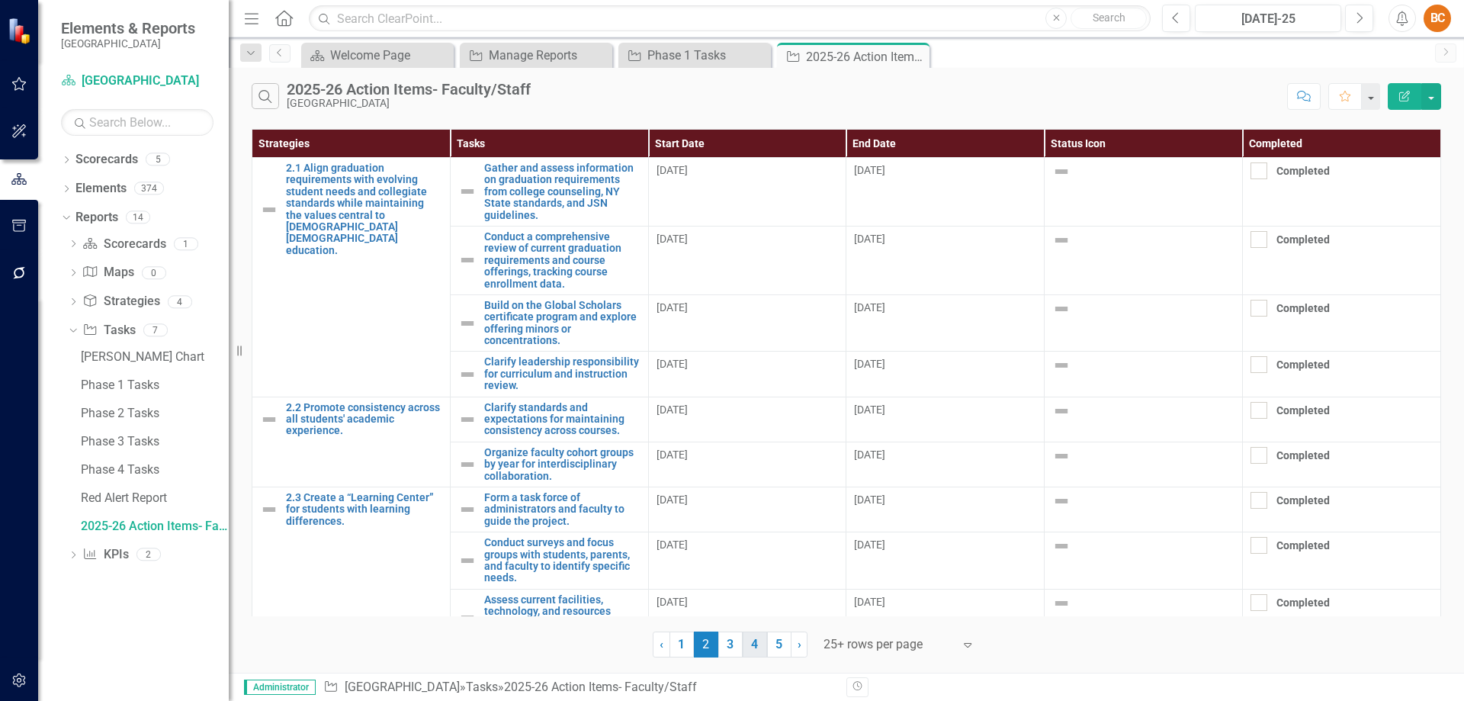
click at [754, 641] on link "4" at bounding box center [755, 644] width 24 height 26
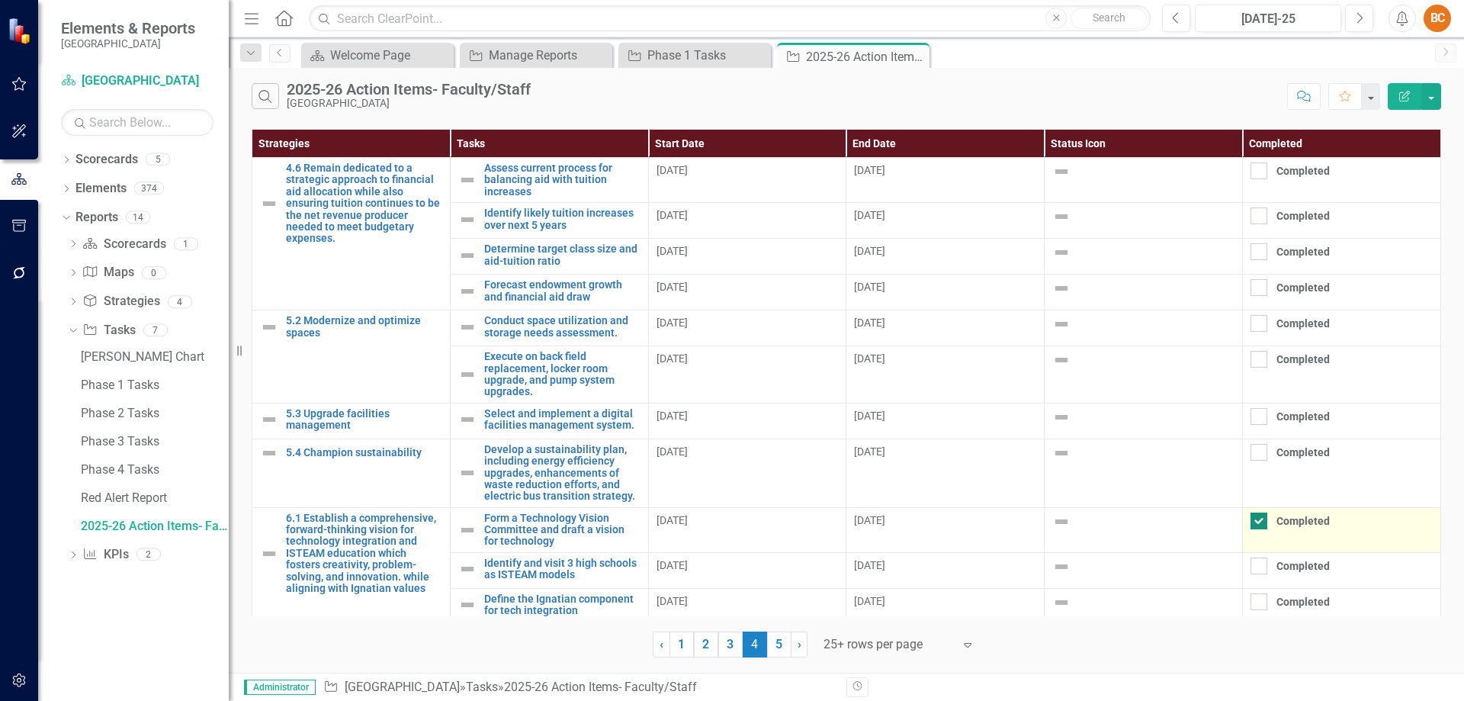
click at [1256, 521] on input "Completed" at bounding box center [1255, 517] width 10 height 10
checkbox input "false"
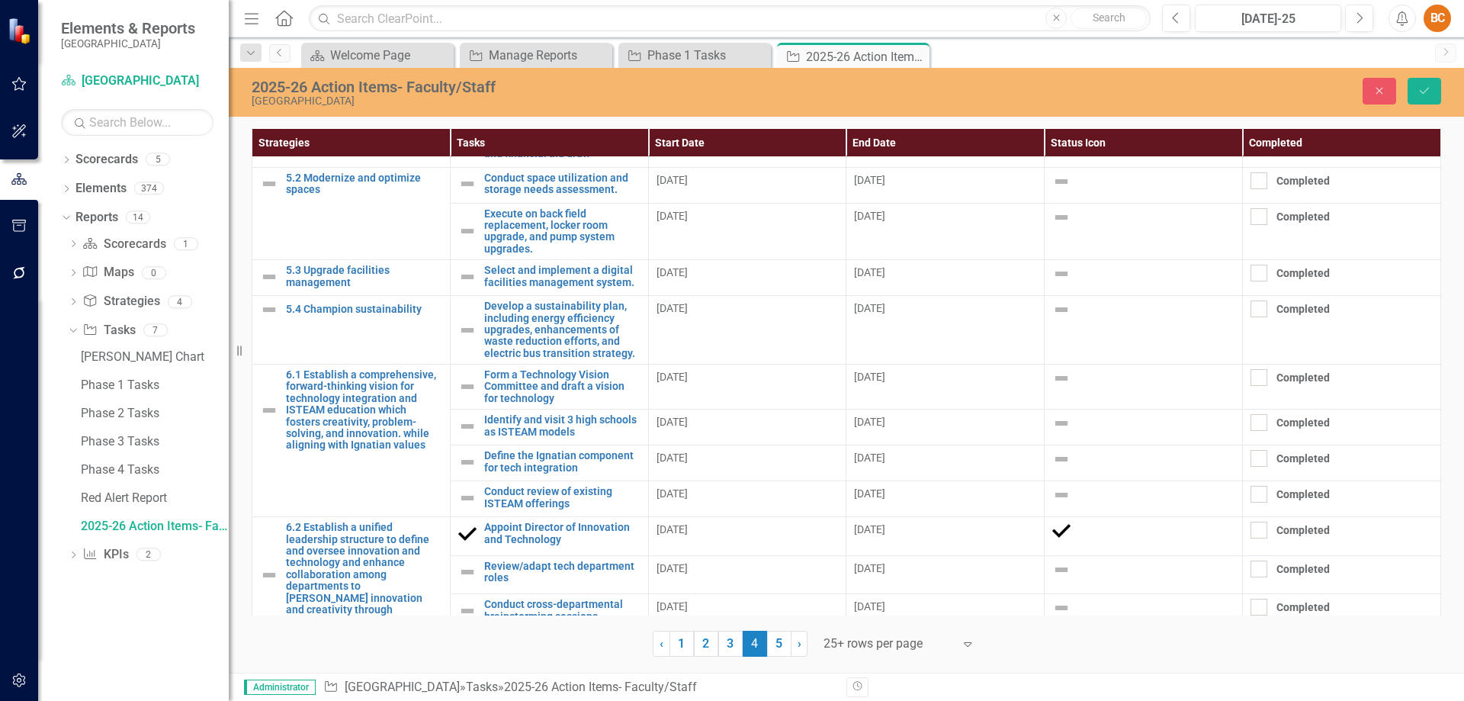
scroll to position [148, 0]
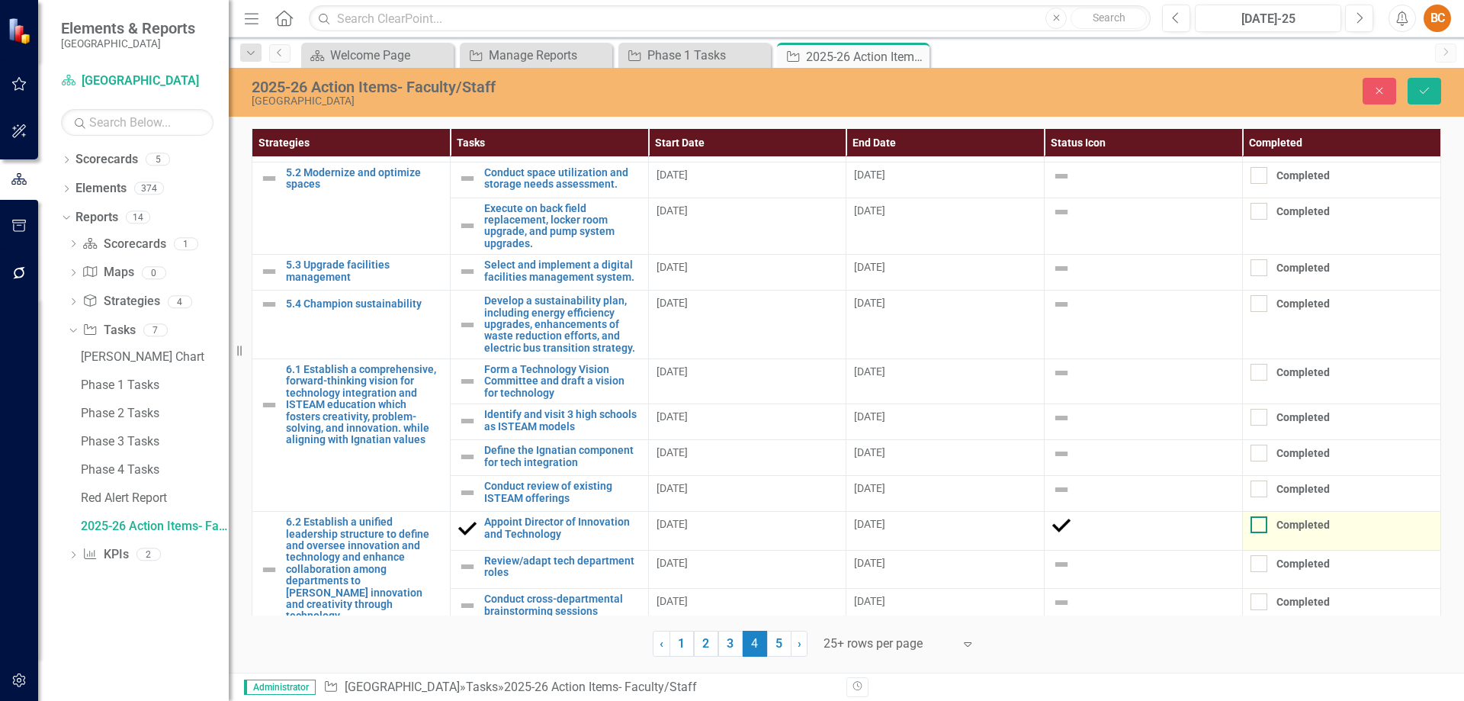
click at [1259, 528] on div at bounding box center [1258, 524] width 17 height 17
click at [1259, 526] on input "Completed" at bounding box center [1255, 521] width 10 height 10
checkbox input "true"
click at [1428, 90] on icon "Save" at bounding box center [1424, 90] width 14 height 11
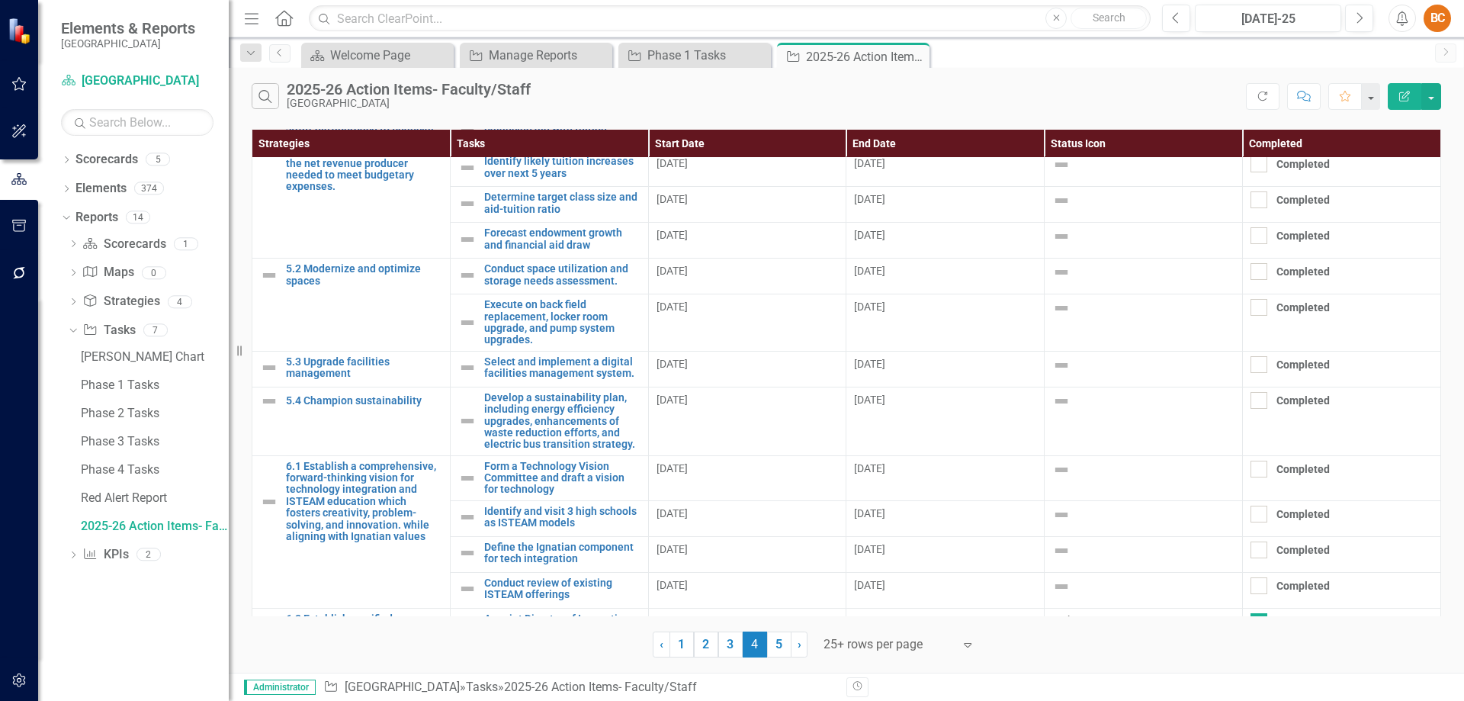
scroll to position [0, 0]
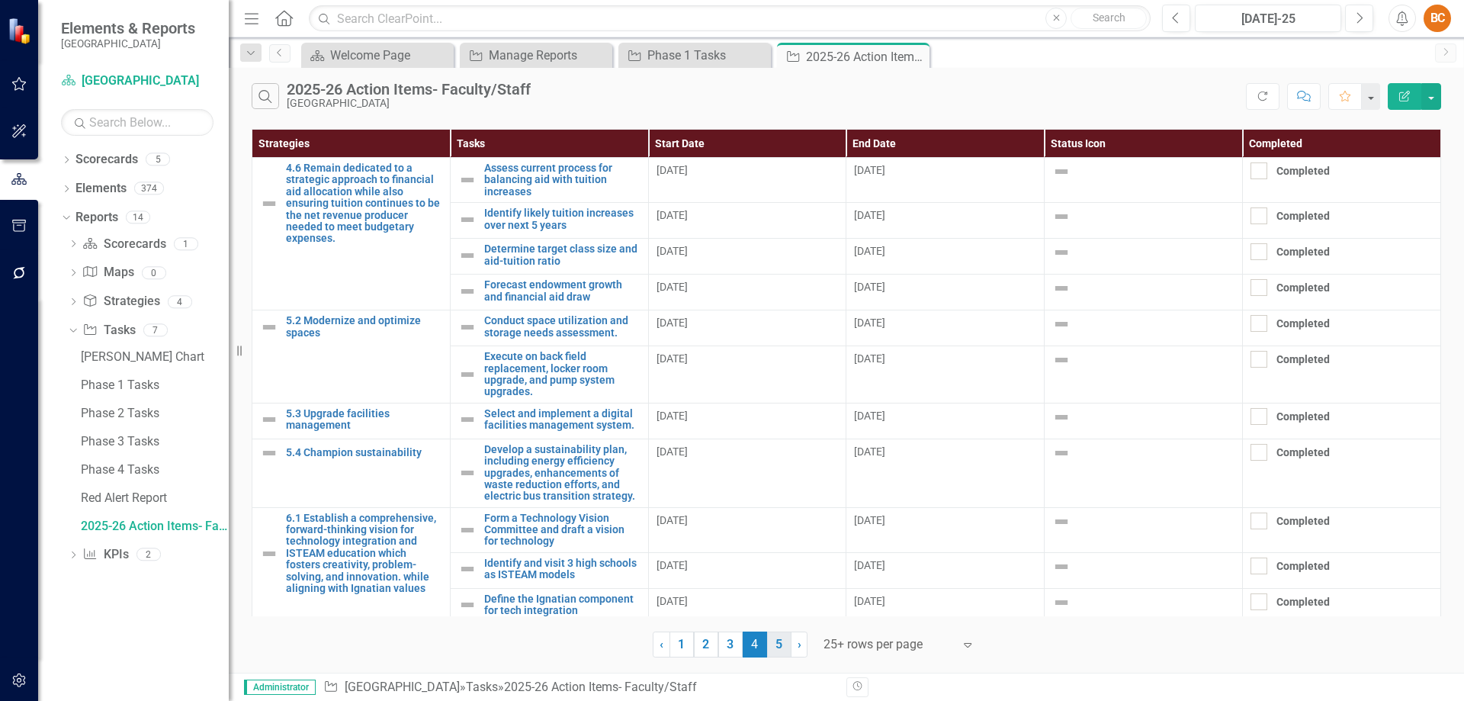
click at [782, 643] on link "5" at bounding box center [779, 644] width 24 height 26
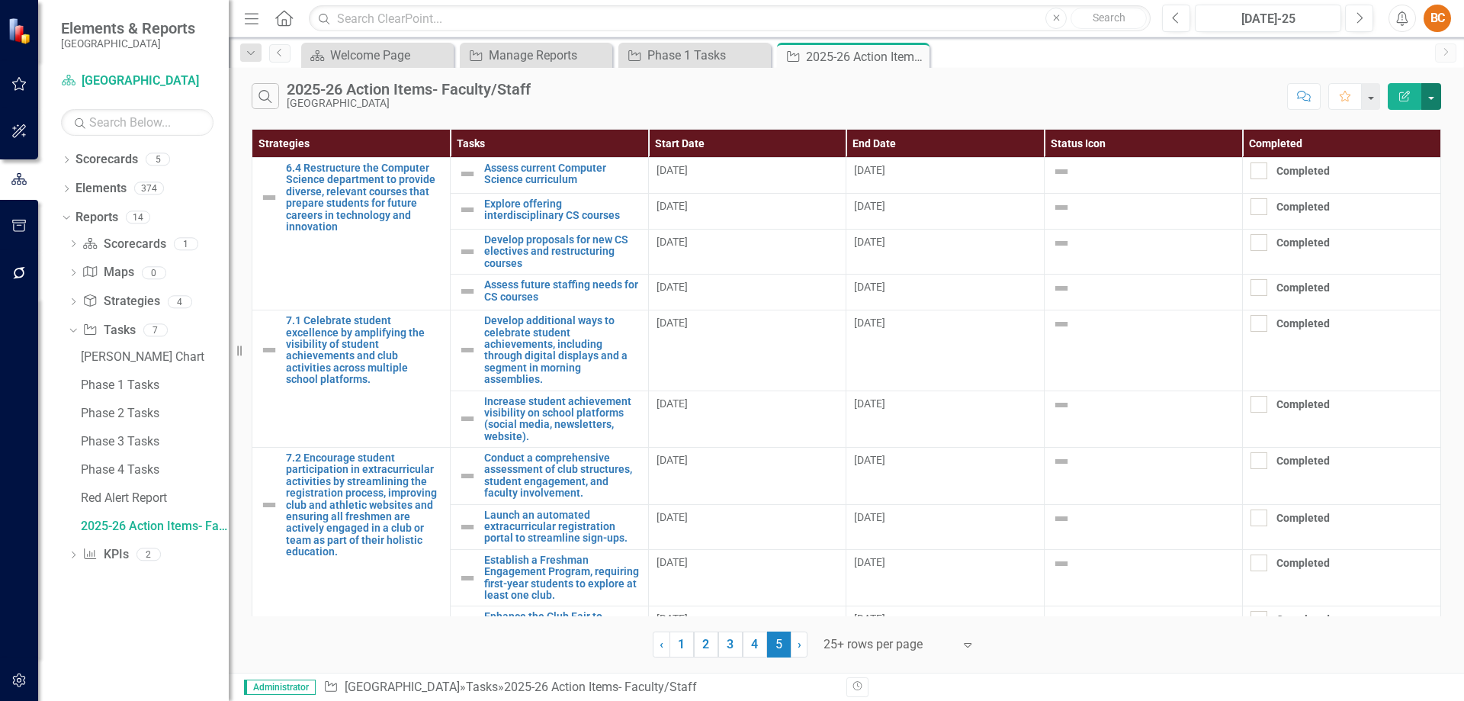
click at [1436, 98] on button "button" at bounding box center [1431, 96] width 20 height 27
click at [1420, 152] on link "PDF Export to PDF" at bounding box center [1380, 155] width 120 height 28
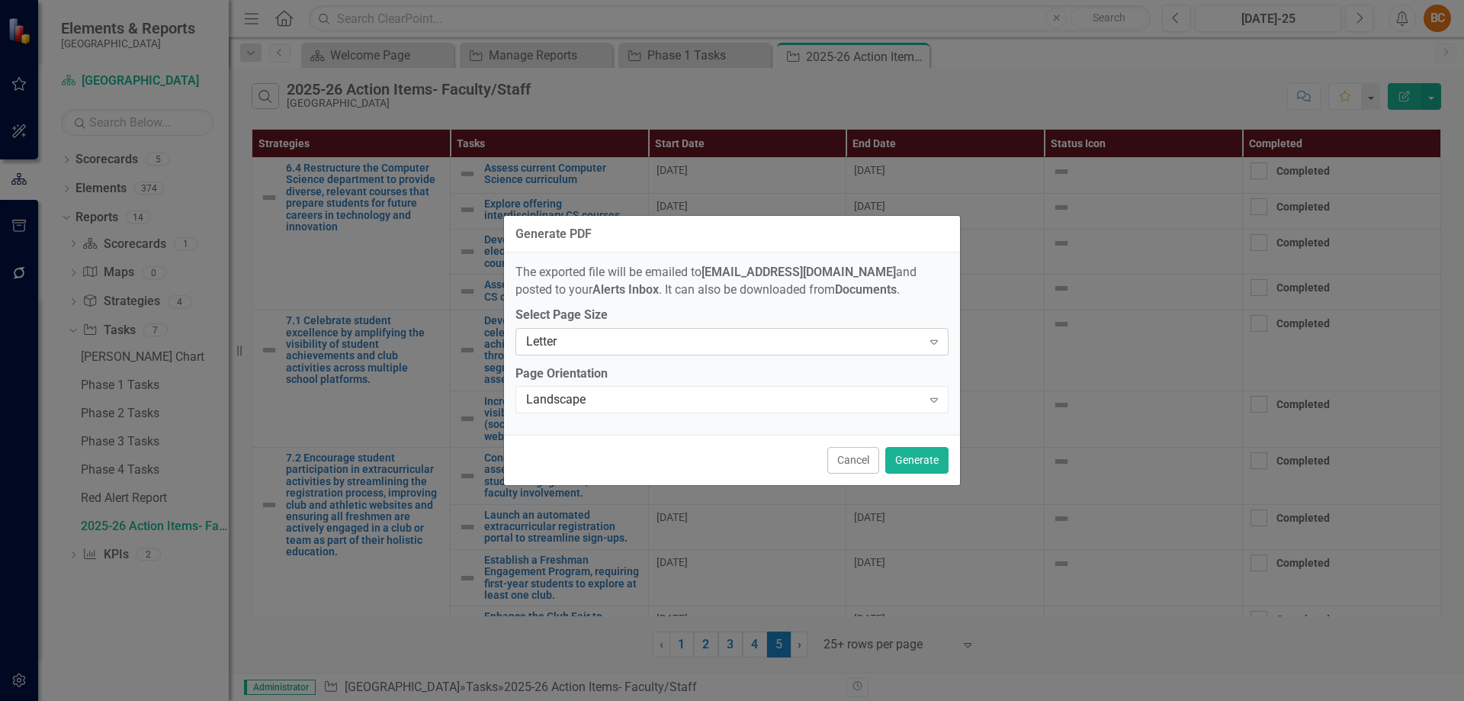
click at [939, 343] on icon "Expand" at bounding box center [933, 341] width 15 height 12
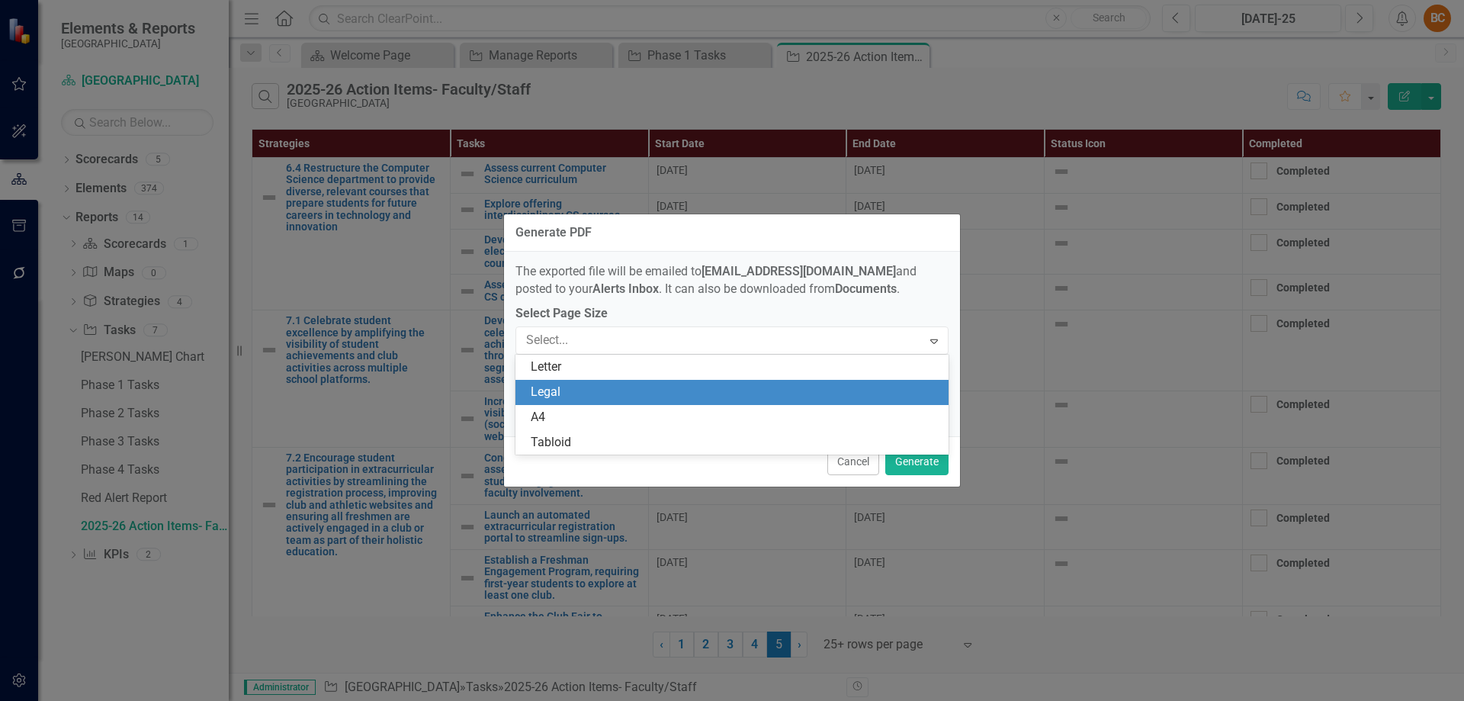
click at [887, 385] on div "Legal" at bounding box center [735, 392] width 409 height 18
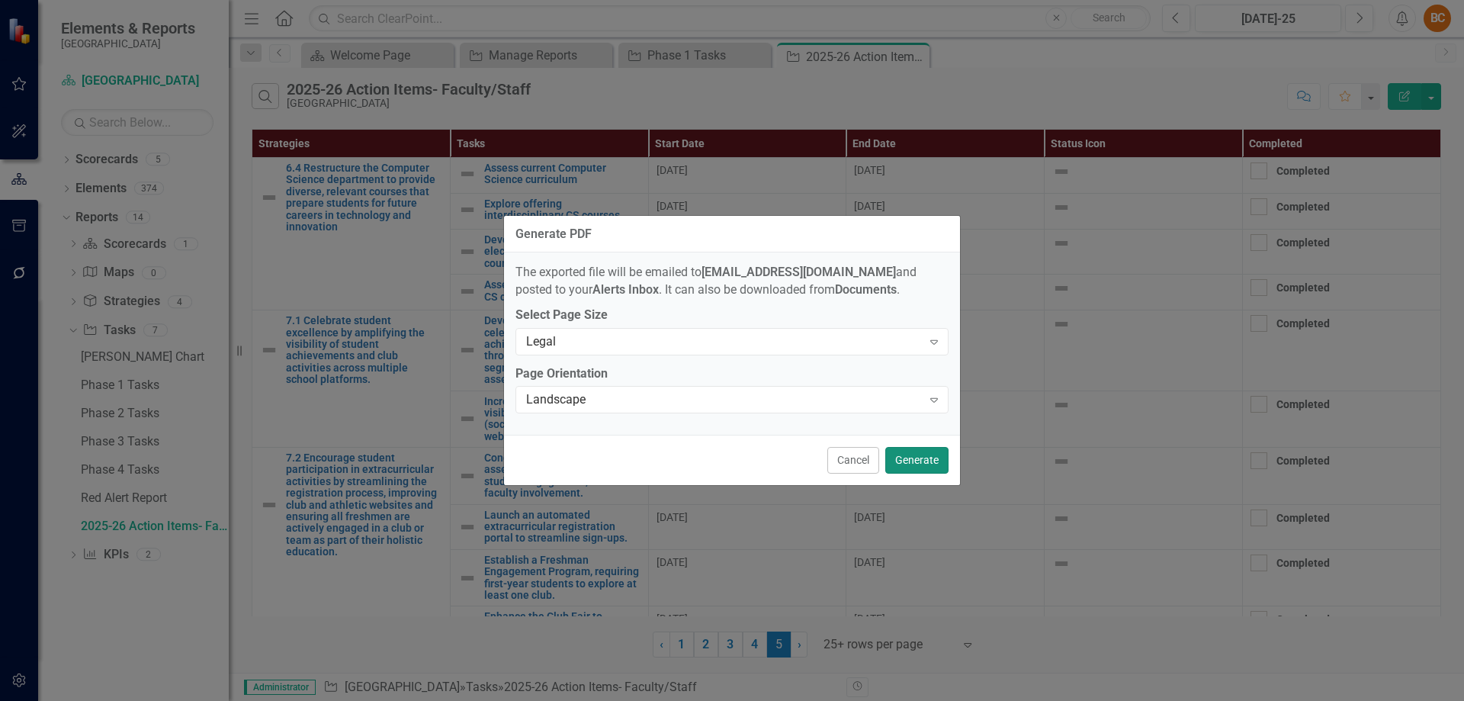
click at [926, 460] on button "Generate" at bounding box center [916, 460] width 63 height 27
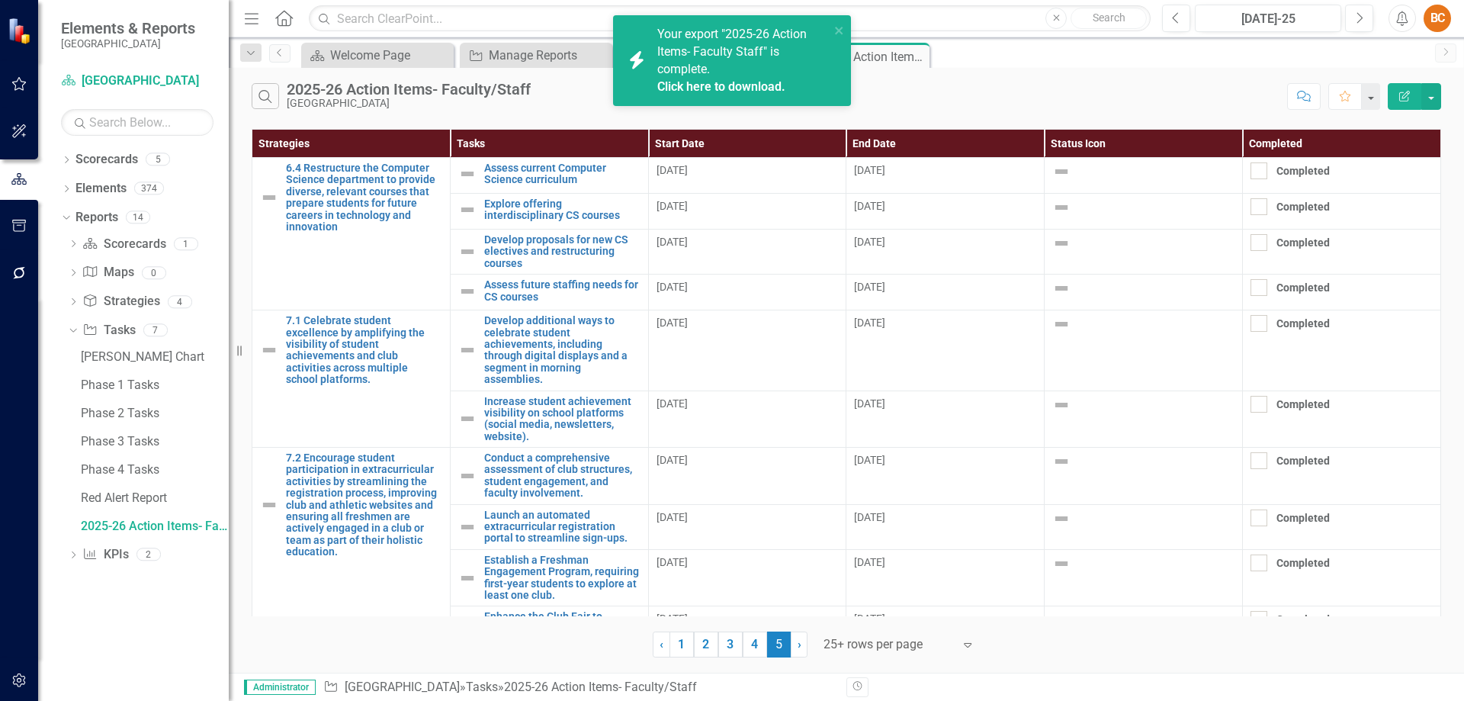
click at [718, 82] on link "Click here to download." at bounding box center [721, 86] width 128 height 14
